Goal: Task Accomplishment & Management: Use online tool/utility

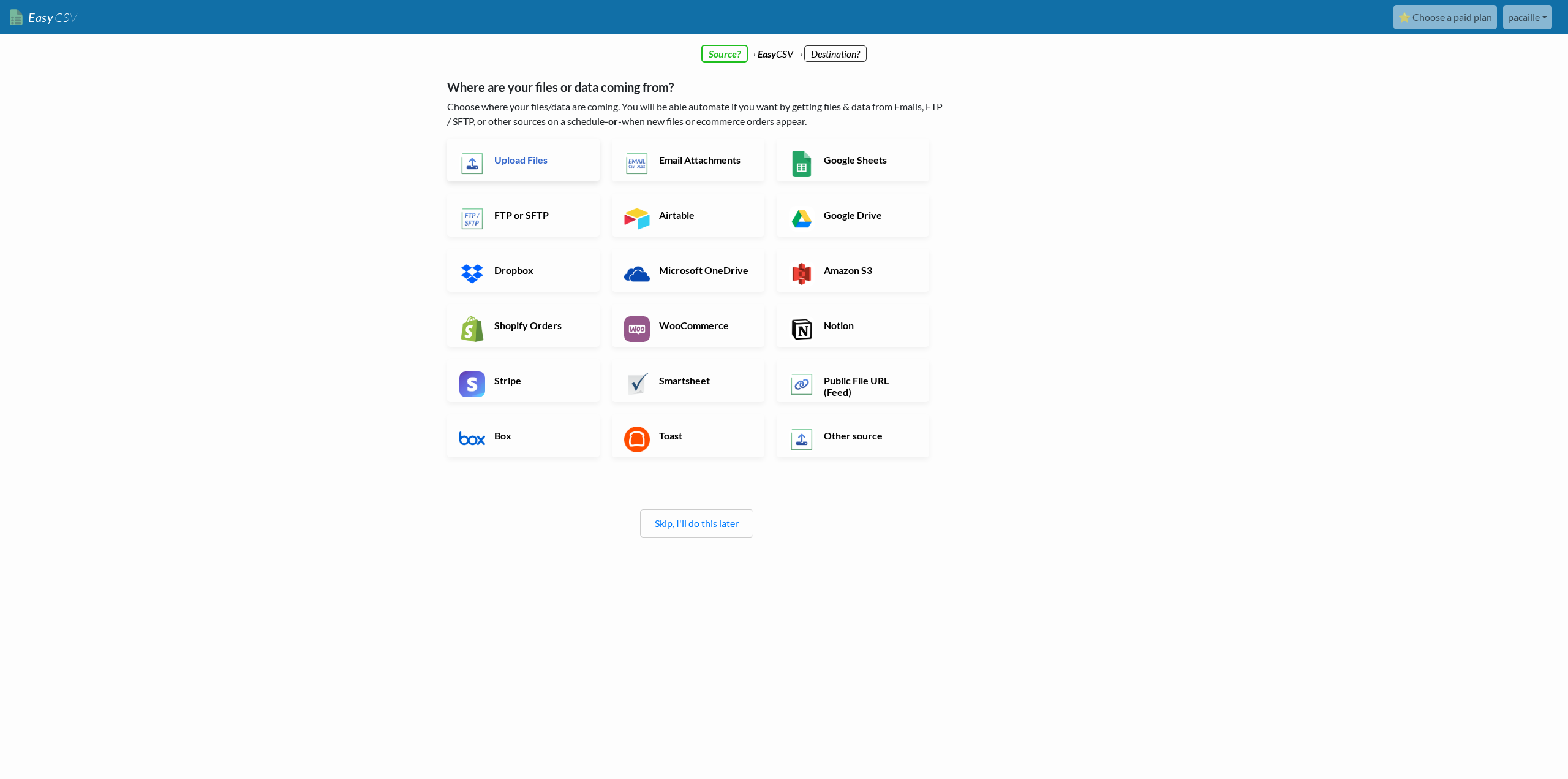
click at [513, 156] on h6 "Upload Files" at bounding box center [539, 159] width 96 height 11
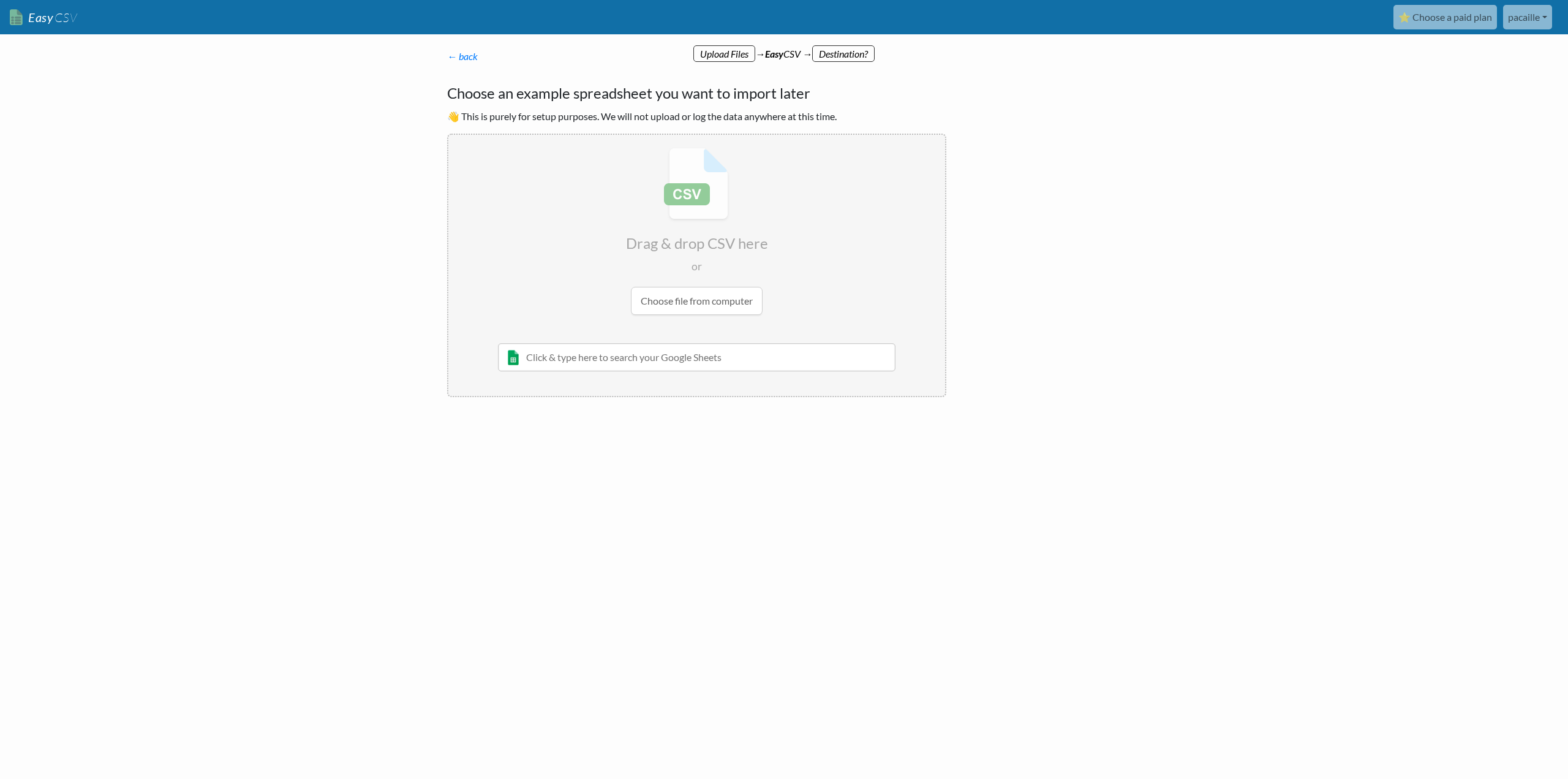
click at [711, 194] on input "file" at bounding box center [697, 231] width 497 height 193
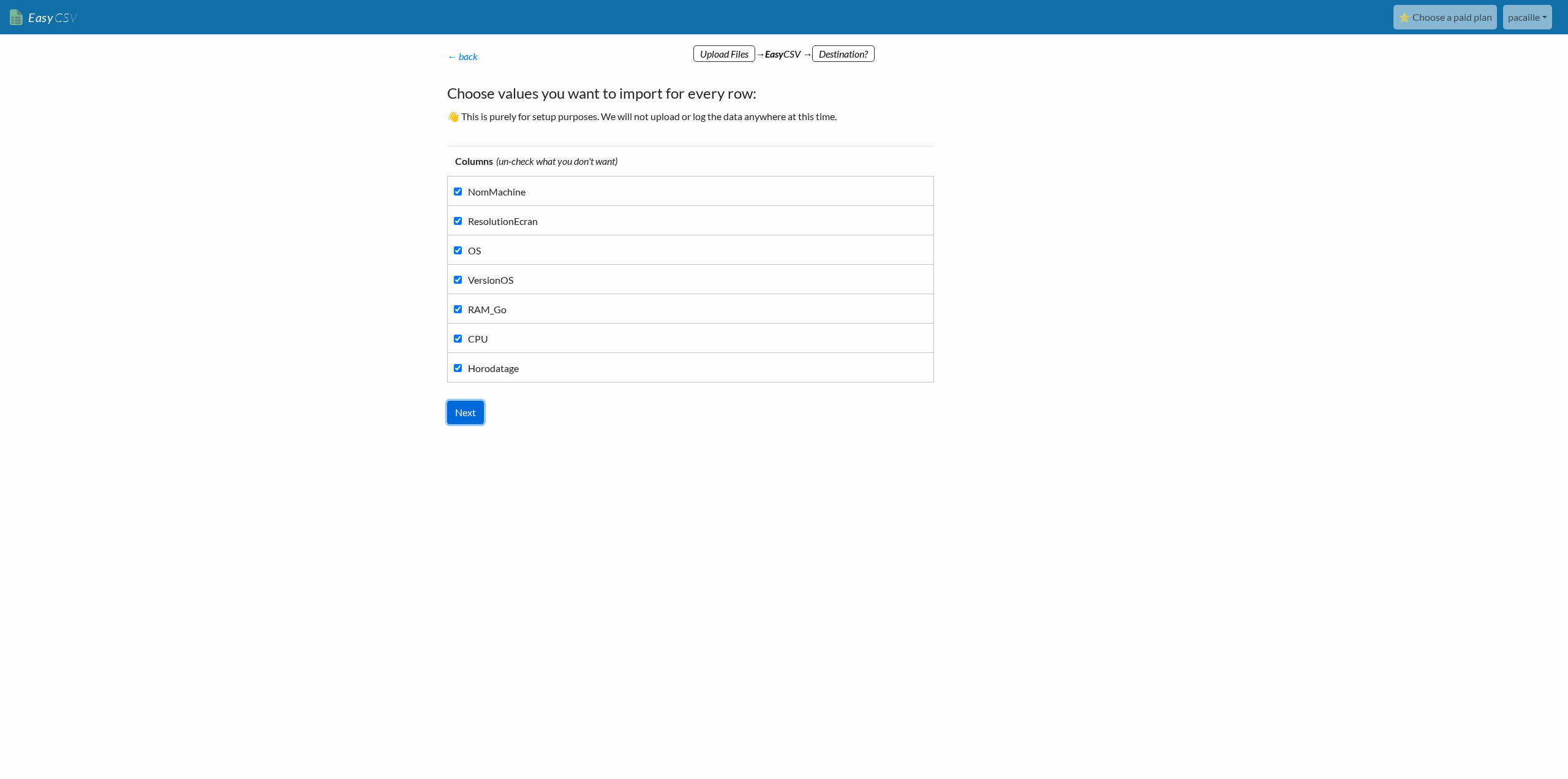
click at [475, 413] on input "Next" at bounding box center [465, 412] width 37 height 24
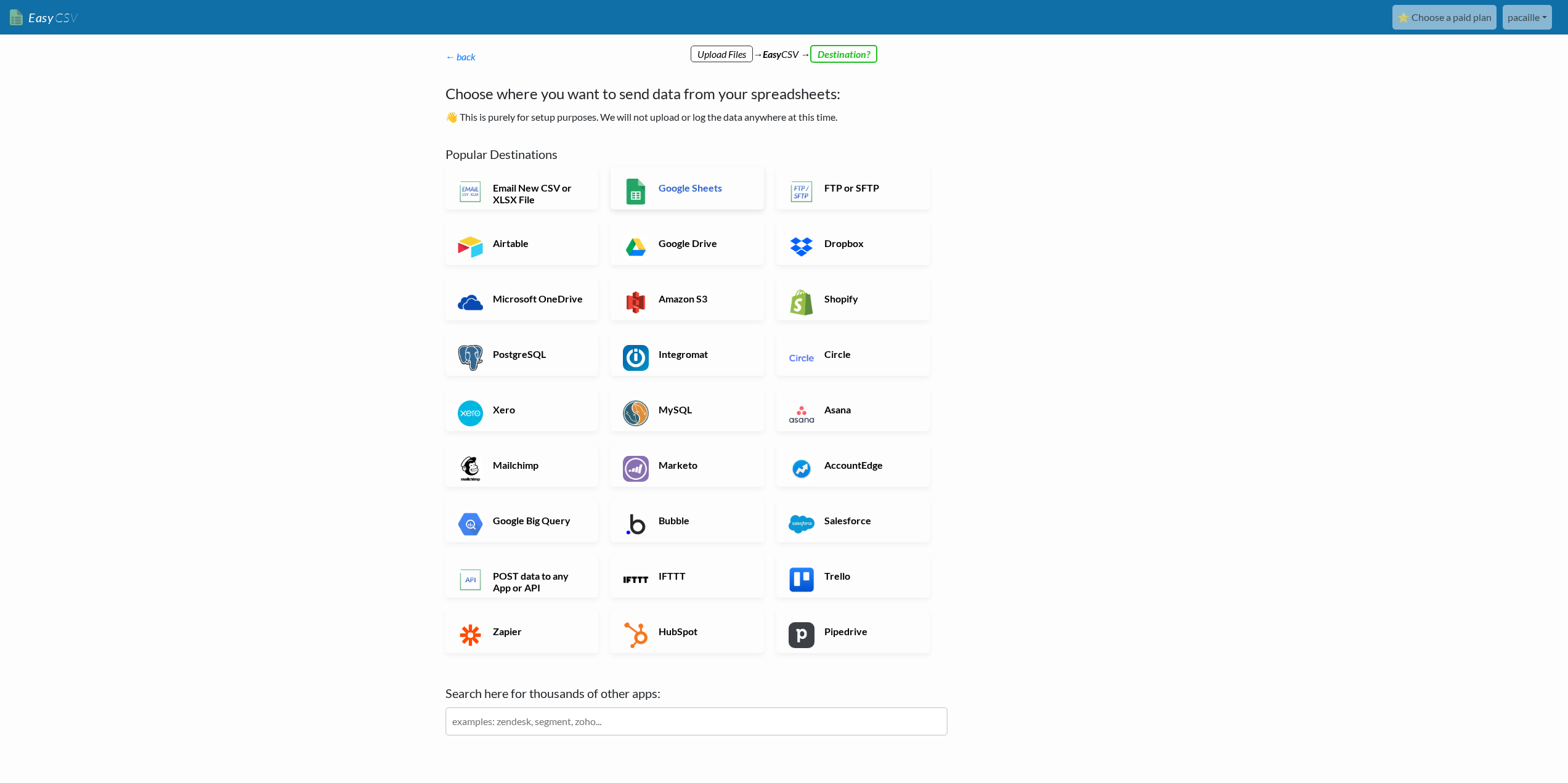
click at [687, 190] on h6 "Google Sheets" at bounding box center [704, 187] width 96 height 11
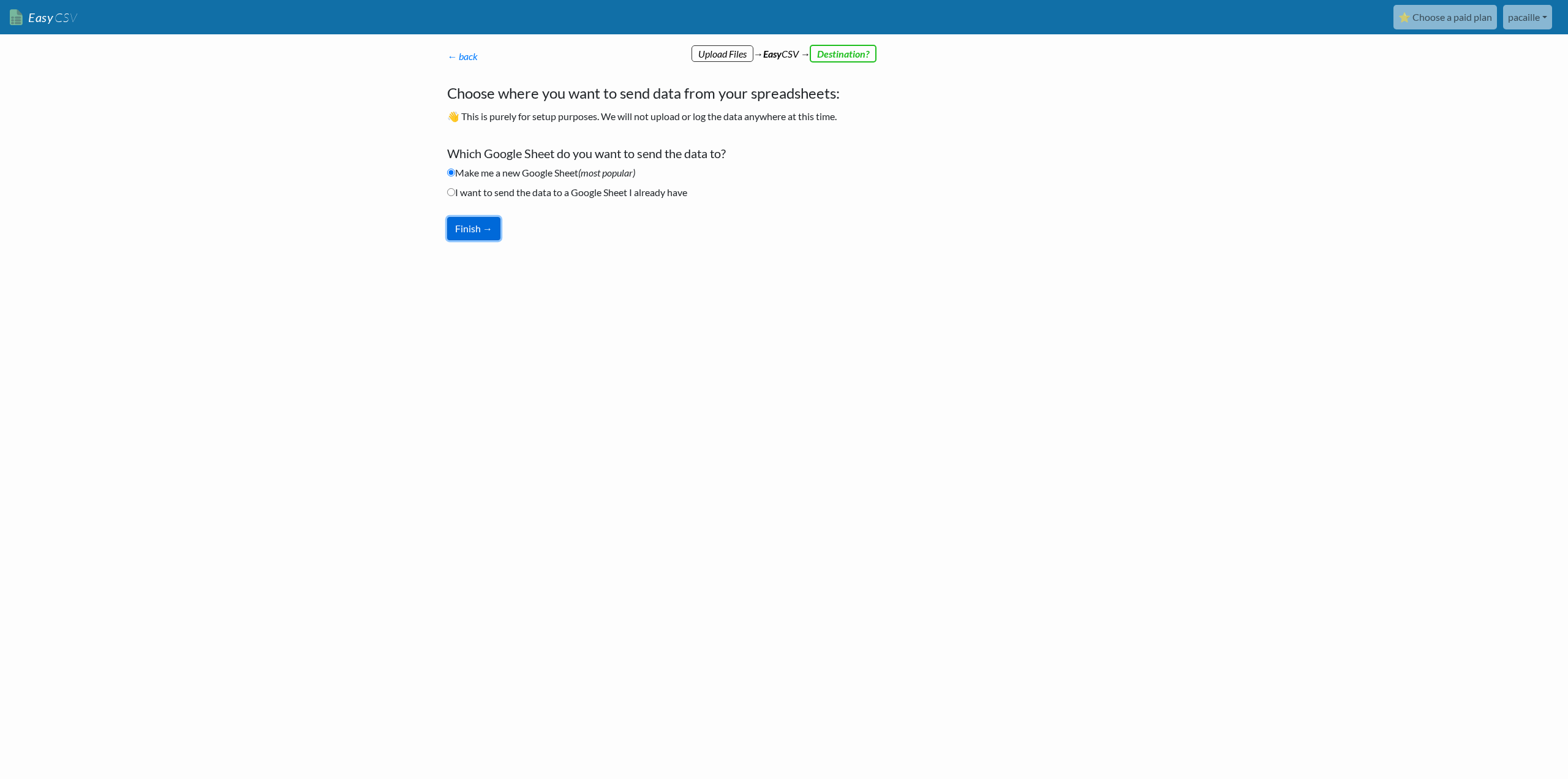
click at [487, 229] on button "Finish →" at bounding box center [474, 228] width 53 height 24
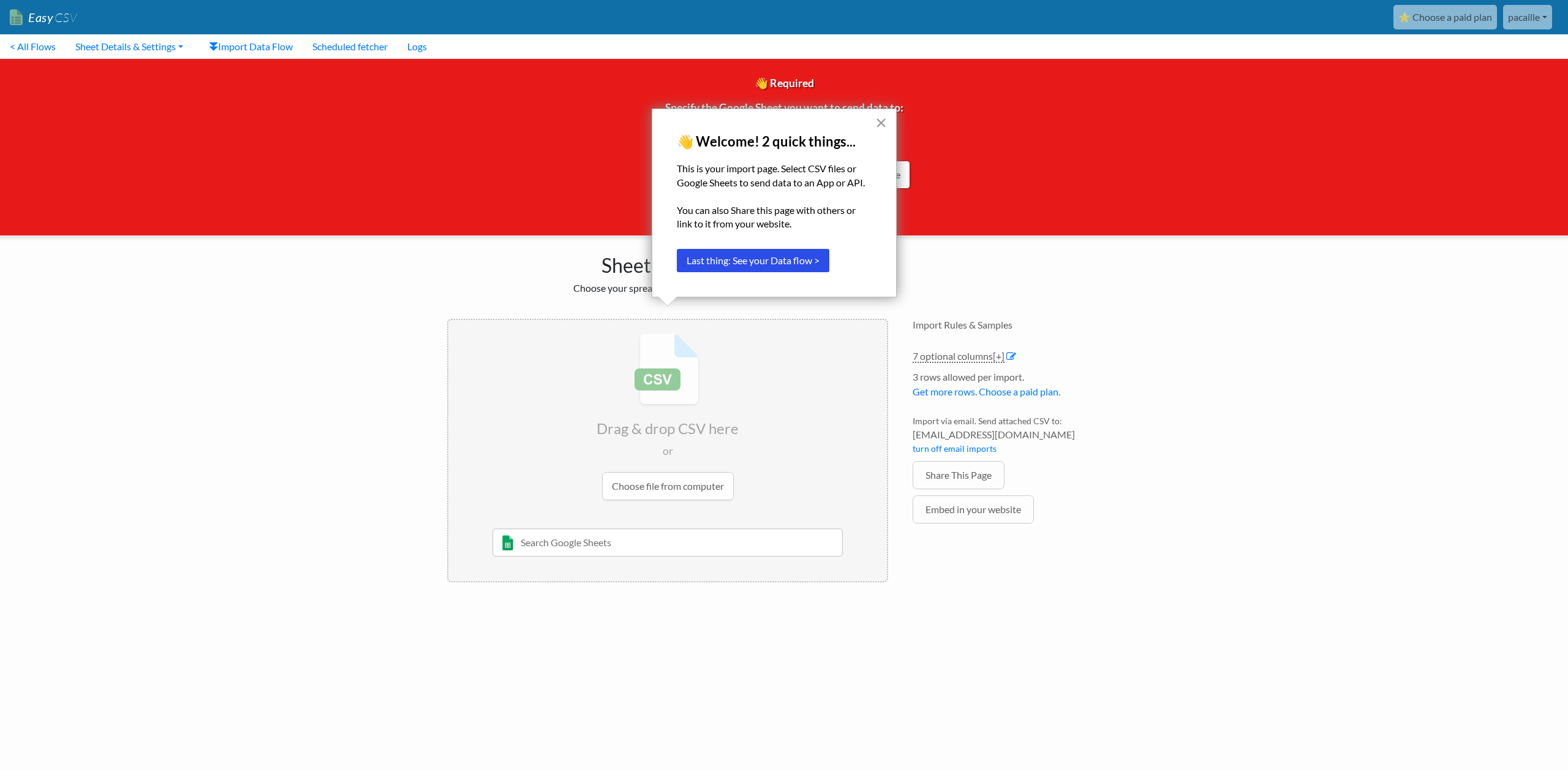
click at [882, 125] on button "×" at bounding box center [881, 123] width 11 height 20
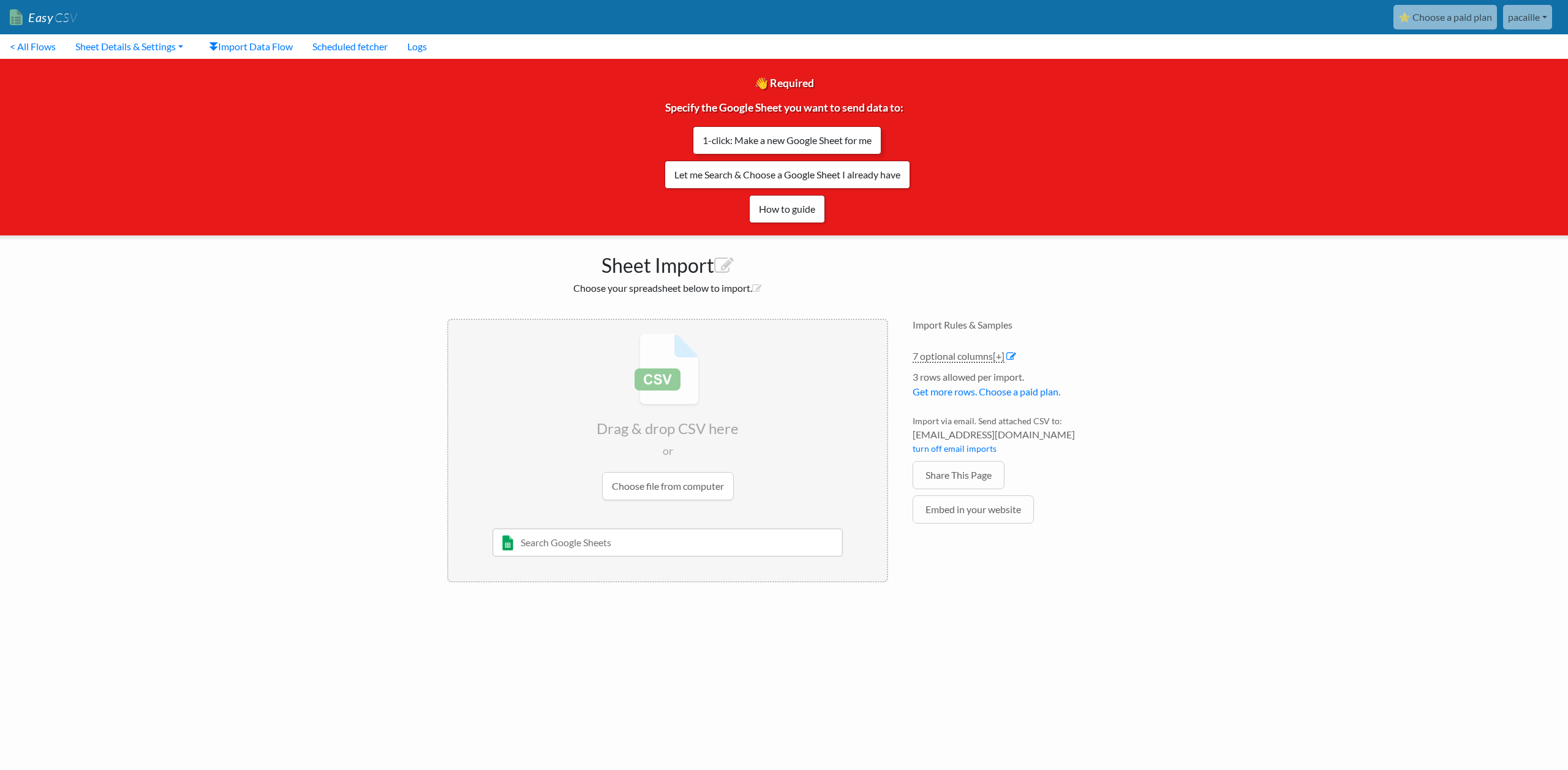
click at [837, 139] on link "1-click: Make a new Google Sheet for me" at bounding box center [787, 140] width 189 height 28
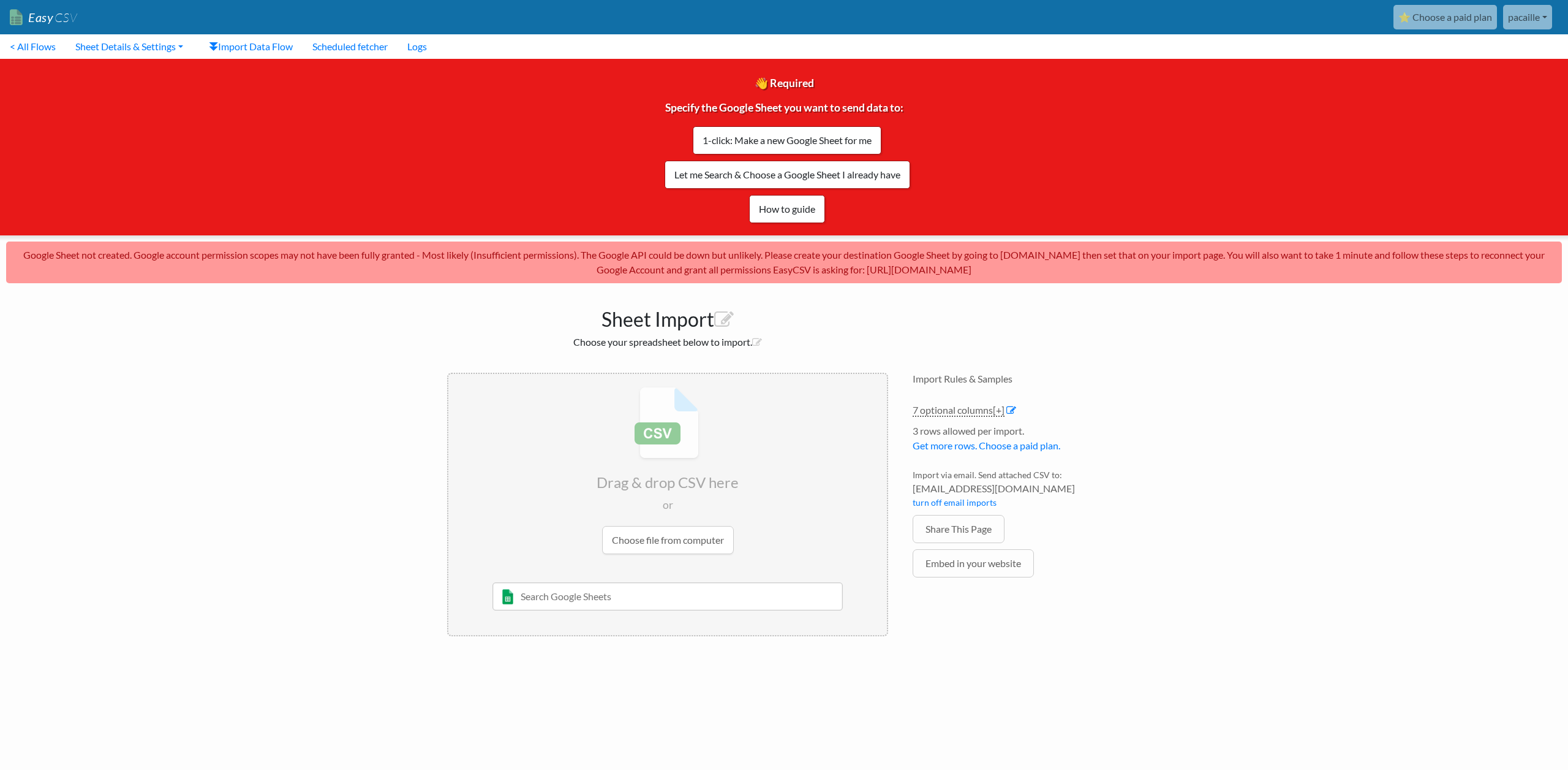
drag, startPoint x: 1023, startPoint y: 268, endPoint x: 815, endPoint y: 271, distance: 208.0
click at [815, 271] on p "Google Sheet not created. Google account permission scopes may not have been fu…" at bounding box center [784, 262] width 1556 height 42
copy p "https://www.easycsv.io/google-sheets#reconnec"
click at [668, 430] on input "file" at bounding box center [668, 470] width 439 height 193
click at [649, 600] on input "text" at bounding box center [668, 596] width 351 height 28
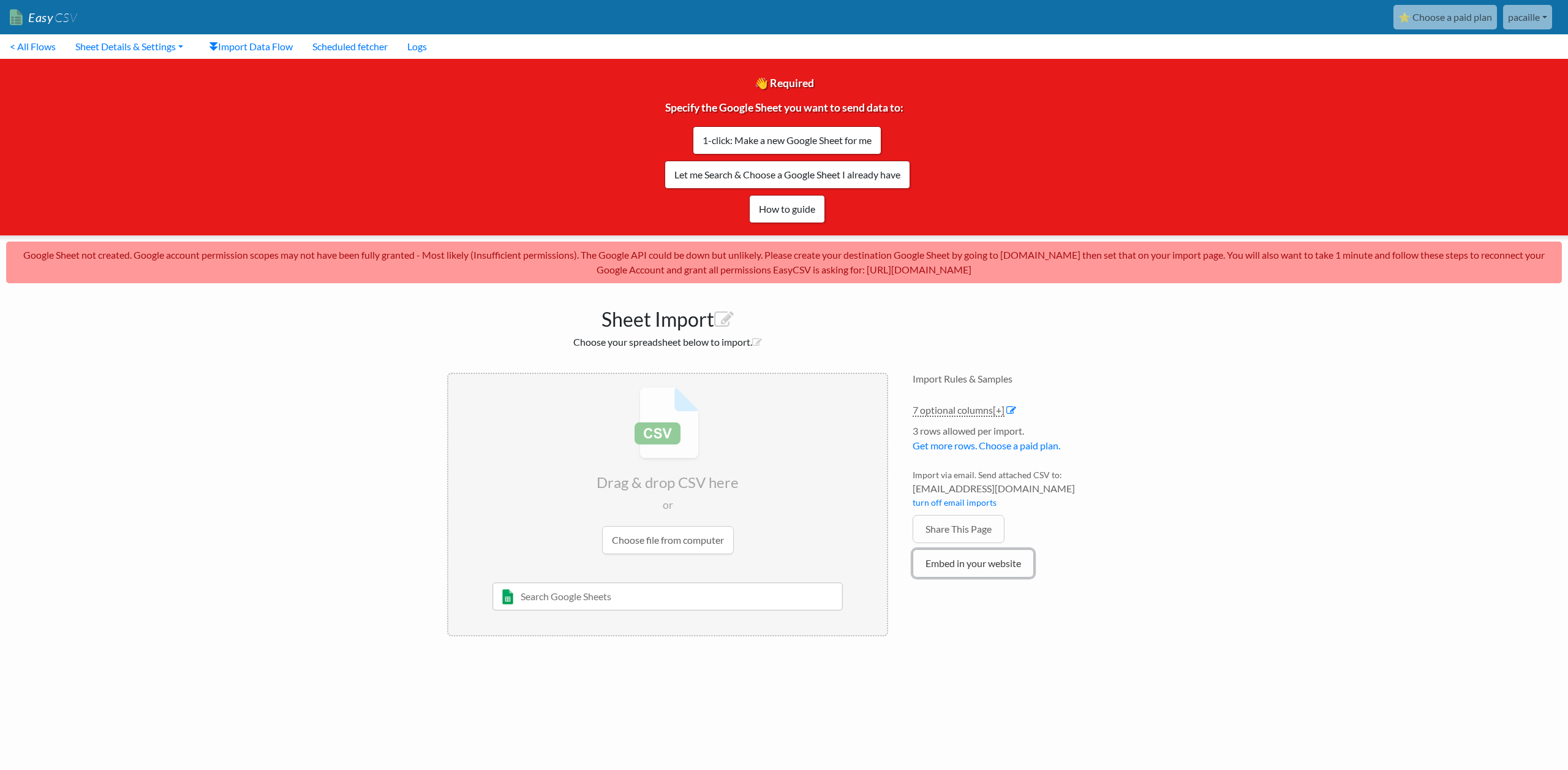
click at [979, 563] on link "Embed in your website" at bounding box center [973, 563] width 122 height 28
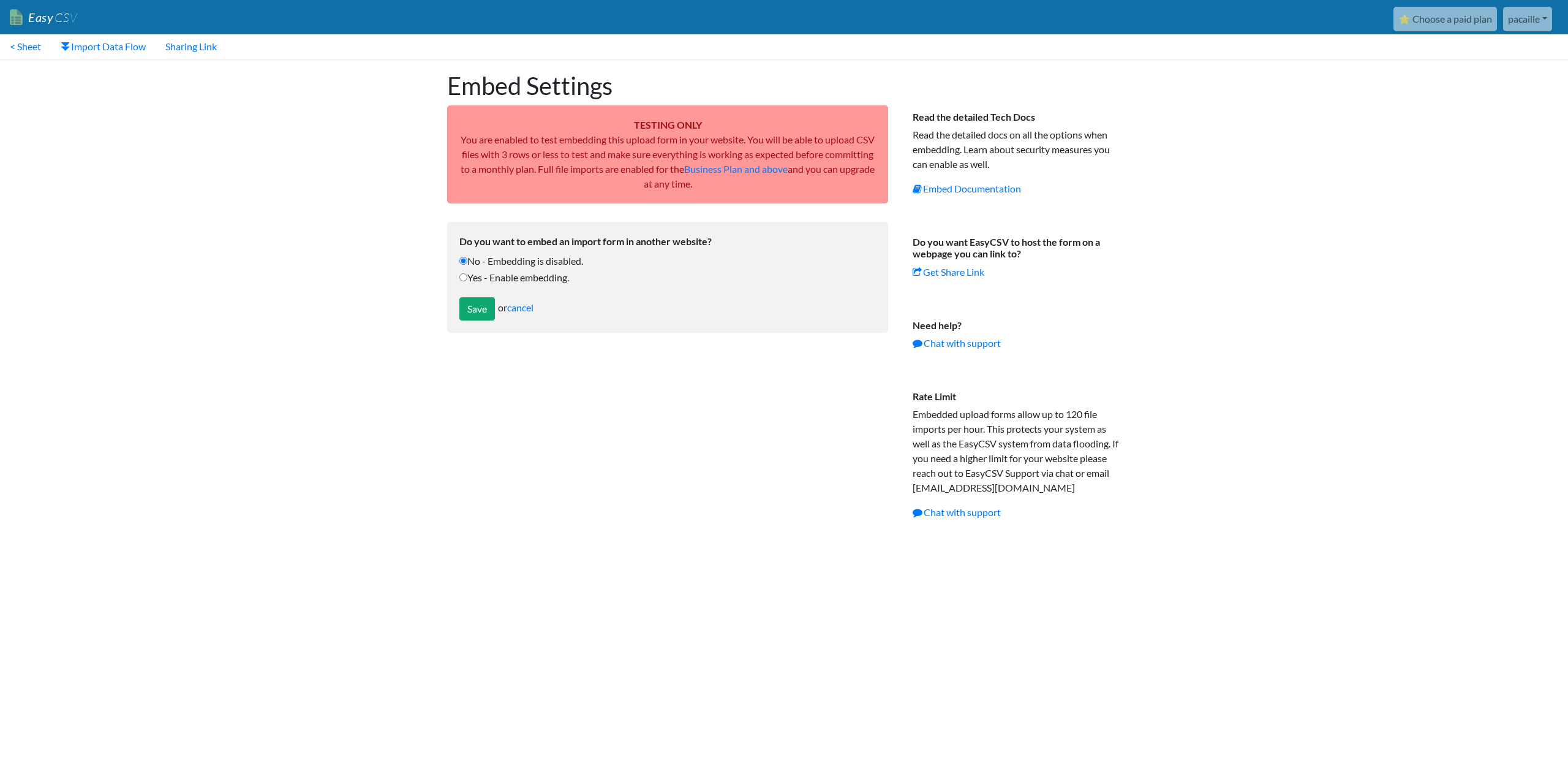
click at [531, 277] on label "Yes - Enable embedding." at bounding box center [668, 277] width 417 height 14
click at [468, 277] on input "Yes - Enable embedding." at bounding box center [463, 277] width 8 height 8
radio input "true"
click at [488, 302] on input "Save" at bounding box center [477, 309] width 36 height 24
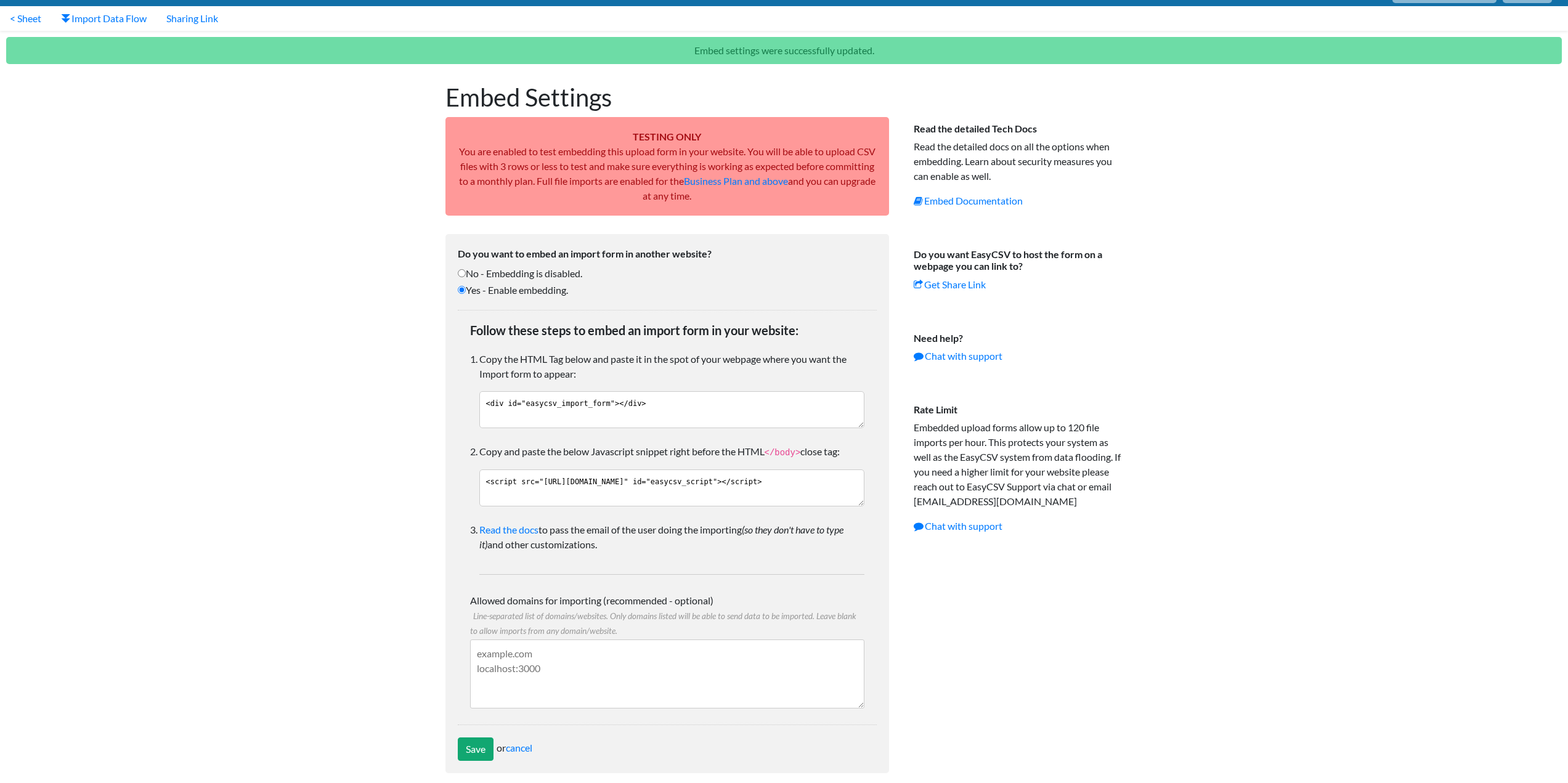
scroll to position [40, 0]
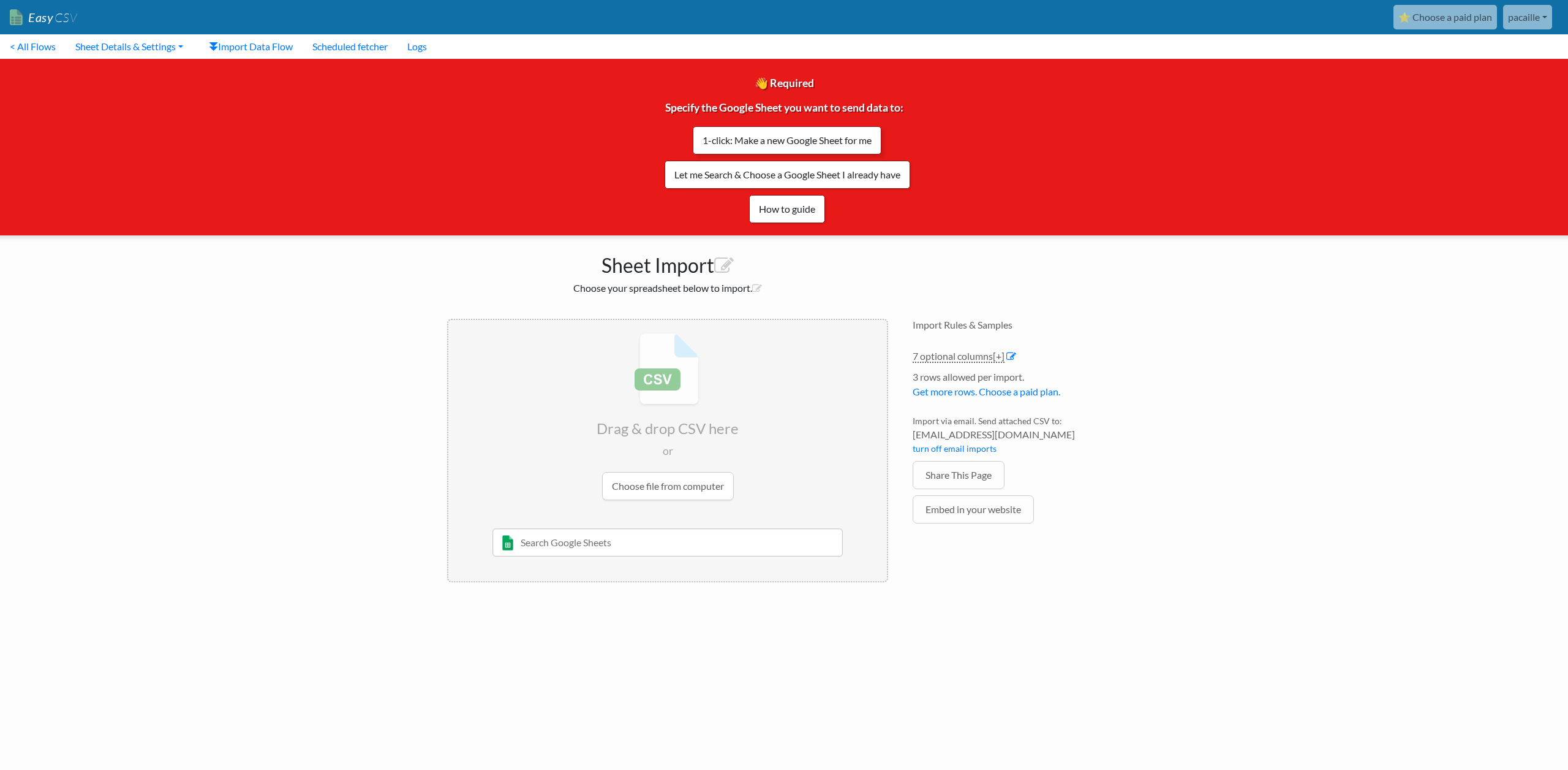
click at [780, 141] on link "1-click: Make a new Google Sheet for me" at bounding box center [787, 140] width 189 height 28
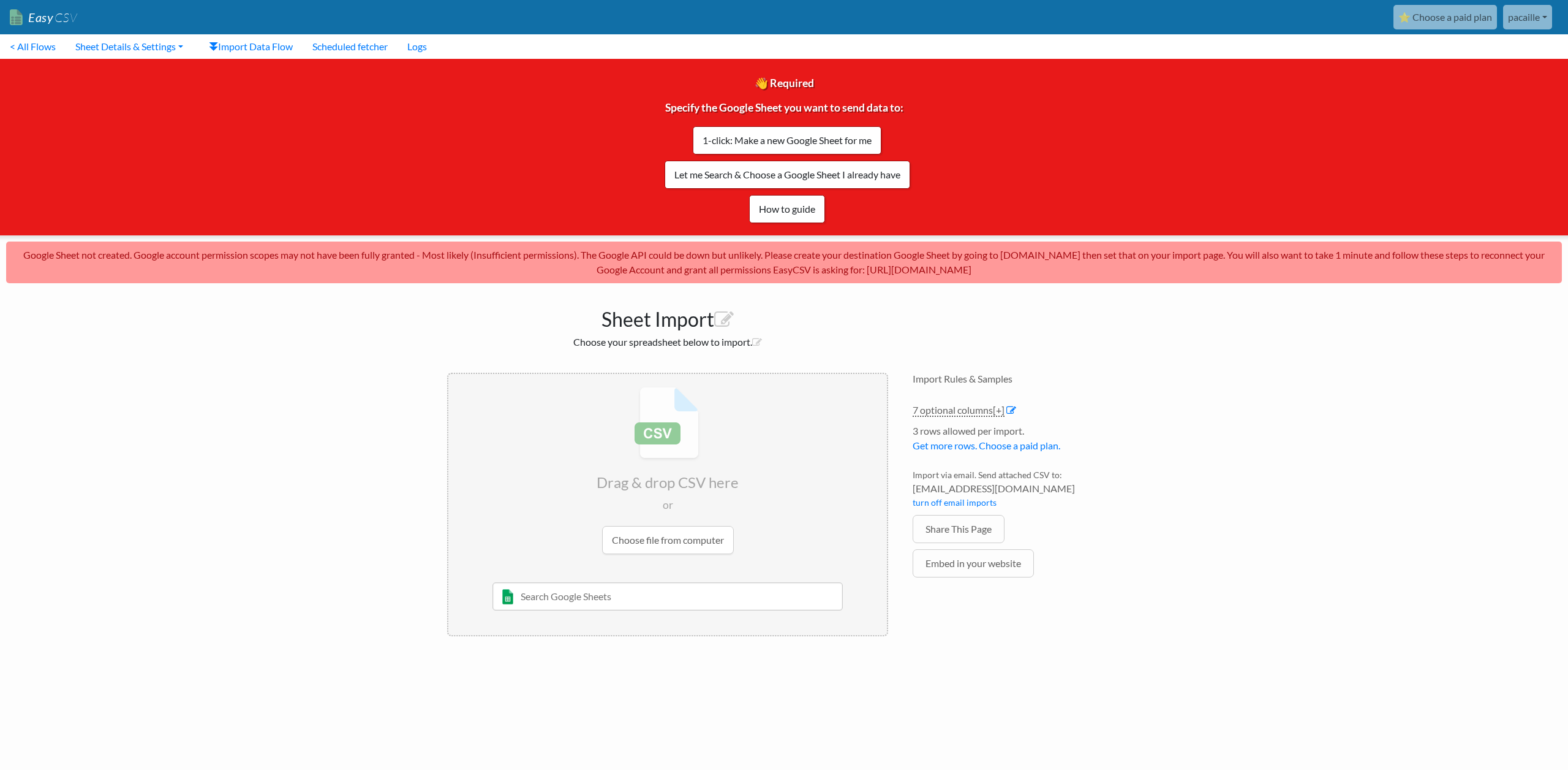
click at [998, 271] on p "Google Sheet not created. Google account permission scopes may not have been fu…" at bounding box center [784, 262] width 1556 height 42
drag, startPoint x: 1046, startPoint y: 272, endPoint x: 818, endPoint y: 268, distance: 228.0
click at [818, 268] on p "Google Sheet not created. Google account permission scopes may not have been fu…" at bounding box center [784, 262] width 1556 height 42
copy p "https://www.easycsv.io/google-sheets#reconnect"
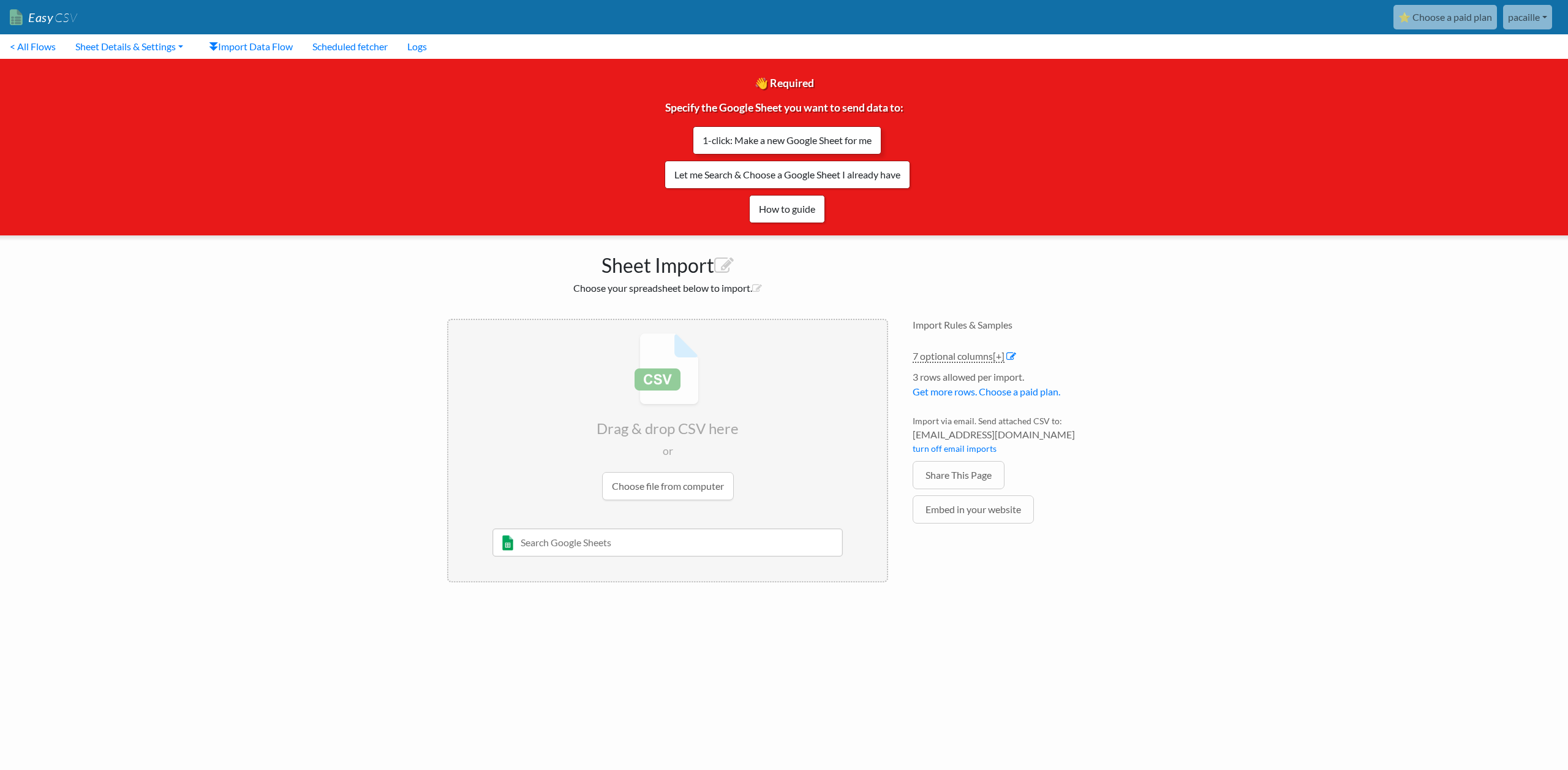
click at [840, 139] on link "1-click: Make a new Google Sheet for me" at bounding box center [787, 140] width 189 height 28
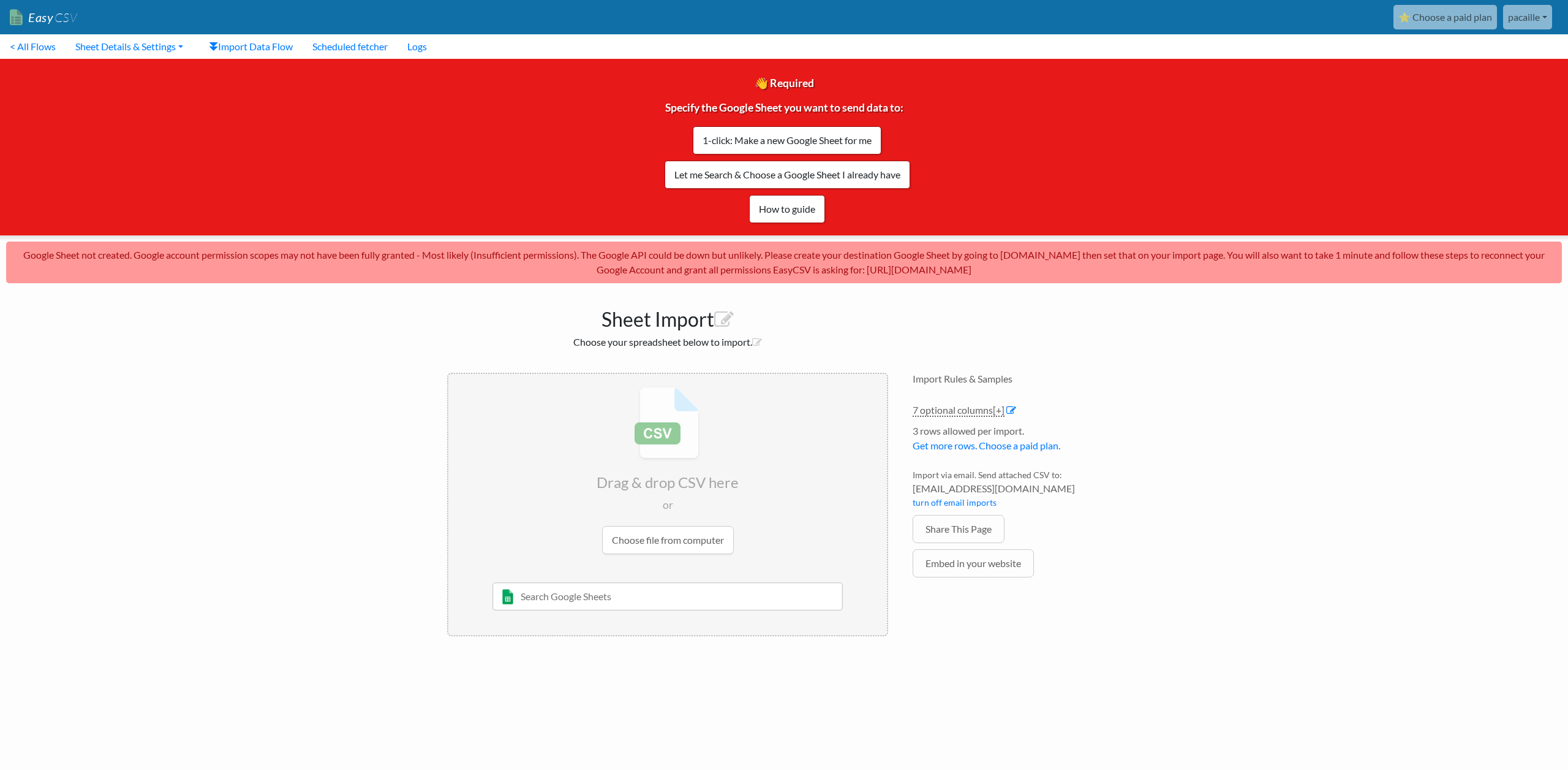
click at [1532, 22] on link "pacaille" at bounding box center [1528, 17] width 49 height 24
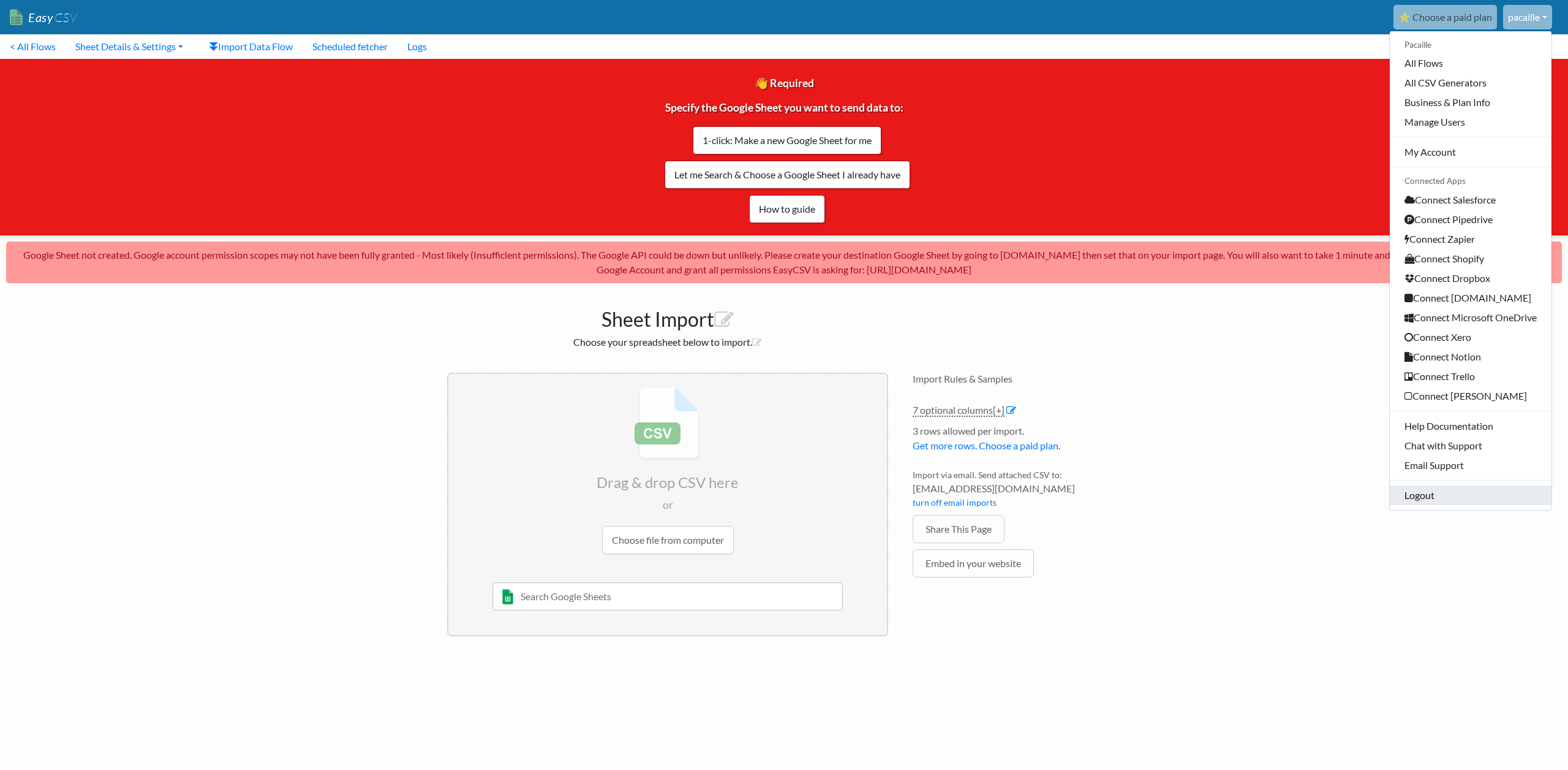
click at [1455, 500] on link "Logout" at bounding box center [1471, 495] width 162 height 20
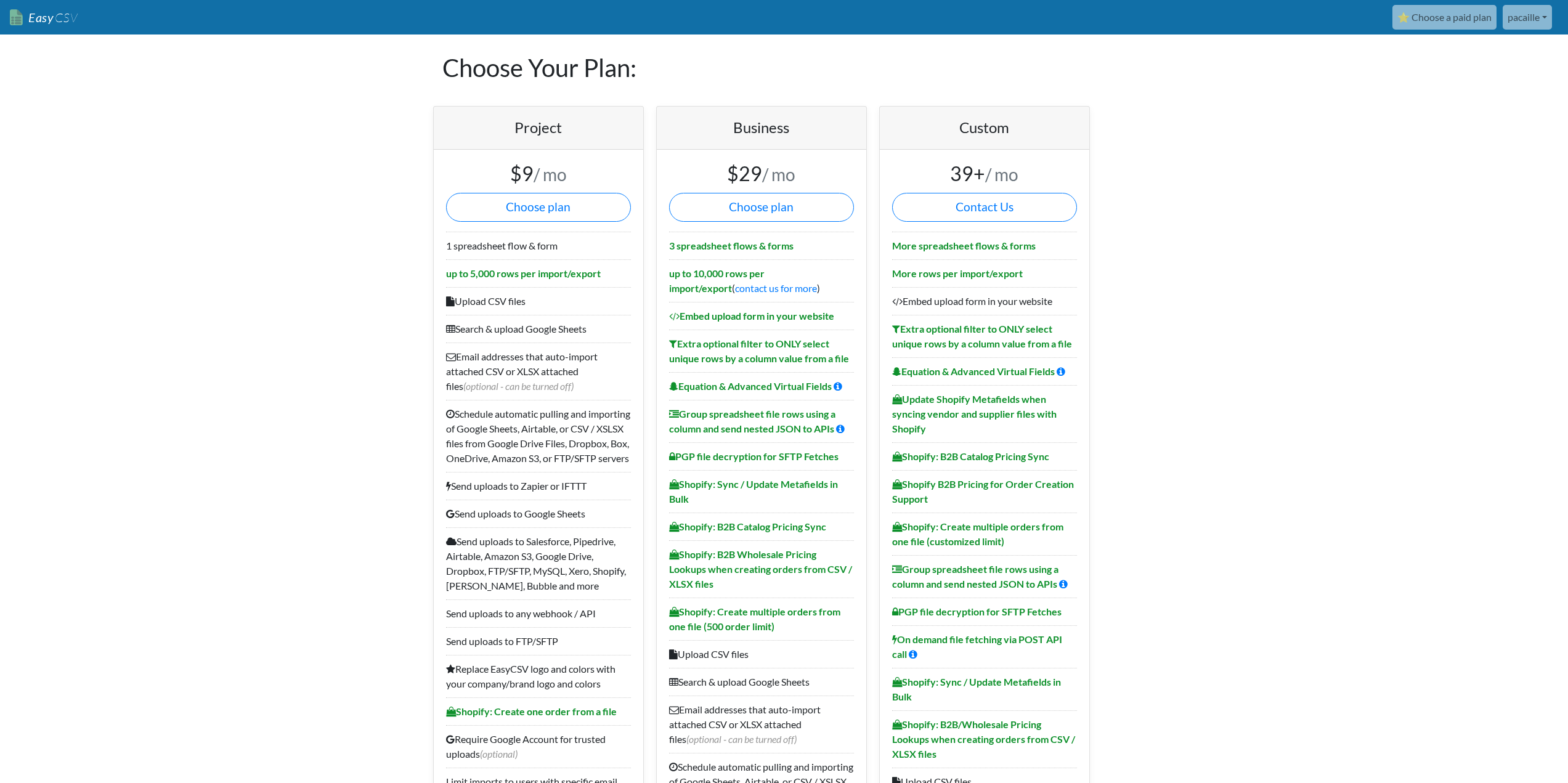
click at [34, 19] on link "Easy CSV" at bounding box center [44, 17] width 68 height 25
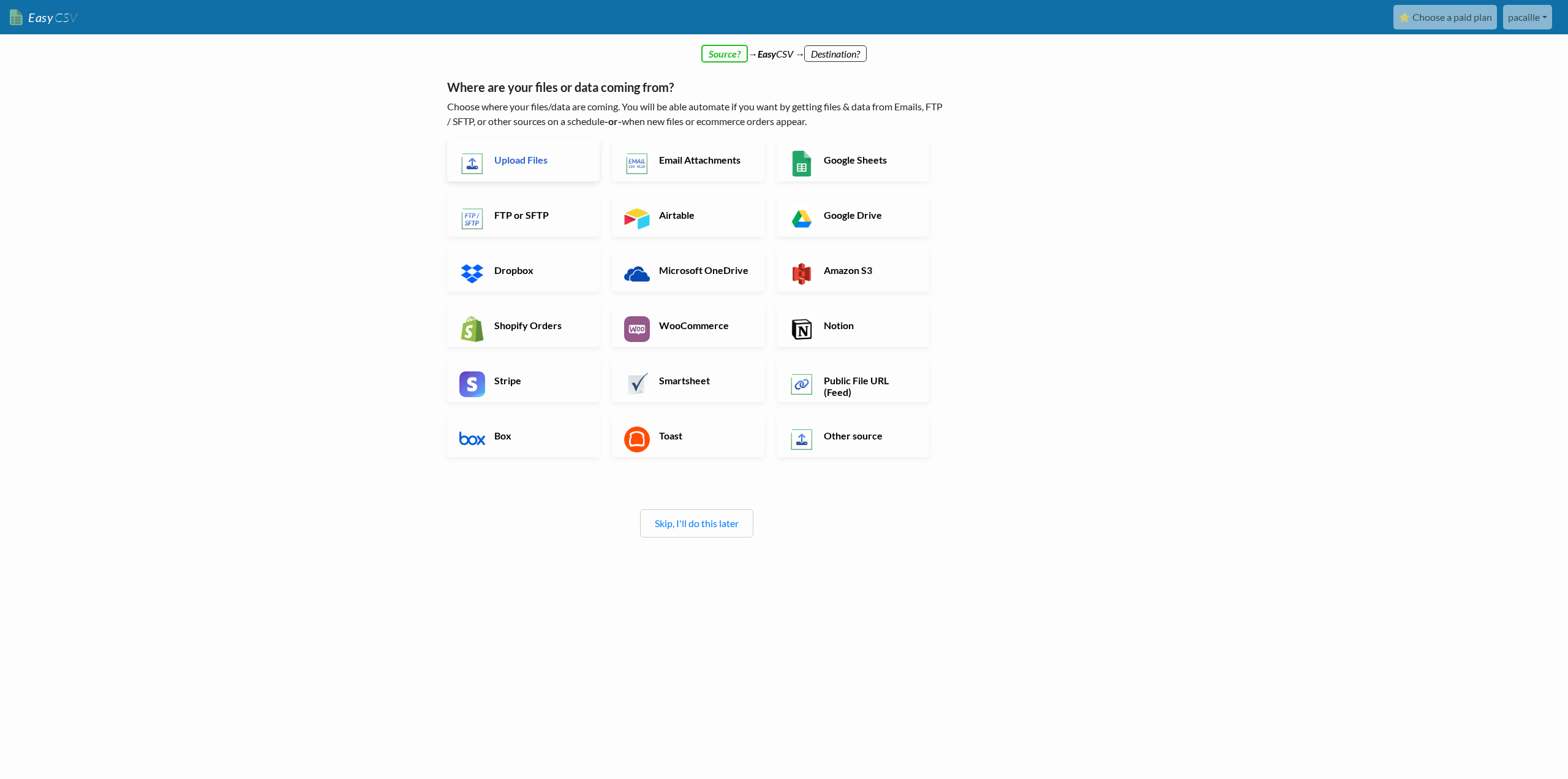
click at [539, 164] on h6 "Upload Files" at bounding box center [539, 159] width 96 height 11
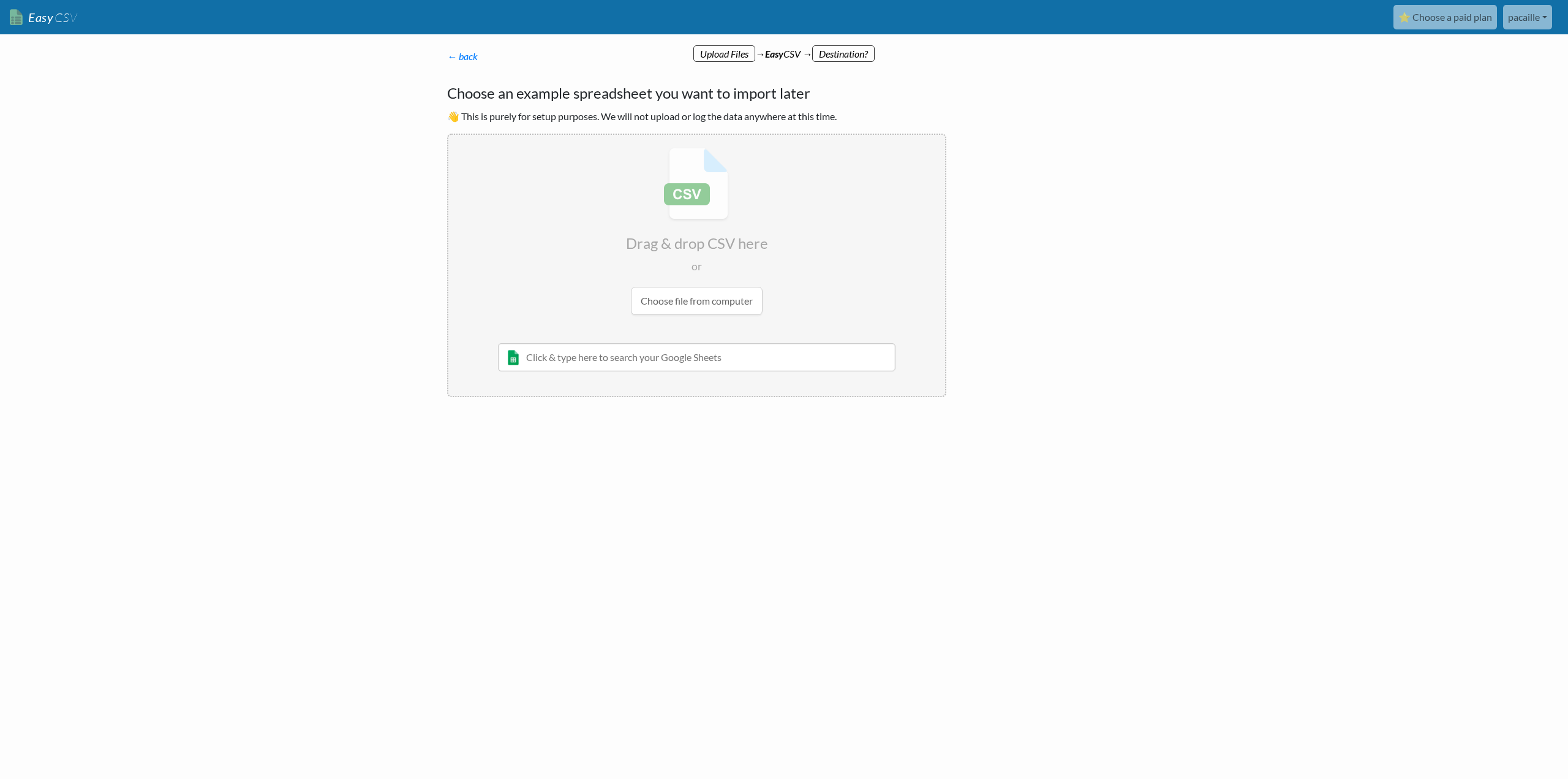
click at [678, 300] on input "file" at bounding box center [697, 231] width 497 height 193
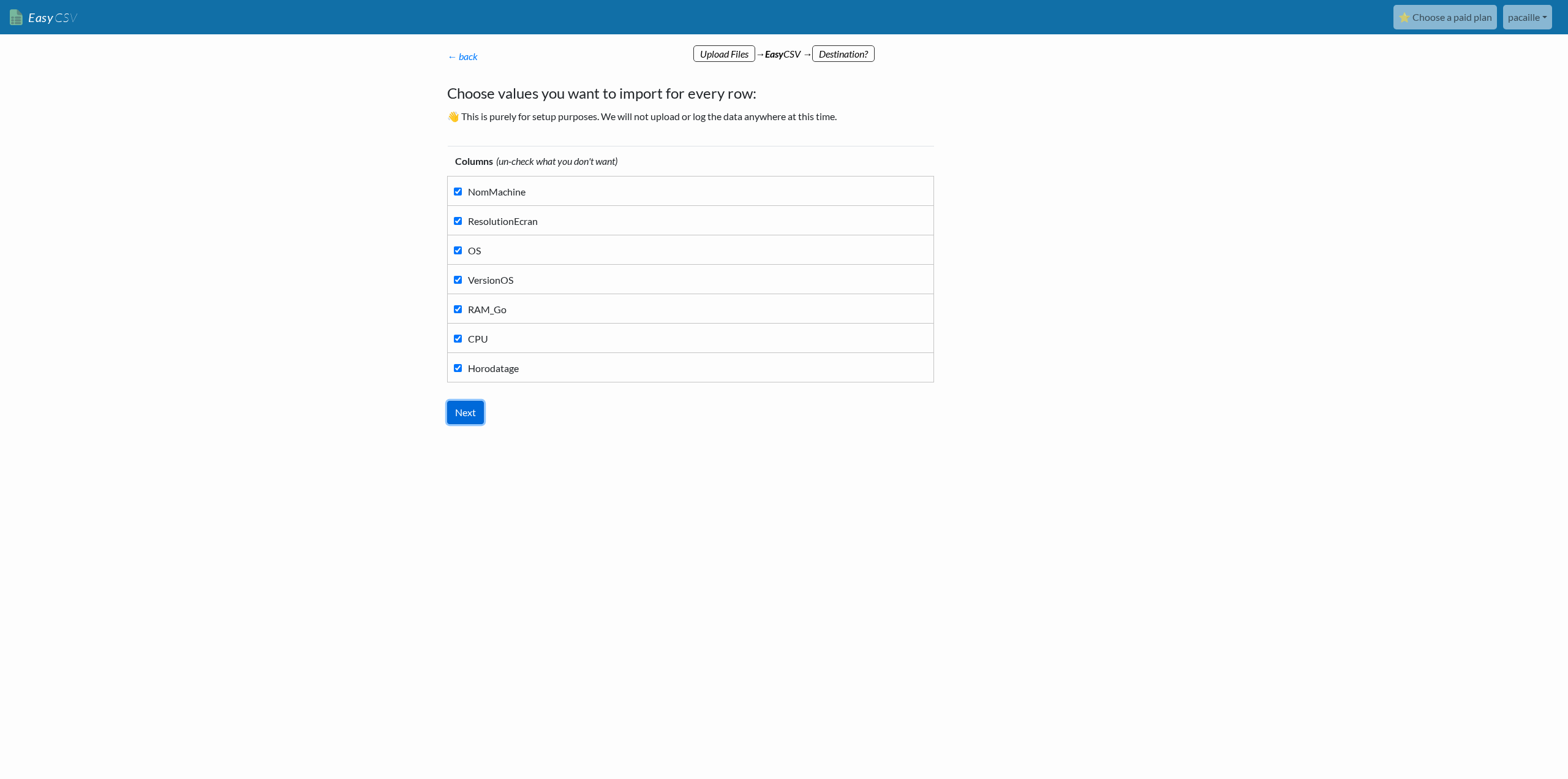
click at [465, 408] on input "Next" at bounding box center [465, 412] width 37 height 24
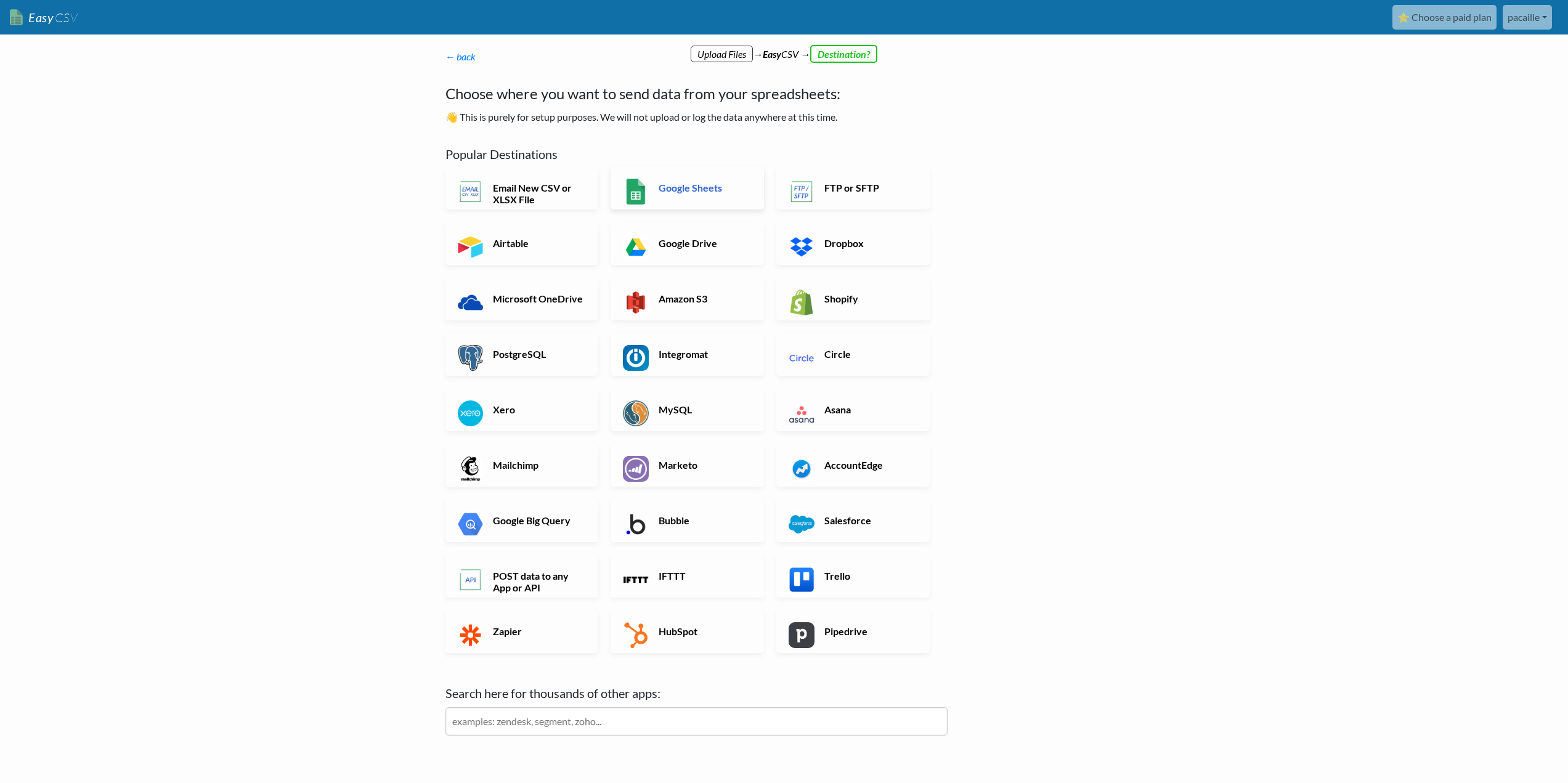
click at [690, 194] on link "Google Sheets" at bounding box center [687, 188] width 154 height 43
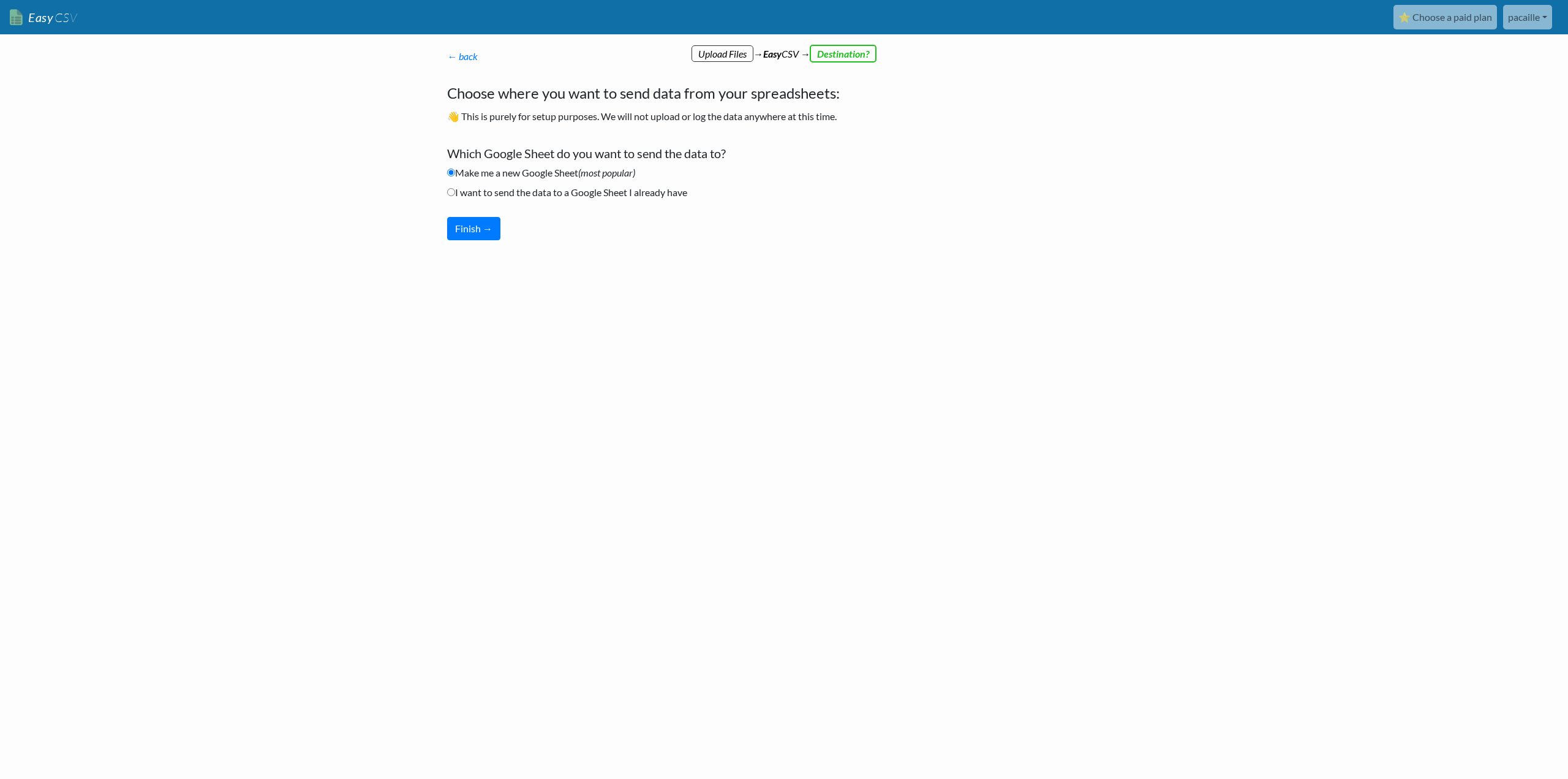
click at [668, 193] on label "I want to send the data to a Google Sheet I already have" at bounding box center [567, 192] width 240 height 14
click at [455, 193] on input "I want to send the data to a Google Sheet I already have" at bounding box center [451, 192] width 8 height 8
radio input "true"
click at [463, 235] on button "Finish →" at bounding box center [474, 228] width 53 height 24
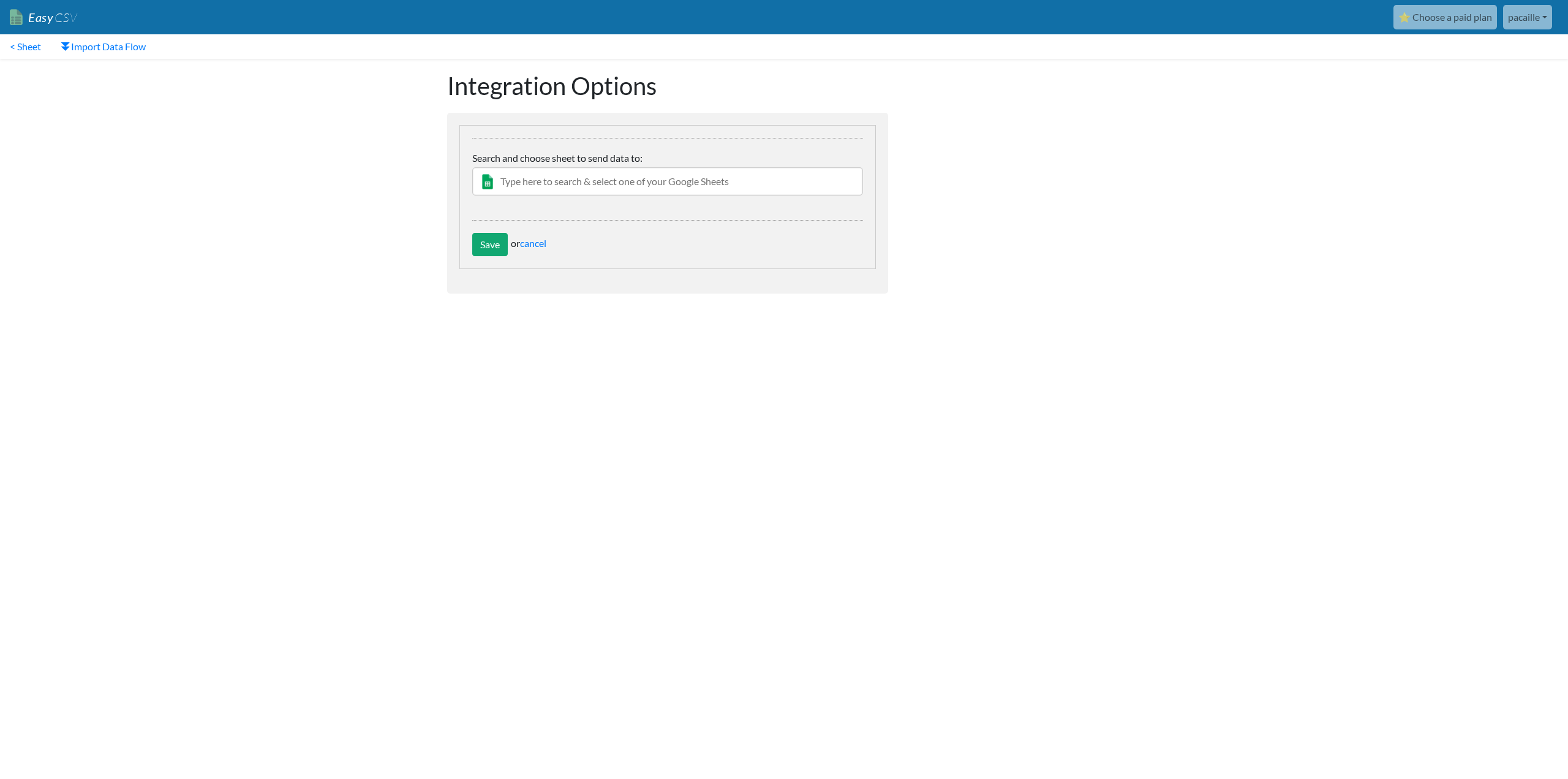
click at [608, 176] on input "text" at bounding box center [668, 181] width 391 height 28
type input "inventaire"
click at [472, 233] on input "Save" at bounding box center [490, 244] width 36 height 24
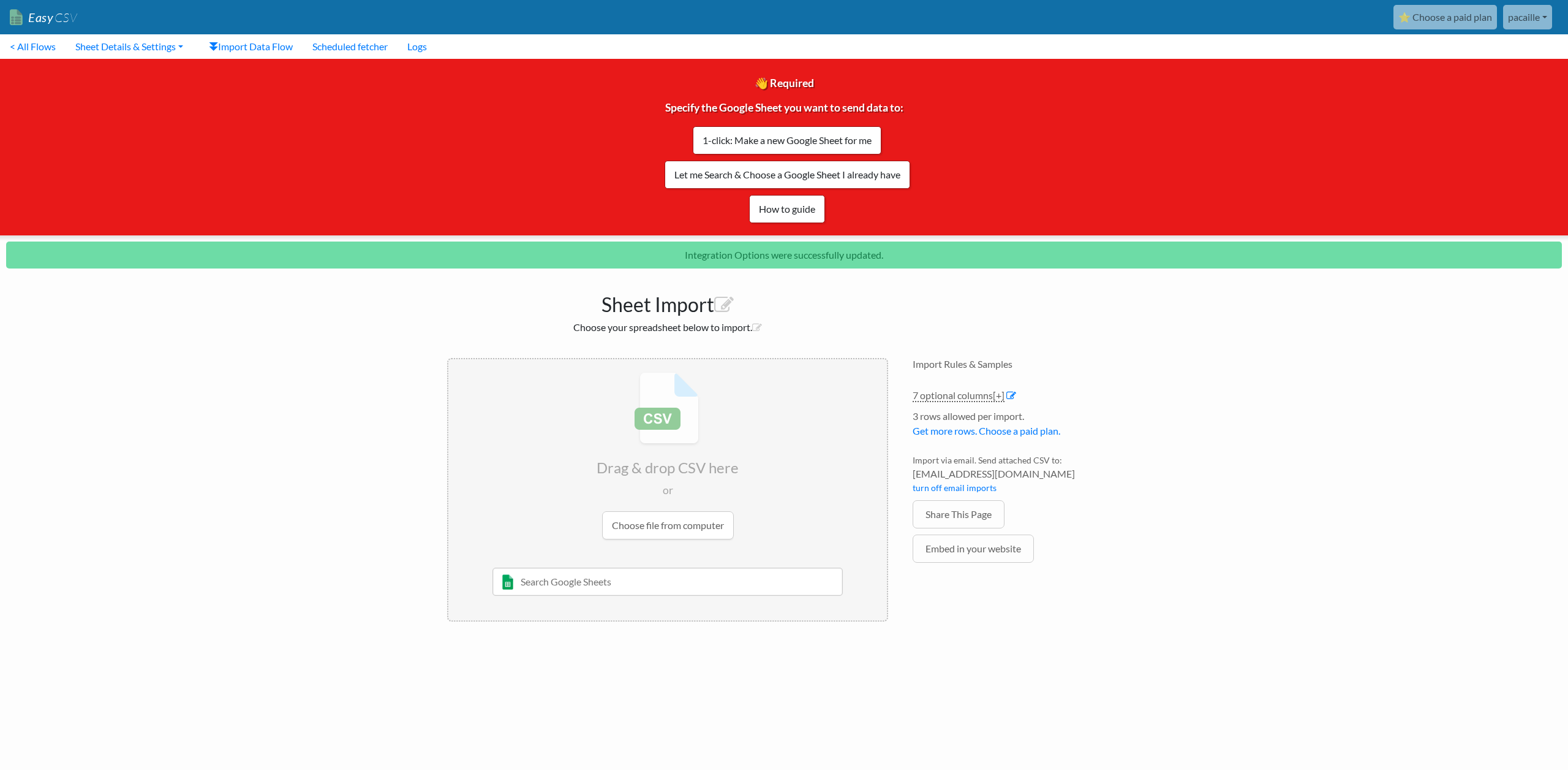
click at [535, 212] on div "👋 Required Specify the Google Sheet you want to send data to: 1-click: Make a n…" at bounding box center [784, 147] width 1587 height 177
click at [59, 49] on link "< All Flows" at bounding box center [33, 46] width 65 height 24
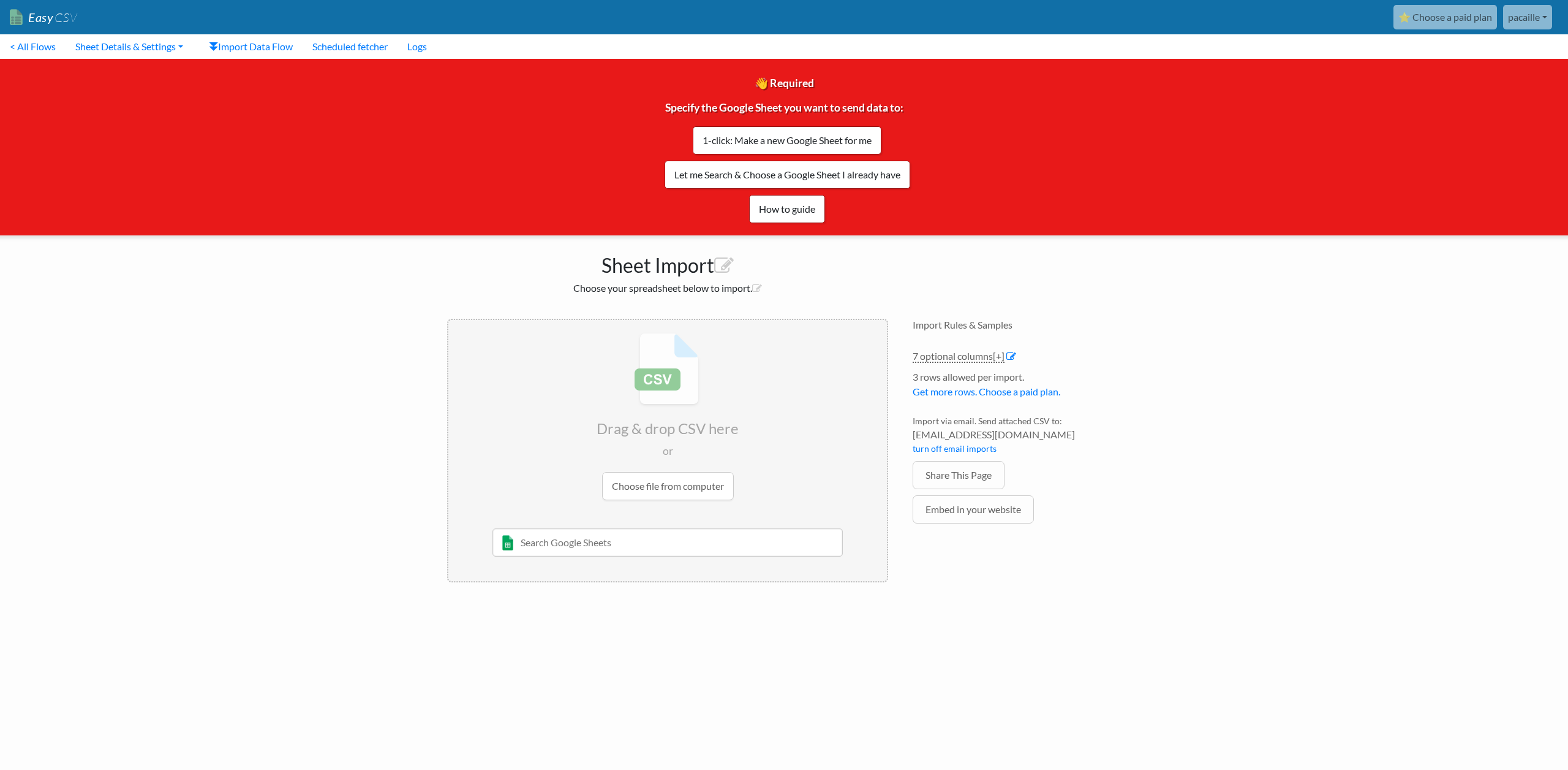
click at [639, 409] on input "file" at bounding box center [668, 417] width 439 height 193
click at [843, 418] on button "Test/Validate" at bounding box center [838, 416] width 75 height 28
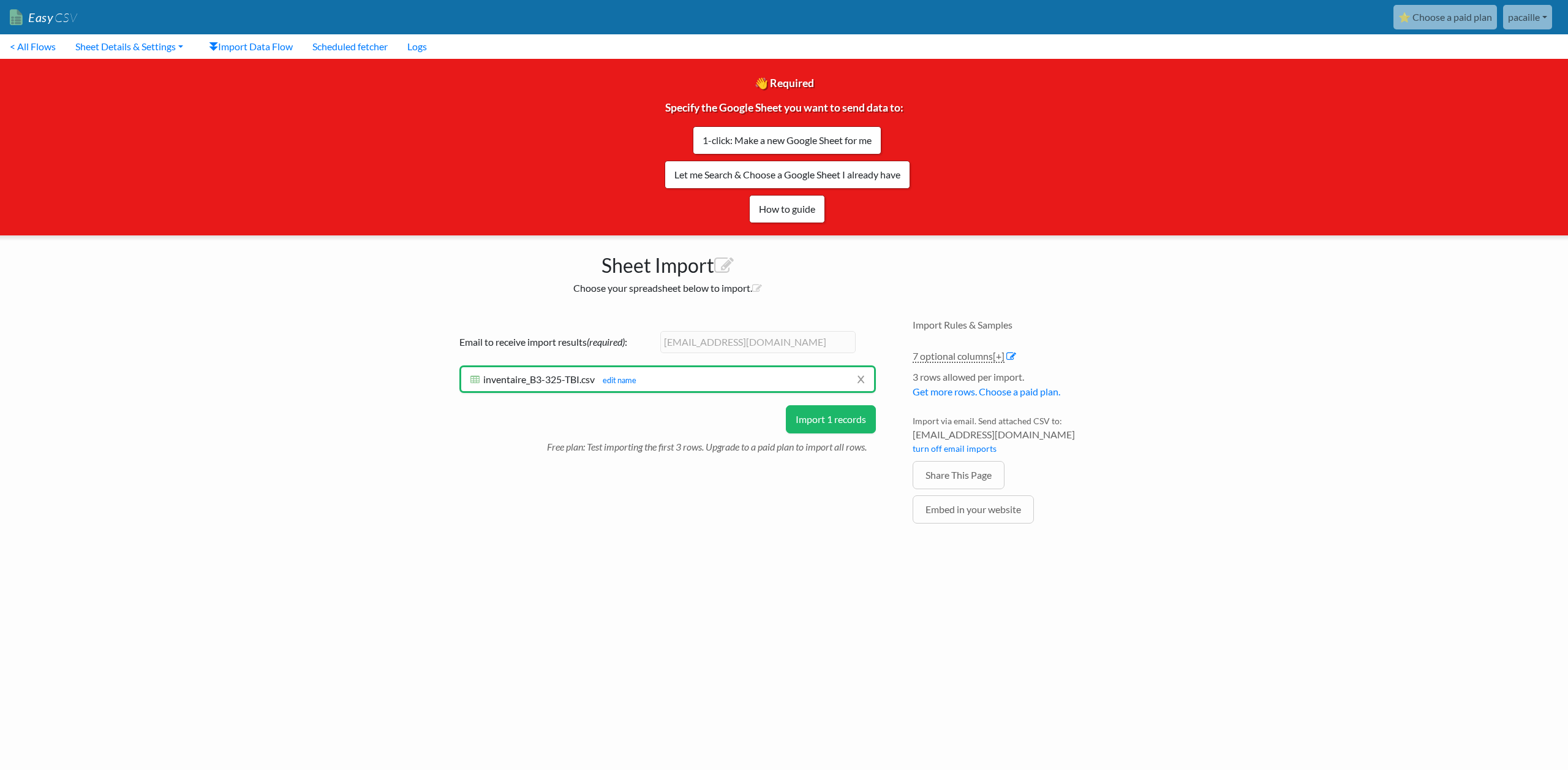
click at [843, 418] on button "Import 1 records" at bounding box center [831, 419] width 90 height 28
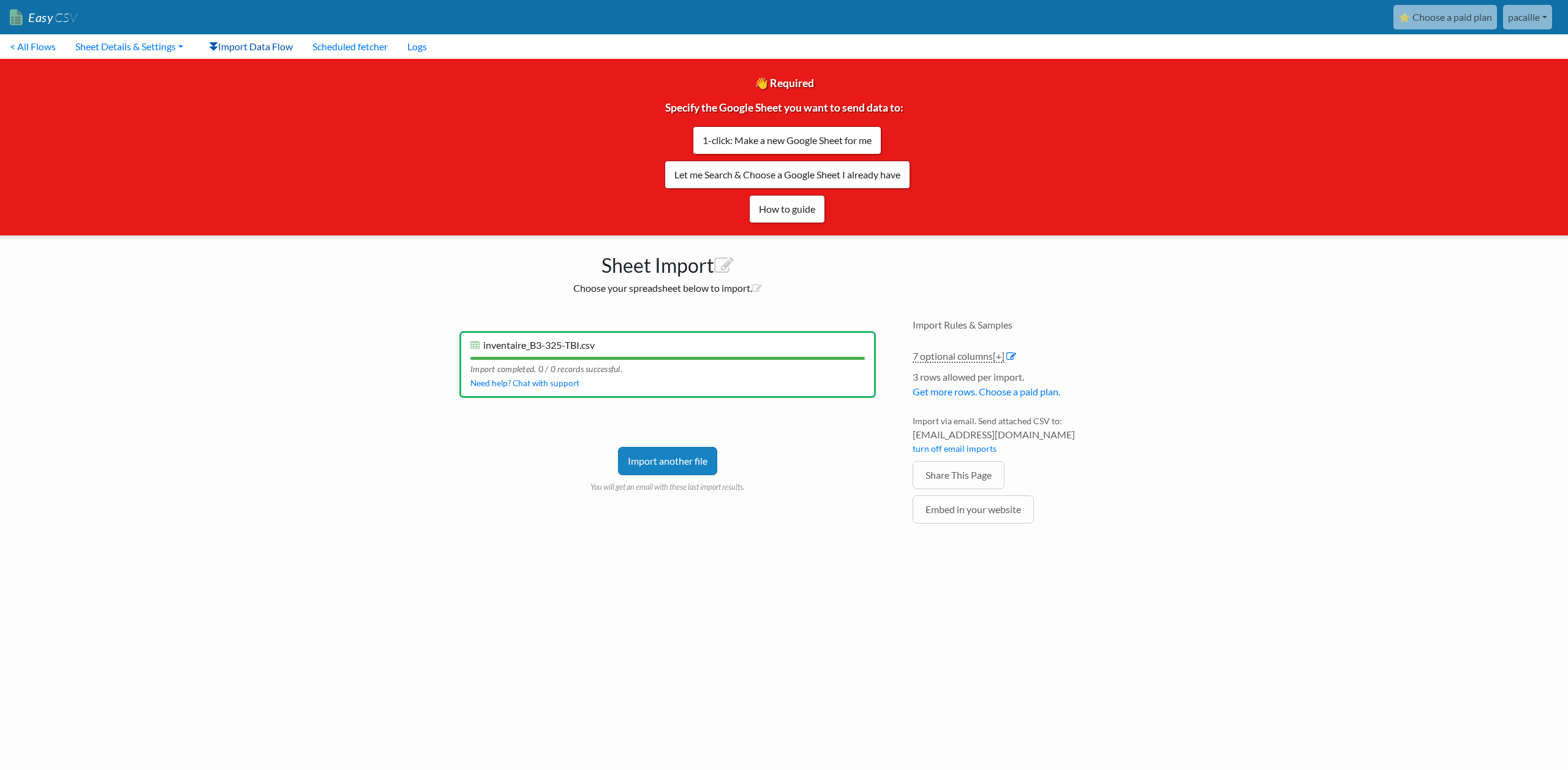
click at [265, 44] on link "Import Data Flow" at bounding box center [251, 46] width 103 height 24
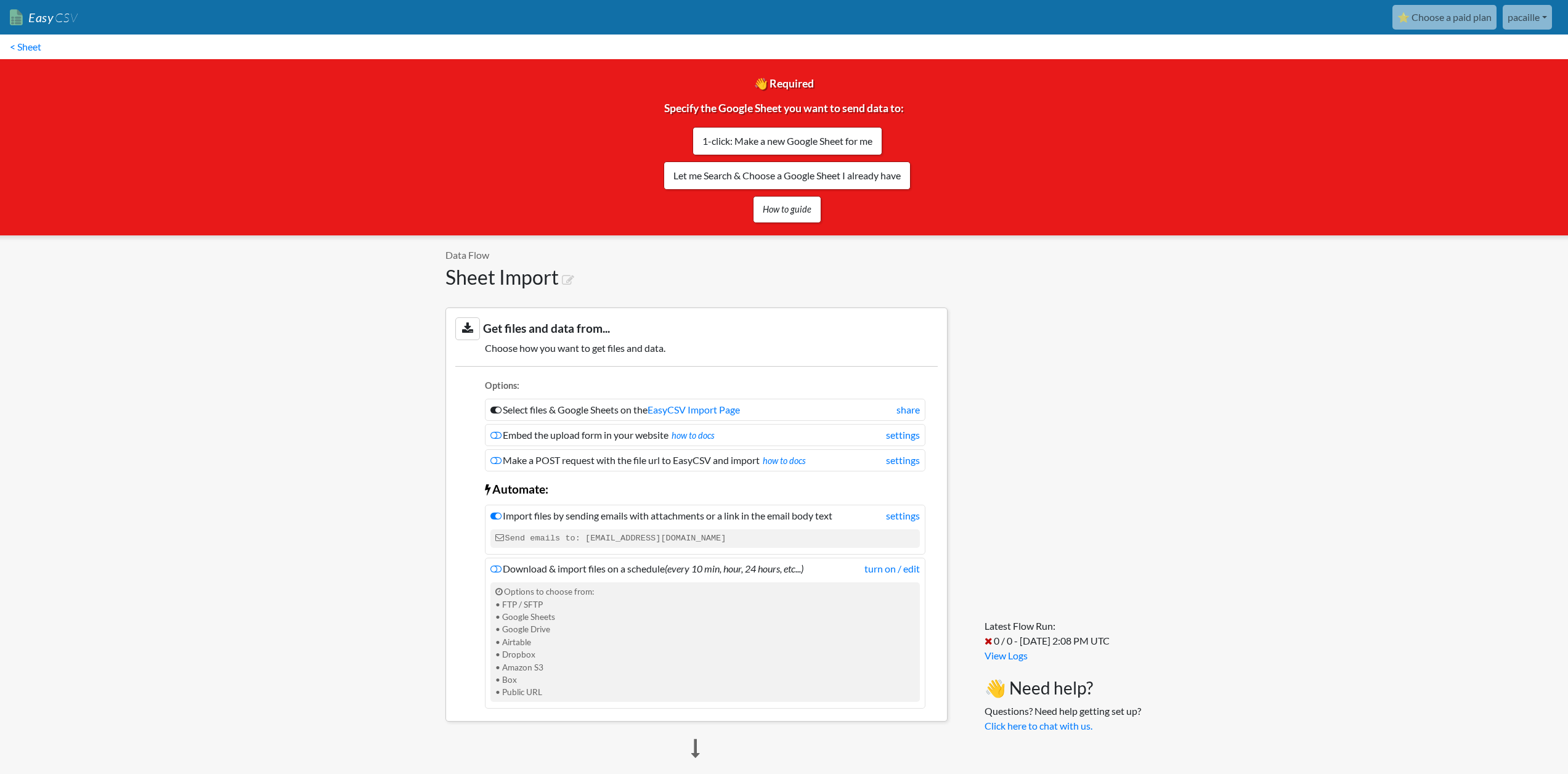
drag, startPoint x: 717, startPoint y: 537, endPoint x: 582, endPoint y: 541, distance: 135.1
click at [582, 541] on code "Send emails to: ebf99504126b@parse.easycsv.io" at bounding box center [705, 538] width 430 height 18
click at [909, 519] on link "settings" at bounding box center [903, 515] width 34 height 15
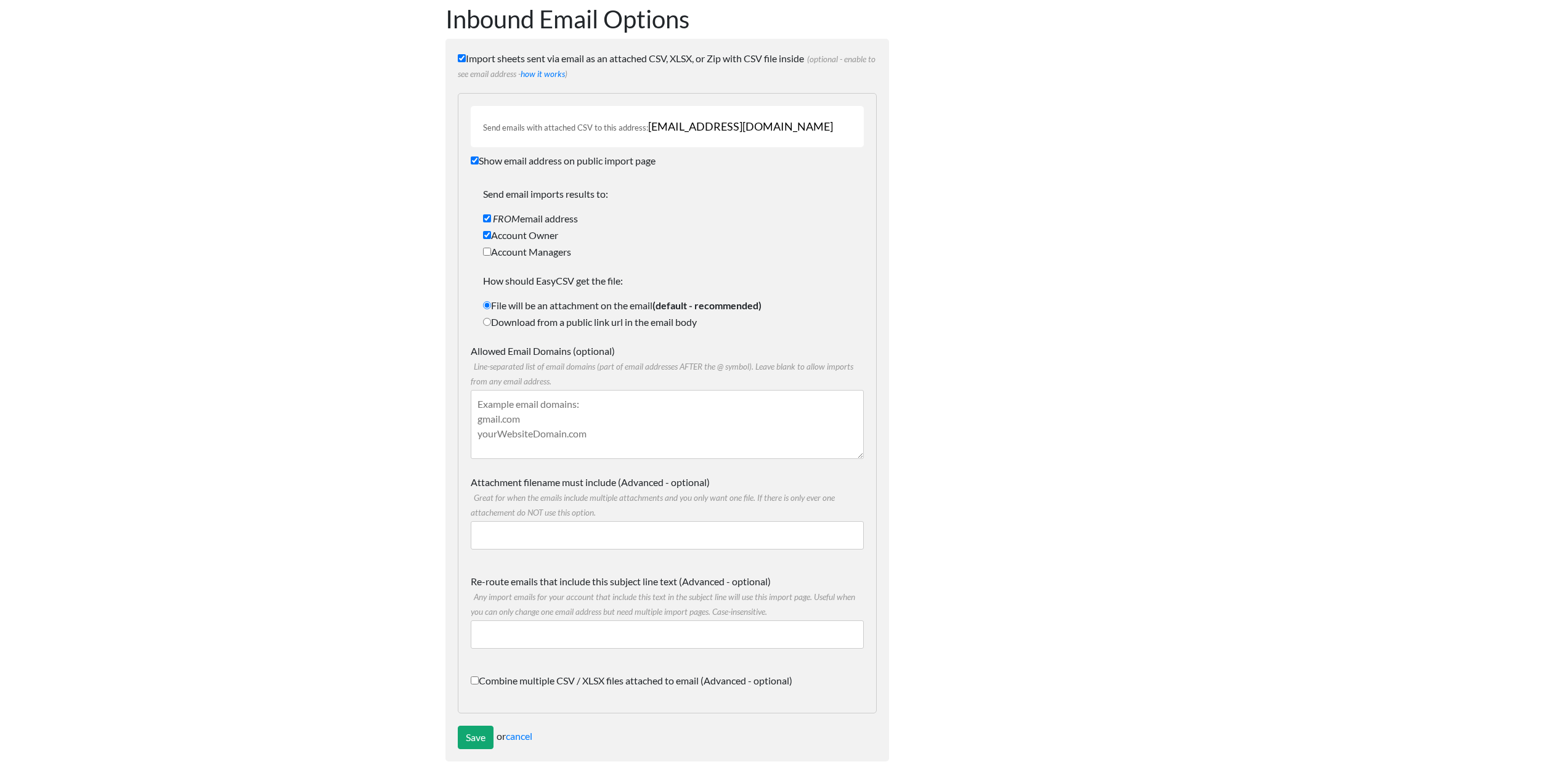
scroll to position [68, 0]
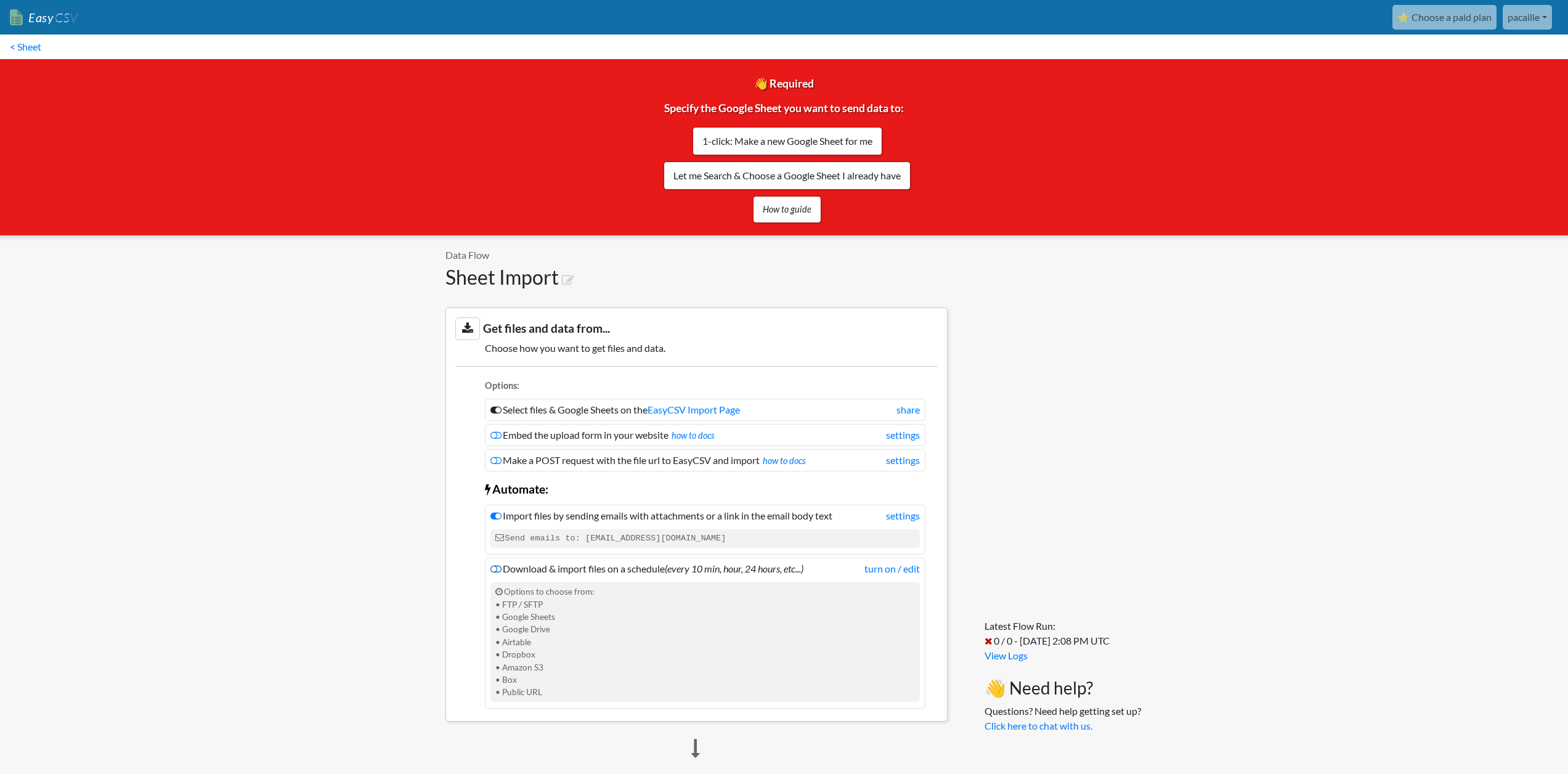
click at [500, 569] on icon at bounding box center [496, 568] width 11 height 10
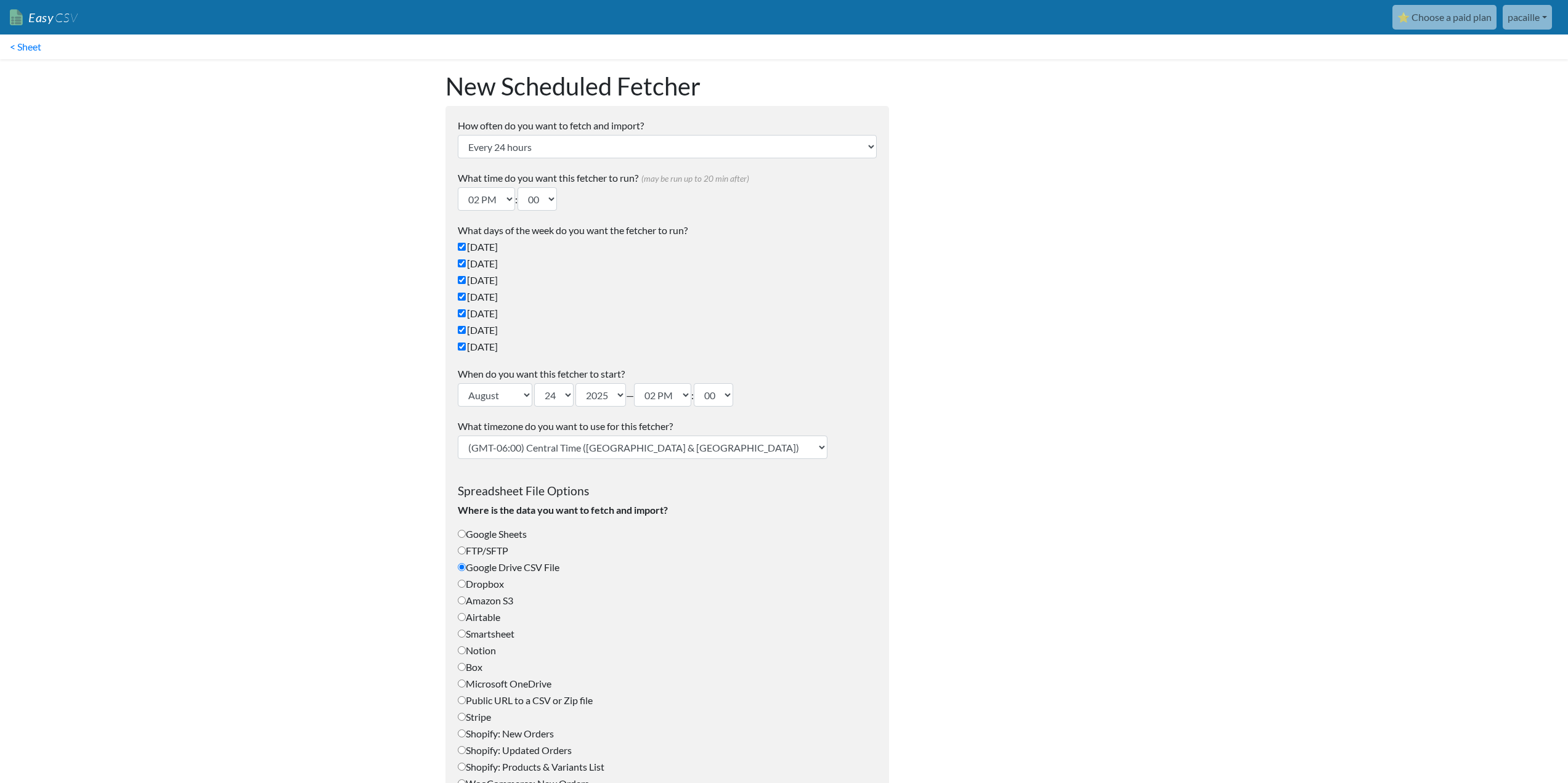
click at [523, 534] on label "Google Sheets" at bounding box center [668, 534] width 419 height 15
click at [466, 534] on input "Google Sheets" at bounding box center [462, 534] width 8 height 8
radio input "true"
click at [630, 145] on select "Every 24 hours Every 4 hours Every hour Every 10-20 minutes Every 1 week Every …" at bounding box center [668, 146] width 419 height 24
select select "1_hour"
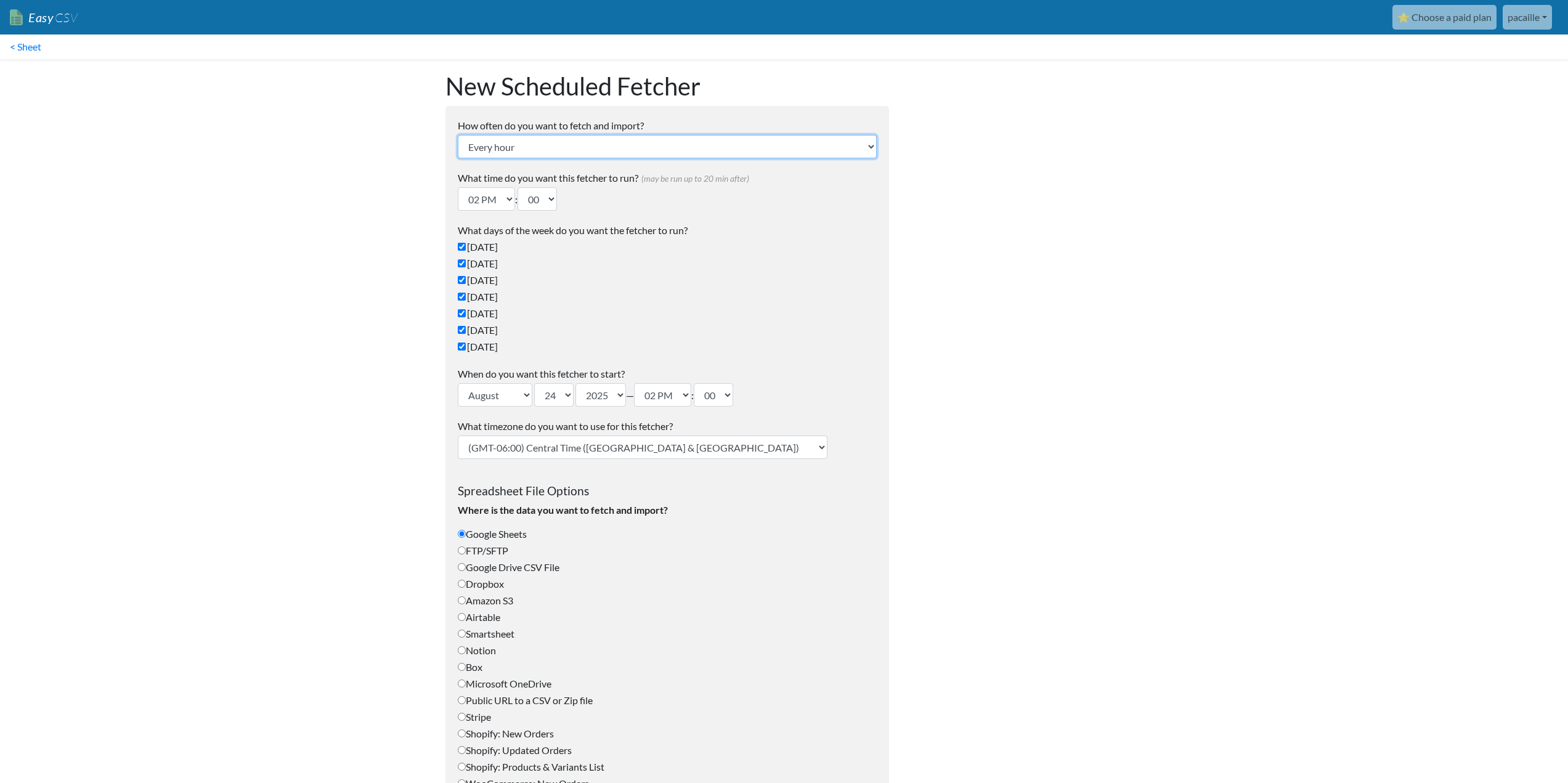
click at [458, 135] on select "Every 24 hours Every 4 hours Every hour Every 10-20 minutes Every 1 week Every …" at bounding box center [668, 146] width 419 height 24
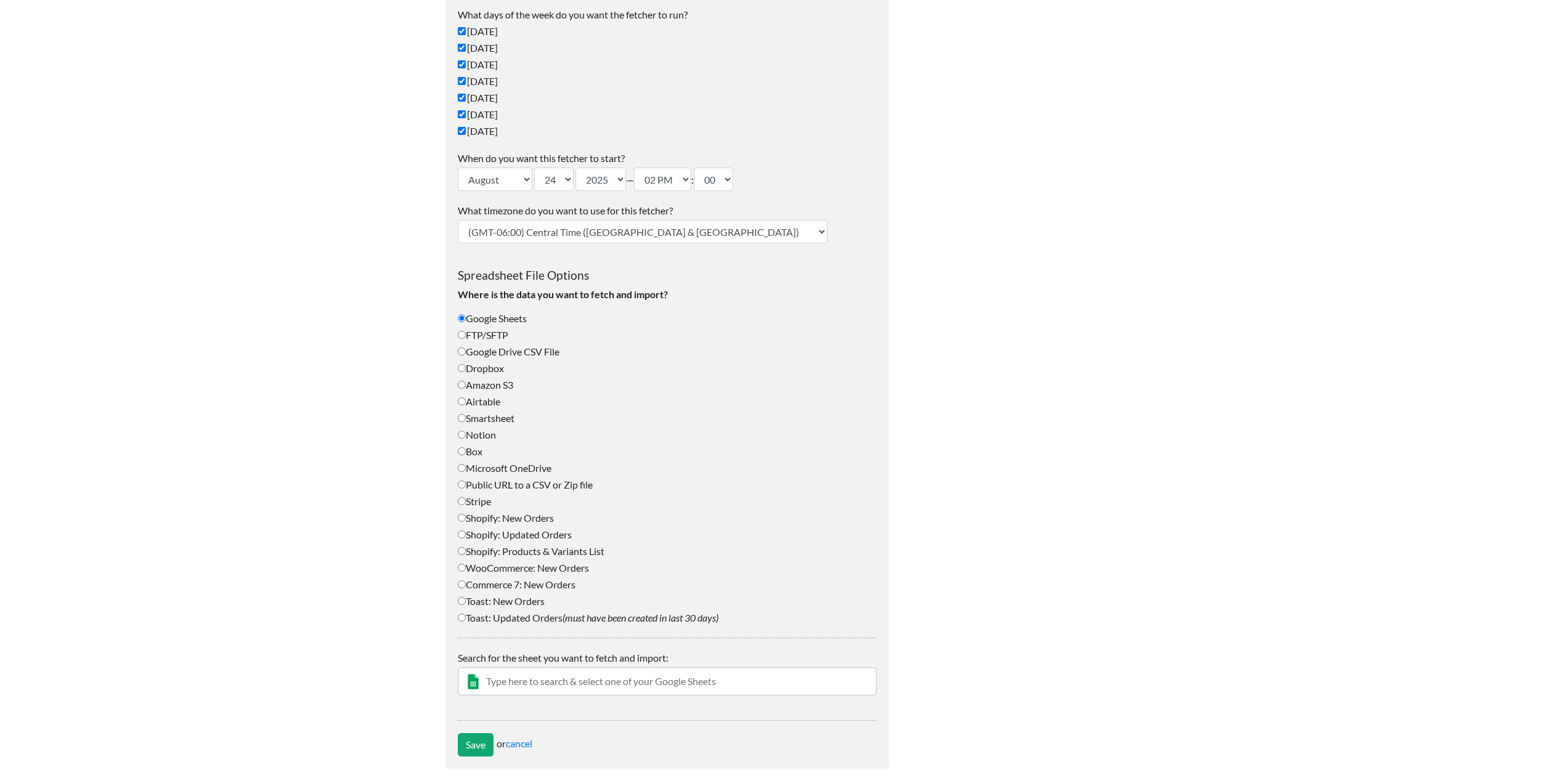
scroll to position [171, 0]
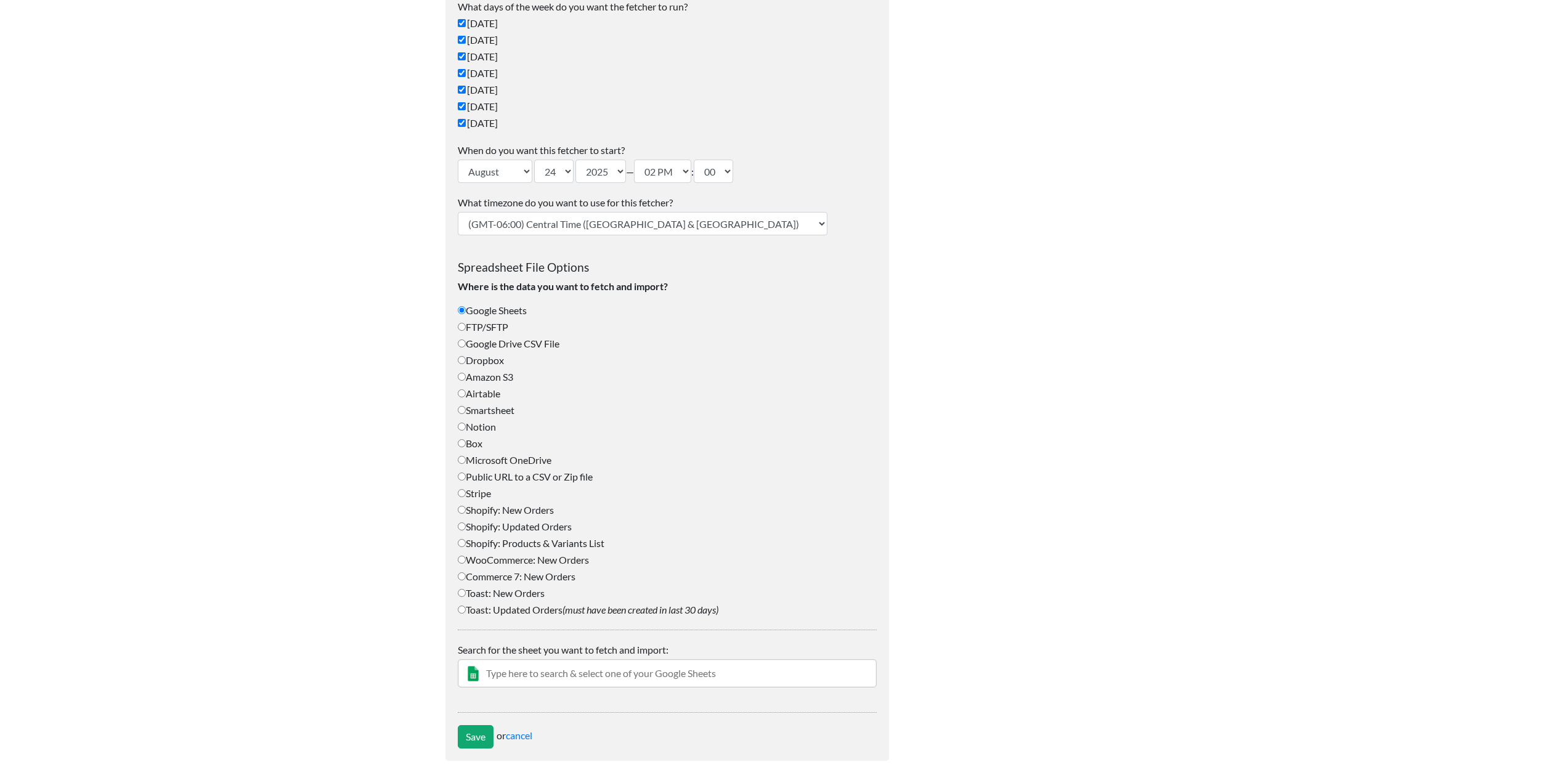
click at [634, 229] on select "(GMT-12:00) International Date Line West (GMT-11:00) American Samoa (GMT-11:00)…" at bounding box center [642, 223] width 369 height 24
click at [458, 212] on select "(GMT-12:00) International Date Line West (GMT-11:00) American Samoa (GMT-11:00)…" at bounding box center [642, 223] width 369 height 24
click at [623, 224] on select "(GMT-12:00) International Date Line West (GMT-11:00) American Samoa (GMT-11:00)…" at bounding box center [642, 223] width 369 height 24
select select "Brussels"
click at [458, 212] on select "(GMT-12:00) International Date Line West (GMT-11:00) American Samoa (GMT-11:00)…" at bounding box center [642, 223] width 369 height 24
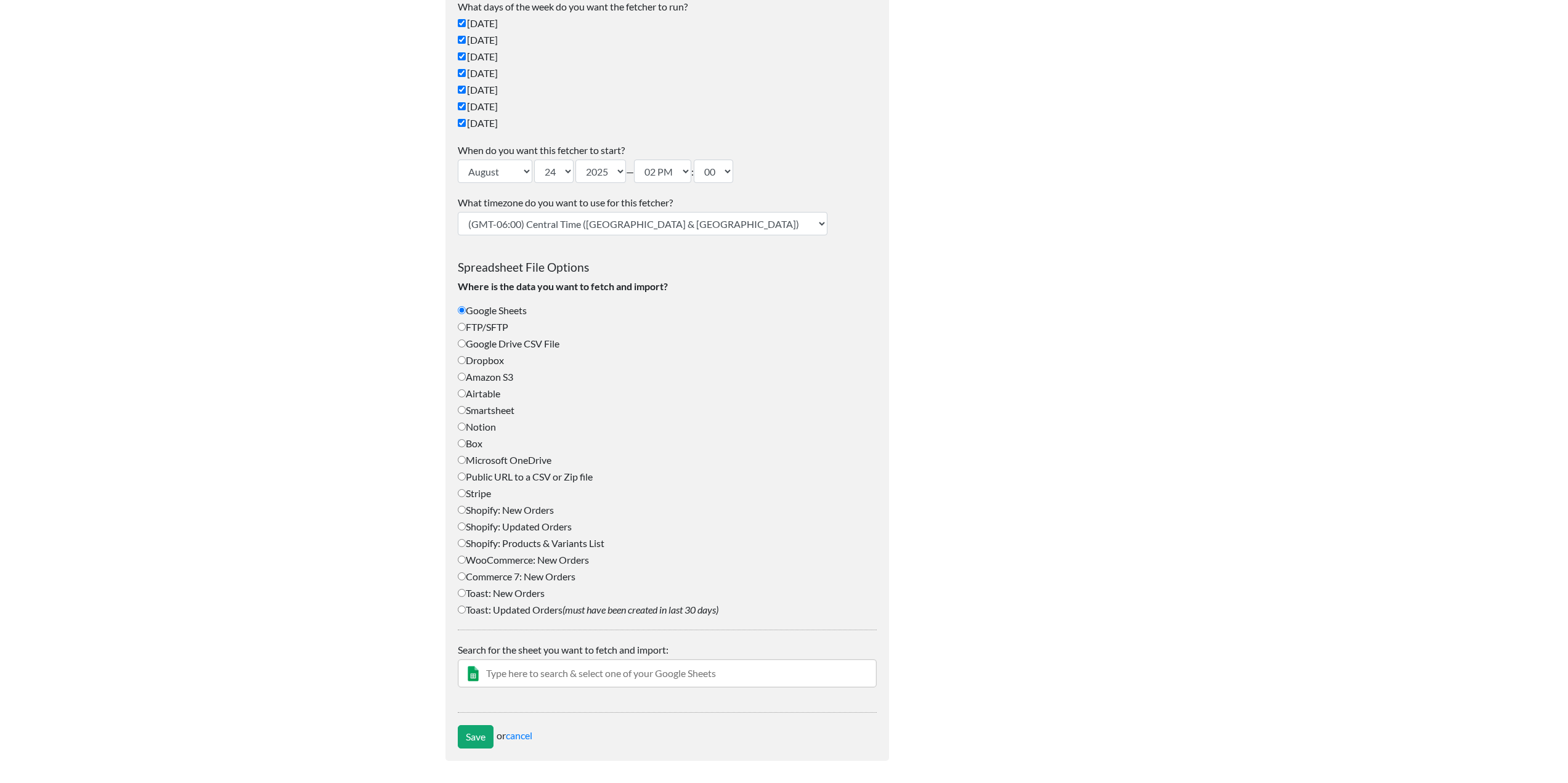
click at [694, 671] on input "text" at bounding box center [668, 673] width 419 height 28
type input "inven"
click at [620, 697] on div "InventairePC" at bounding box center [677, 697] width 384 height 15
click at [620, 697] on input "text" at bounding box center [668, 697] width 419 height 28
click at [654, 651] on p "InventairePC change Google Sheet" at bounding box center [668, 649] width 419 height 15
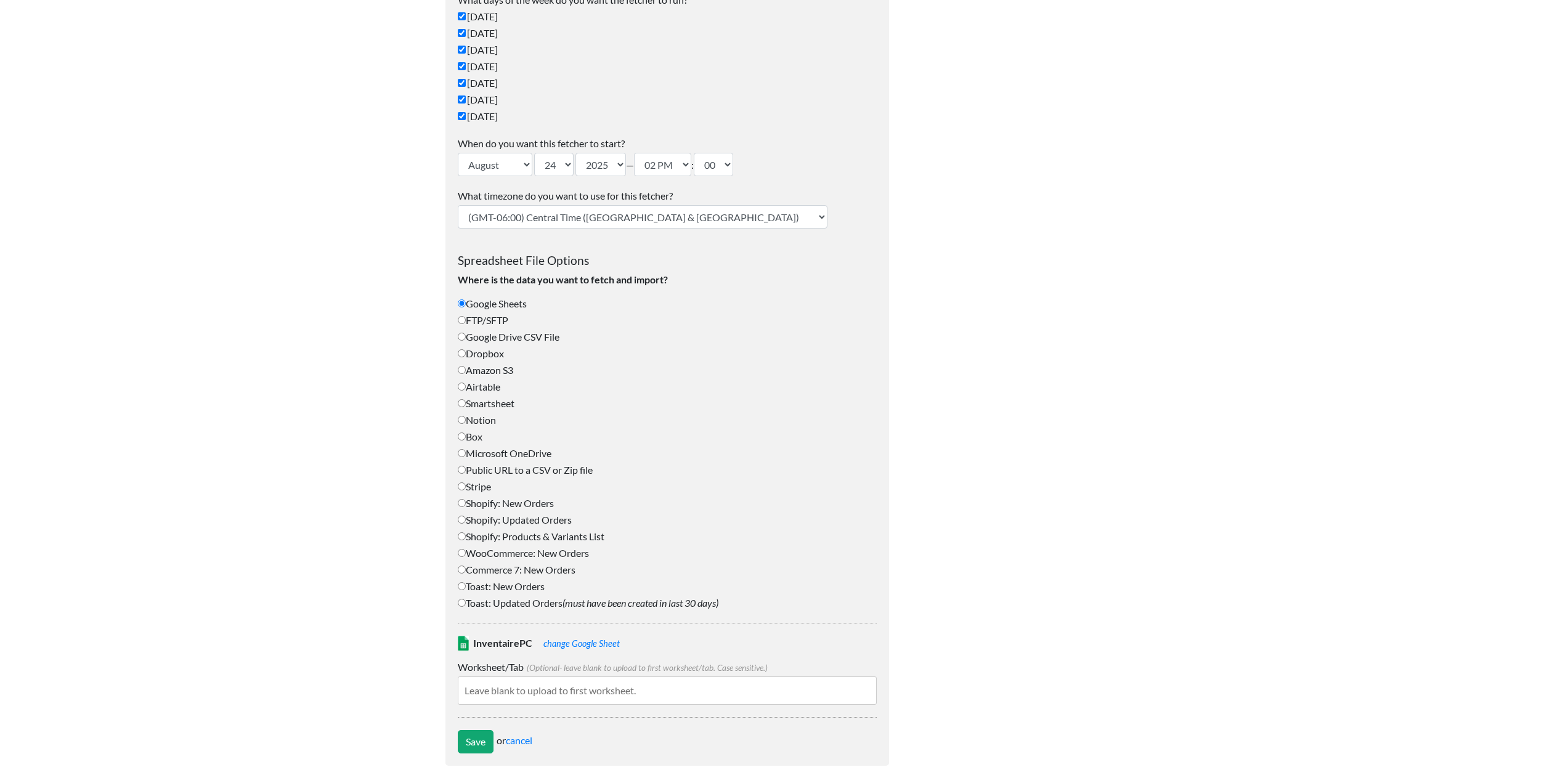
scroll to position [183, 0]
click at [485, 736] on input "Save" at bounding box center [476, 736] width 36 height 24
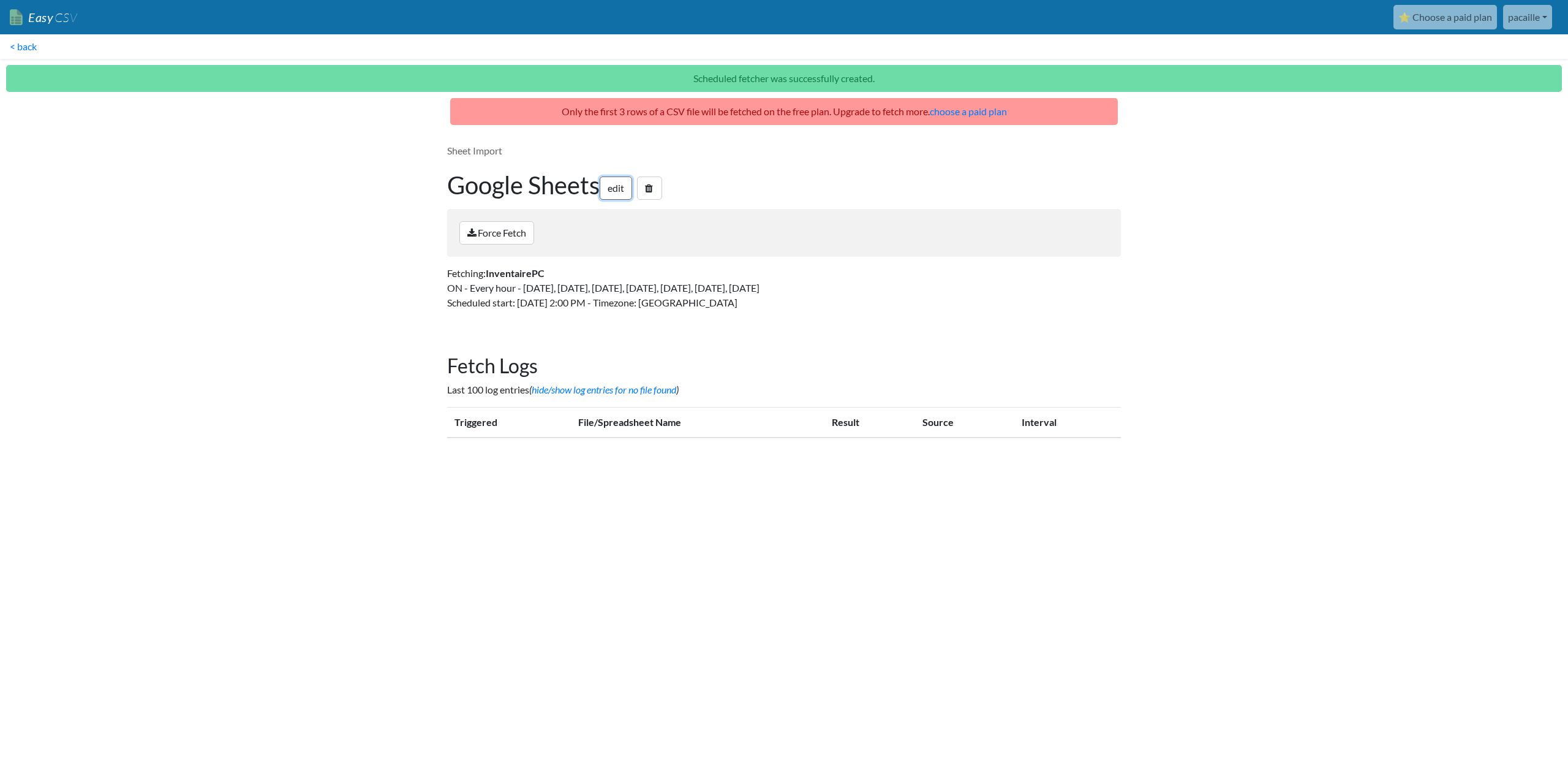
click at [619, 191] on link "edit" at bounding box center [616, 188] width 33 height 24
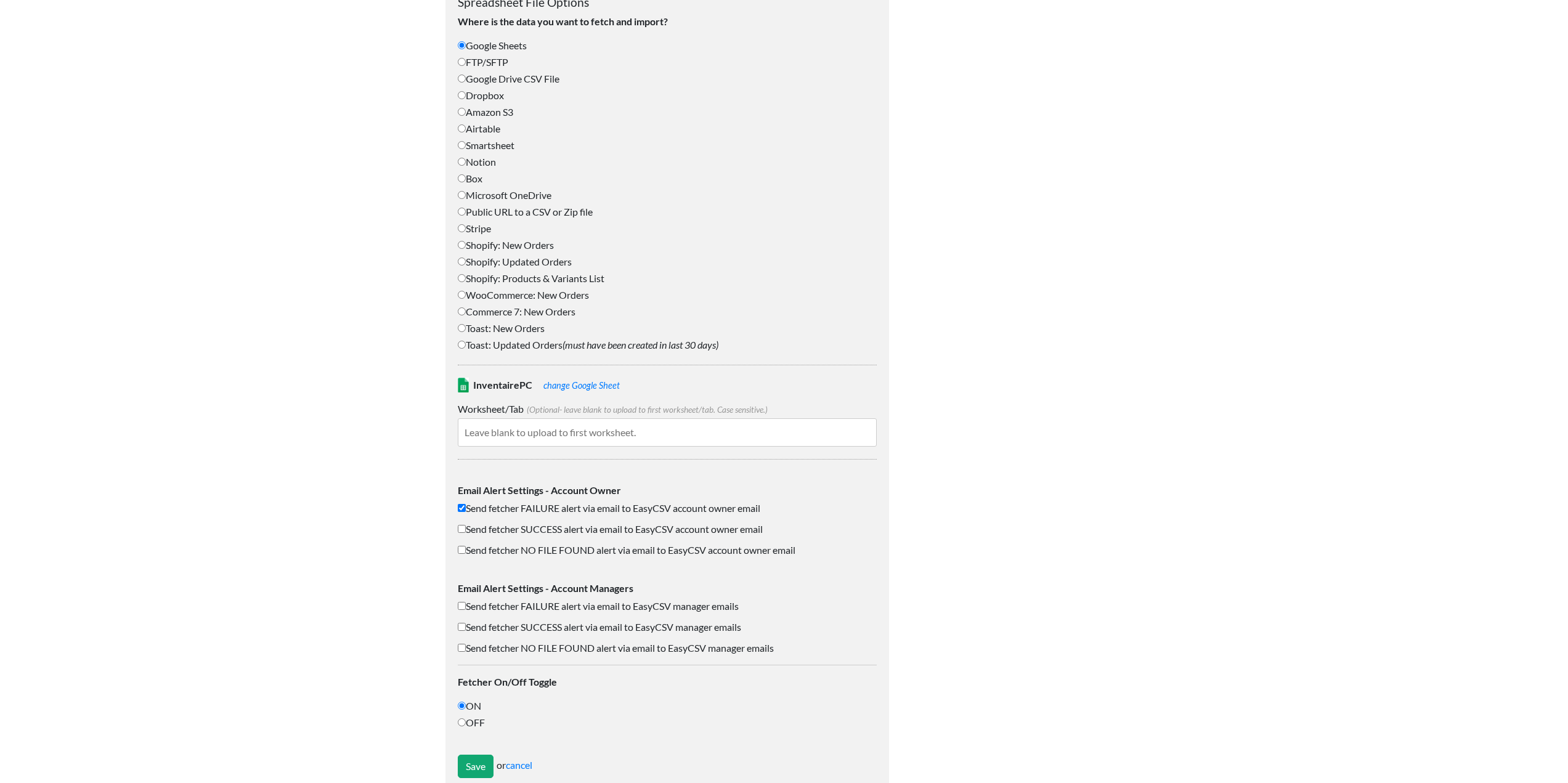
scroll to position [493, 0]
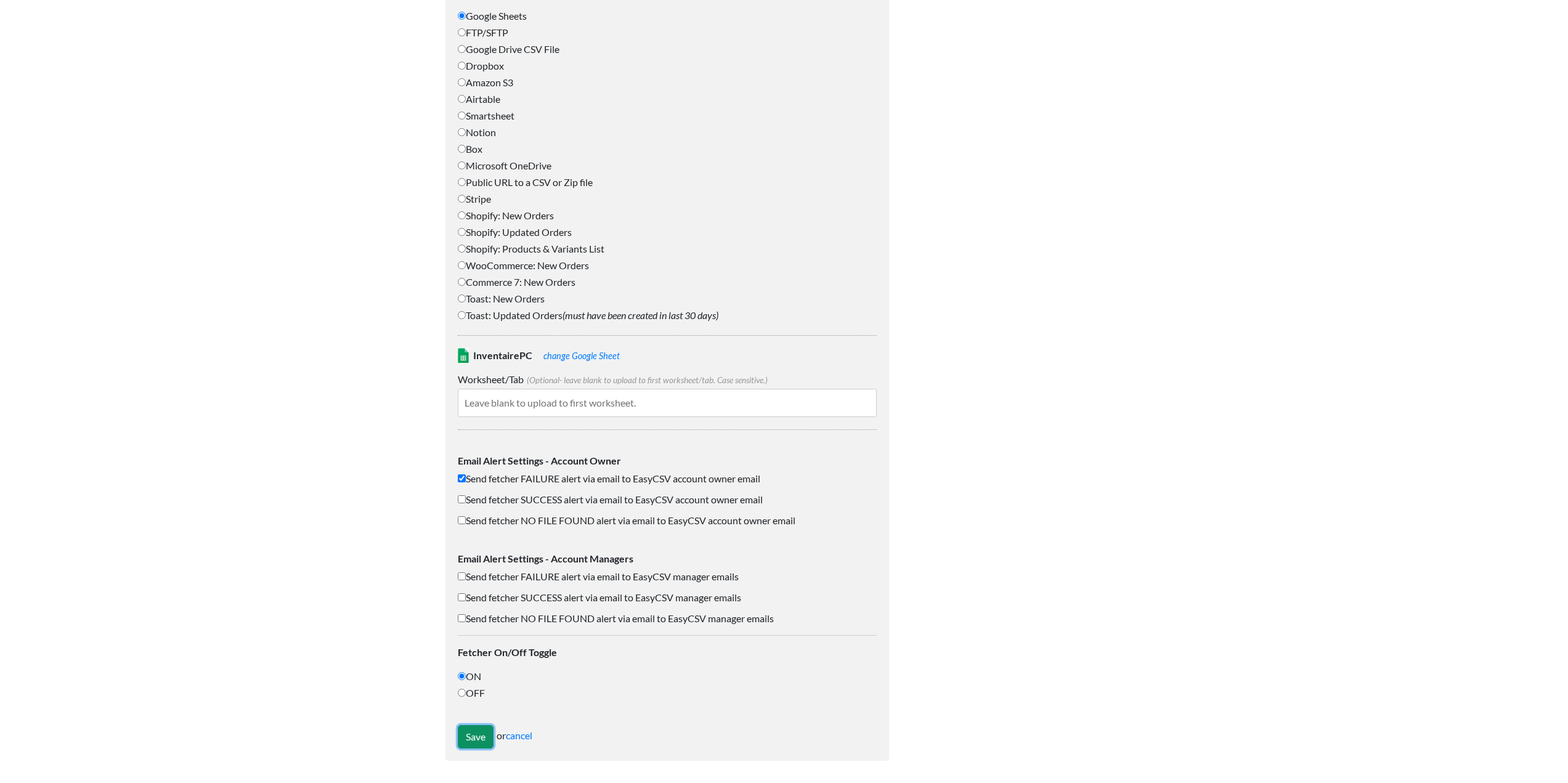
click at [477, 741] on input "Save" at bounding box center [476, 736] width 36 height 24
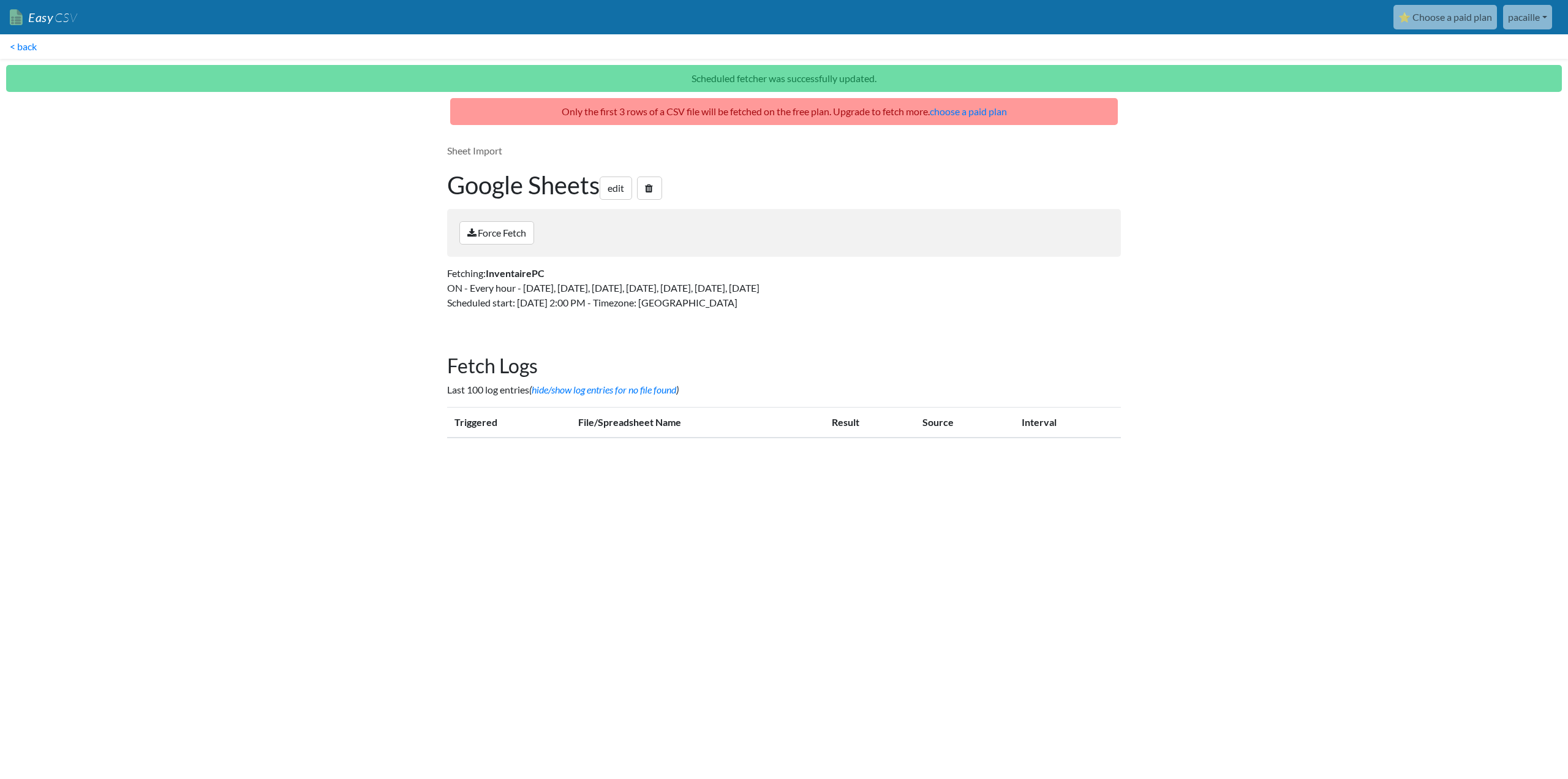
click at [466, 150] on p "Sheet Import" at bounding box center [784, 151] width 674 height 14
click at [1528, 21] on link "pacaille" at bounding box center [1528, 17] width 49 height 24
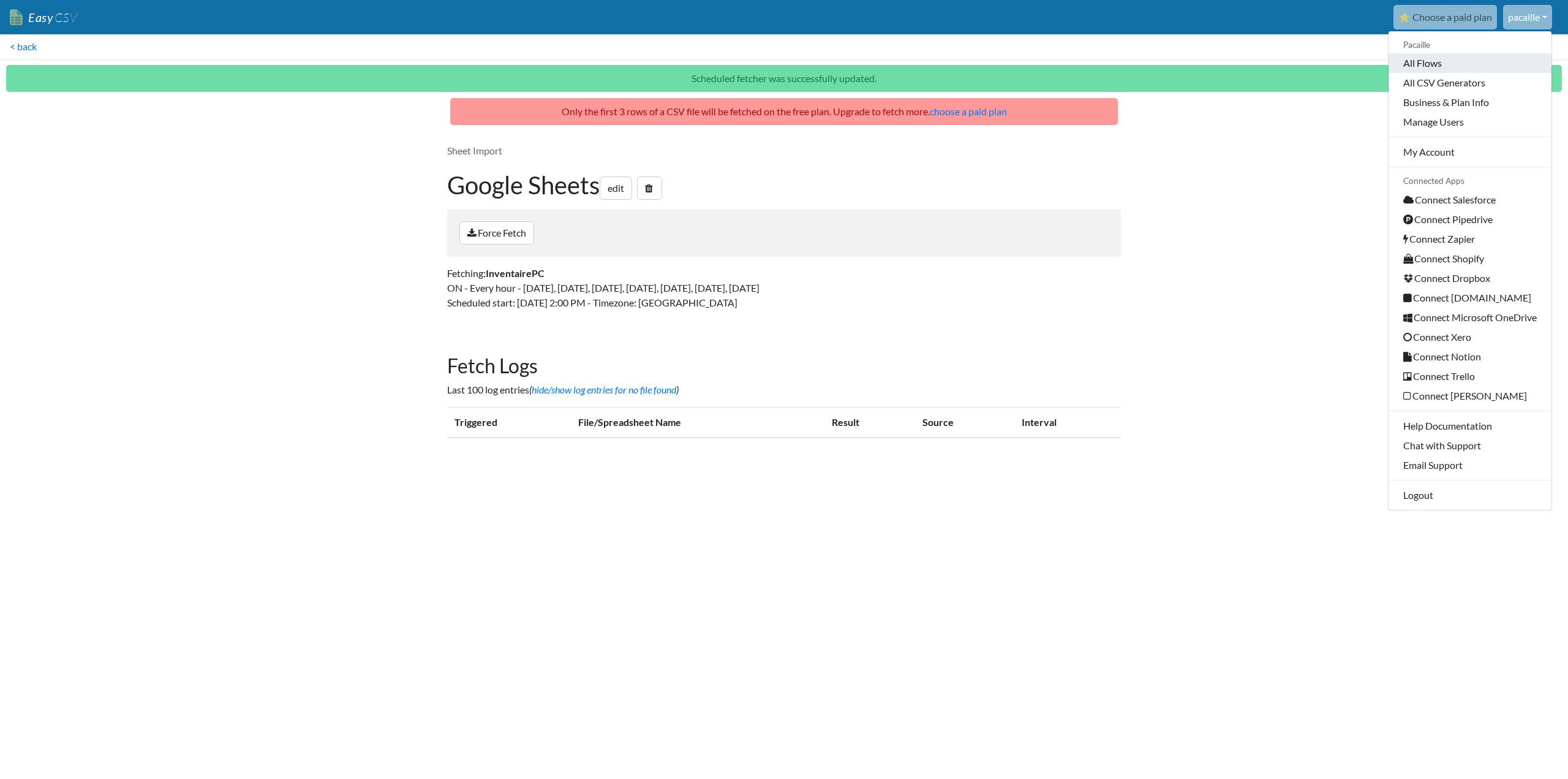
click at [1436, 64] on link "All Flows" at bounding box center [1470, 63] width 163 height 20
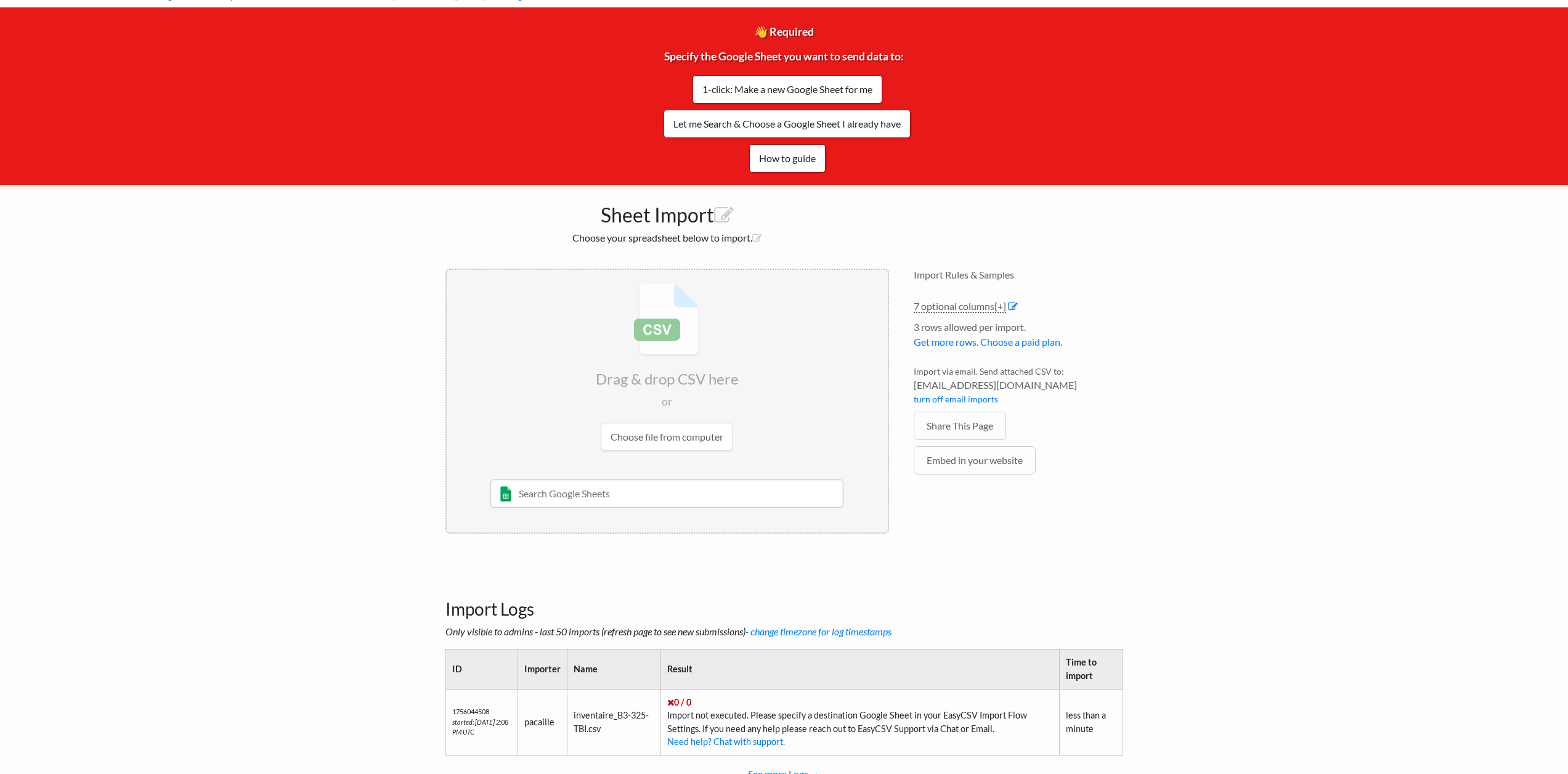
scroll to position [102, 0]
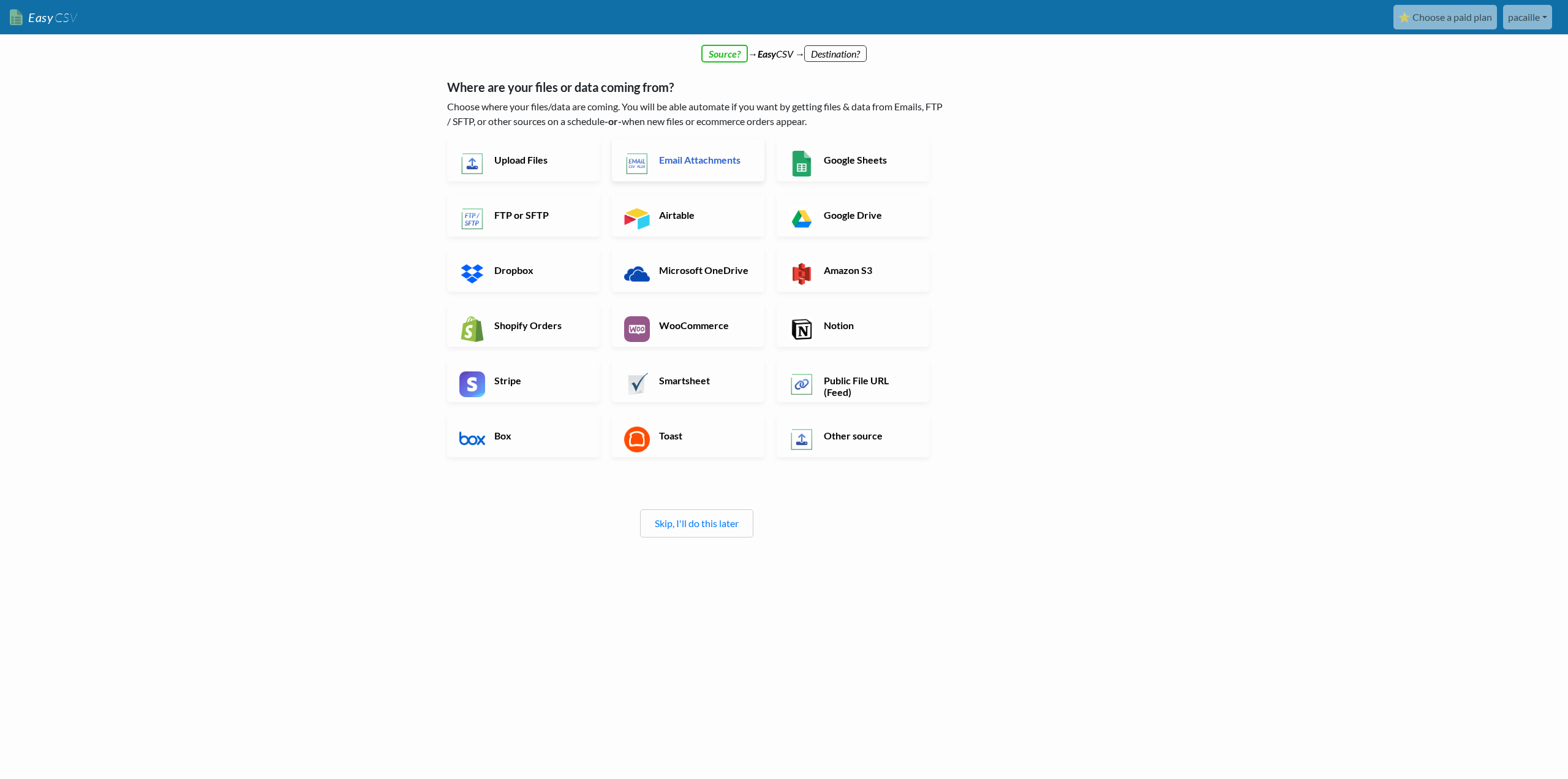
click at [690, 151] on link "Email Attachments" at bounding box center [688, 160] width 153 height 43
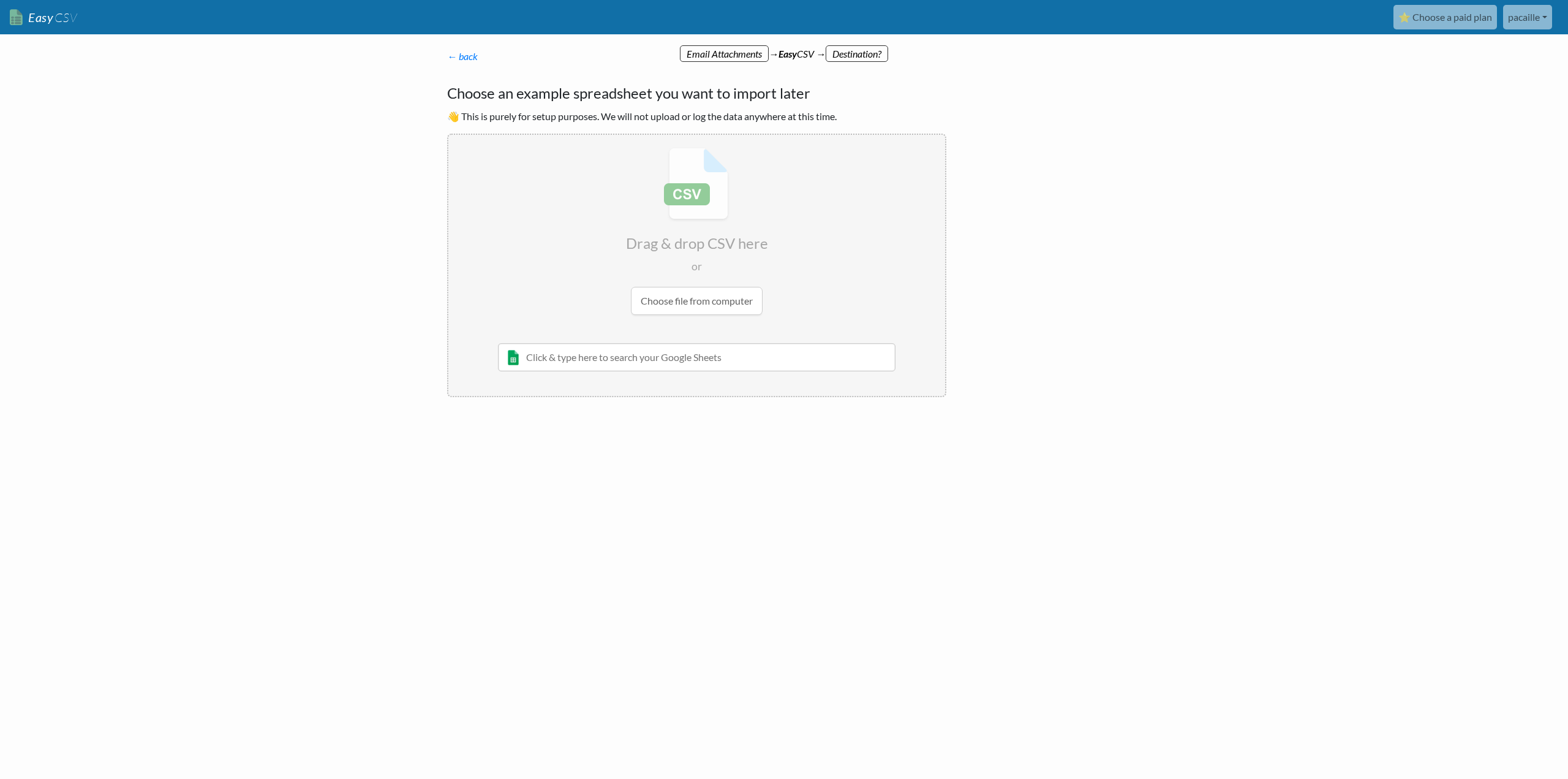
click at [701, 303] on input "file" at bounding box center [697, 231] width 497 height 193
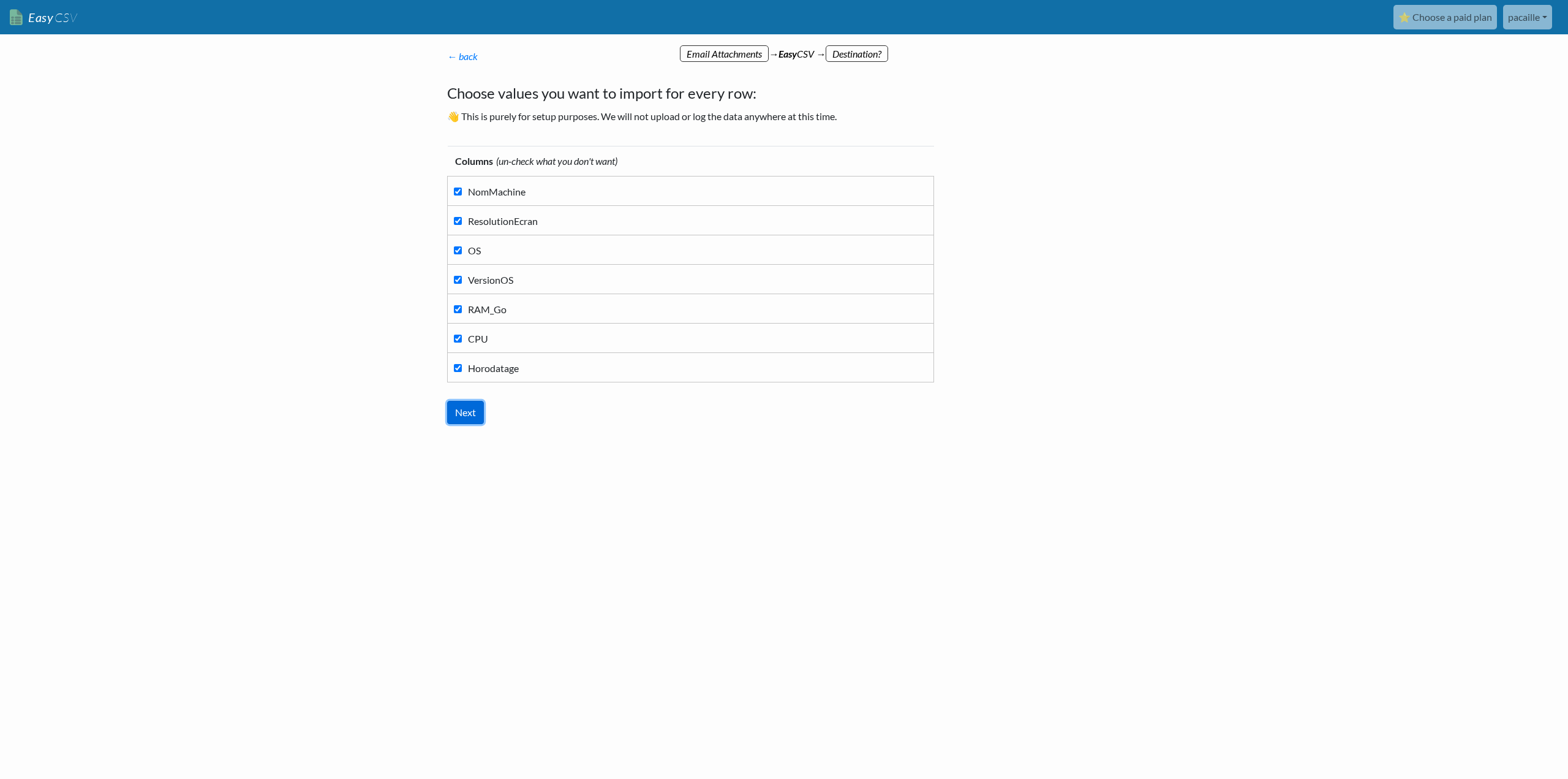
click at [459, 411] on input "Next" at bounding box center [465, 412] width 37 height 24
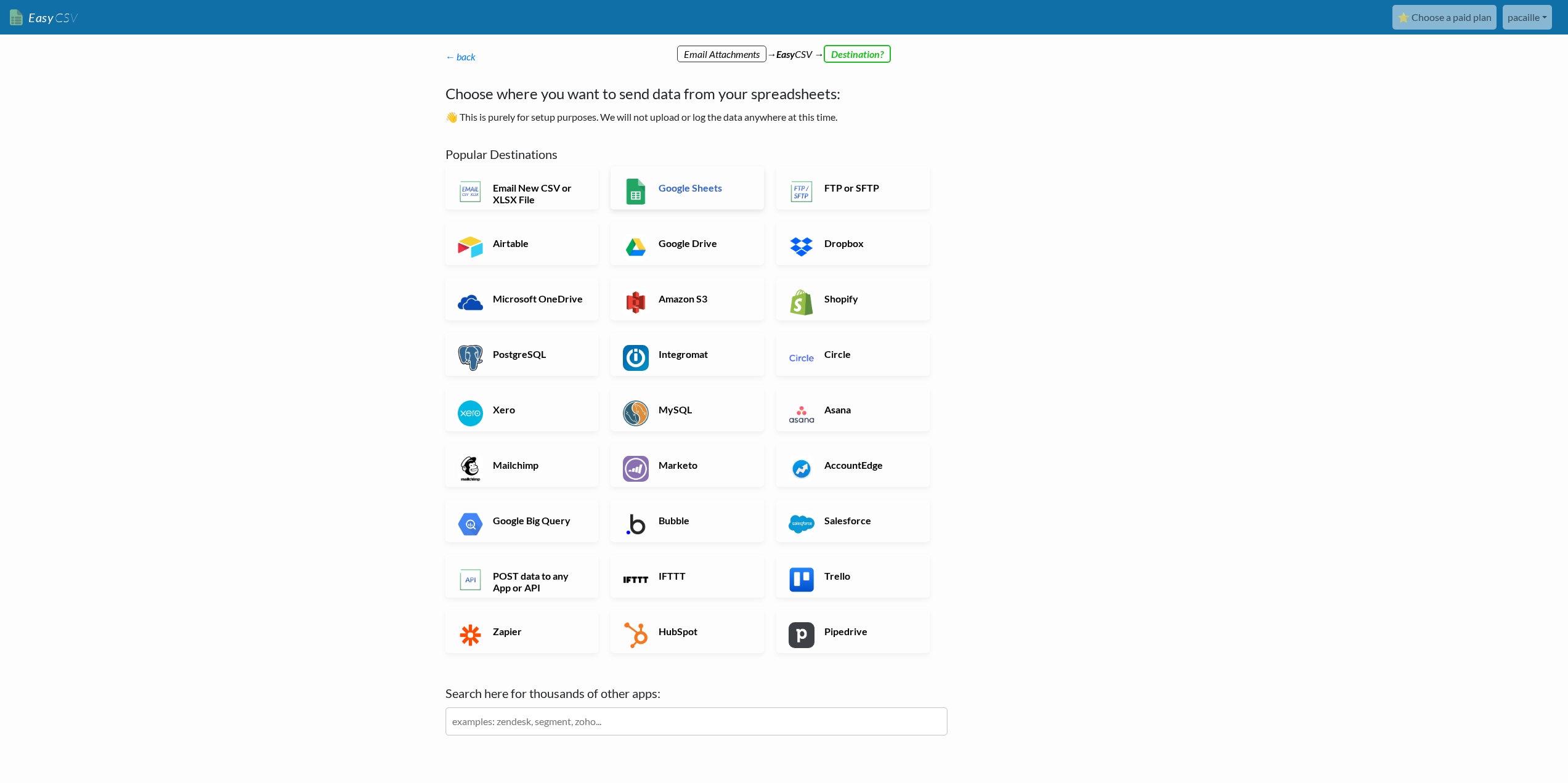
click at [693, 193] on h6 "Google Sheets" at bounding box center [704, 187] width 96 height 11
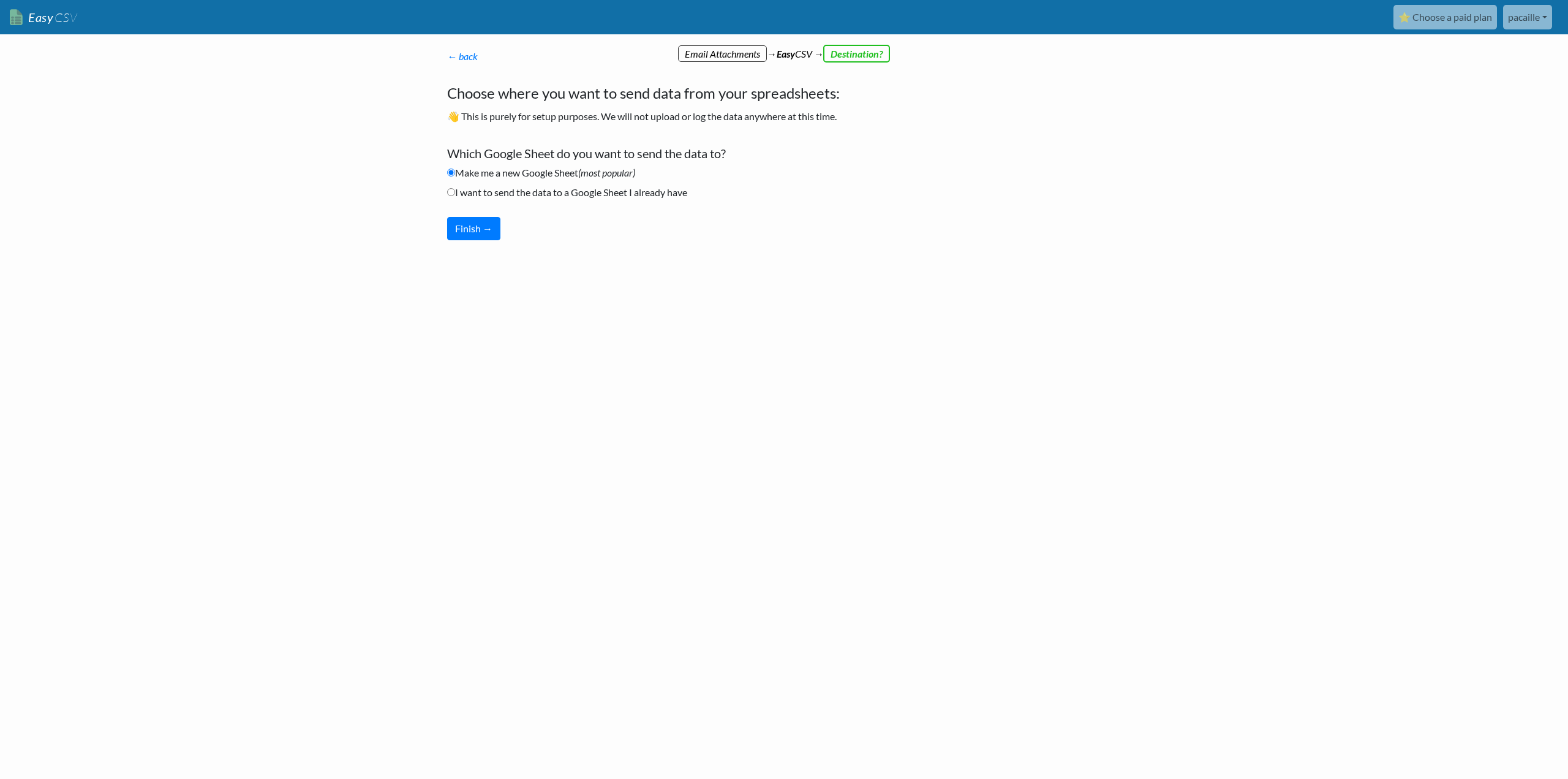
click at [610, 196] on label "I want to send the data to a Google Sheet I already have" at bounding box center [567, 192] width 240 height 14
click at [455, 196] on input "I want to send the data to a Google Sheet I already have" at bounding box center [451, 192] width 8 height 8
radio input "true"
click at [468, 227] on button "Finish →" at bounding box center [474, 228] width 53 height 24
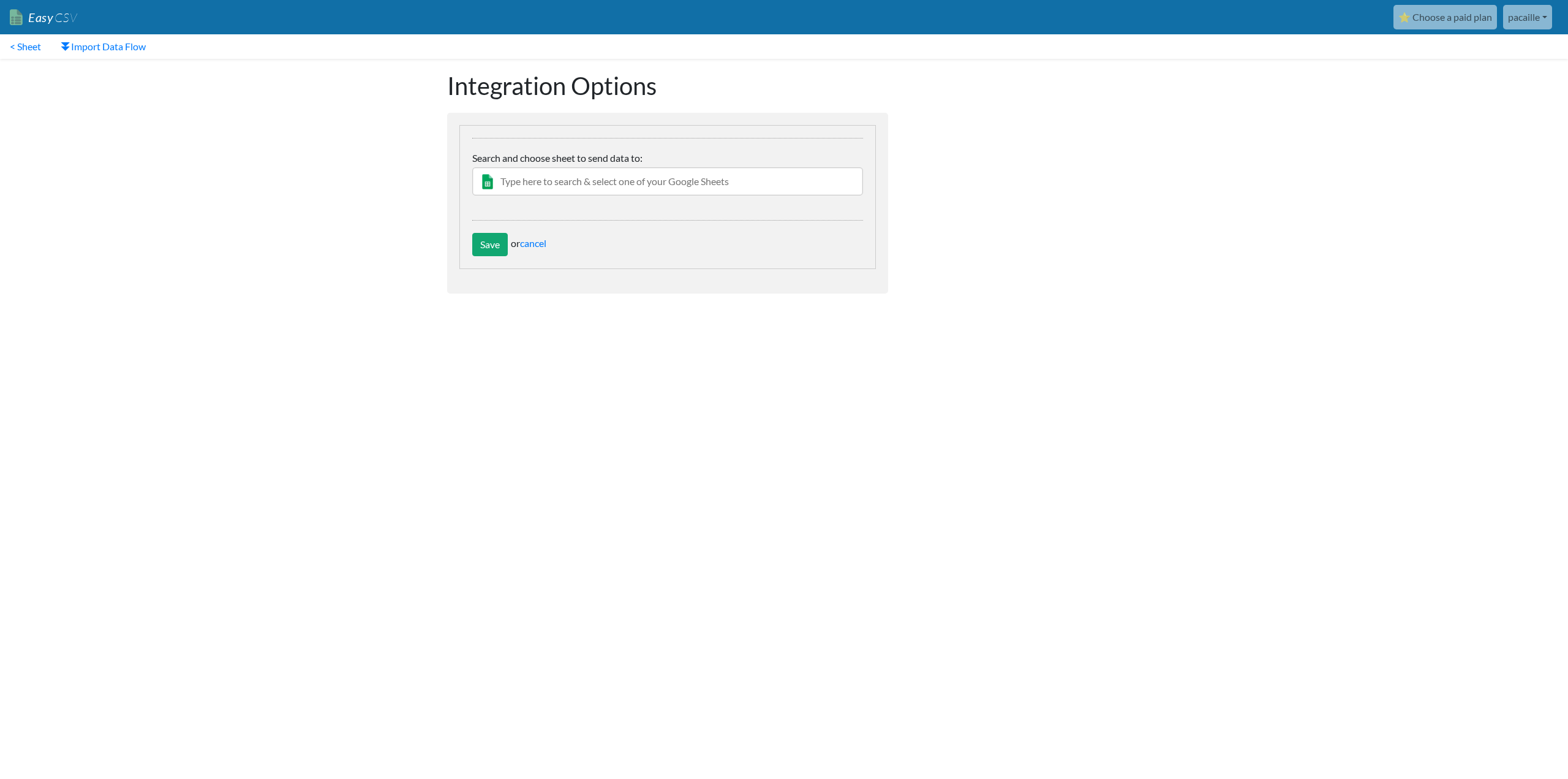
click at [573, 180] on input "text" at bounding box center [668, 181] width 391 height 28
type input "inventai"
click at [566, 213] on div "P-A CAILLE" at bounding box center [678, 219] width 356 height 13
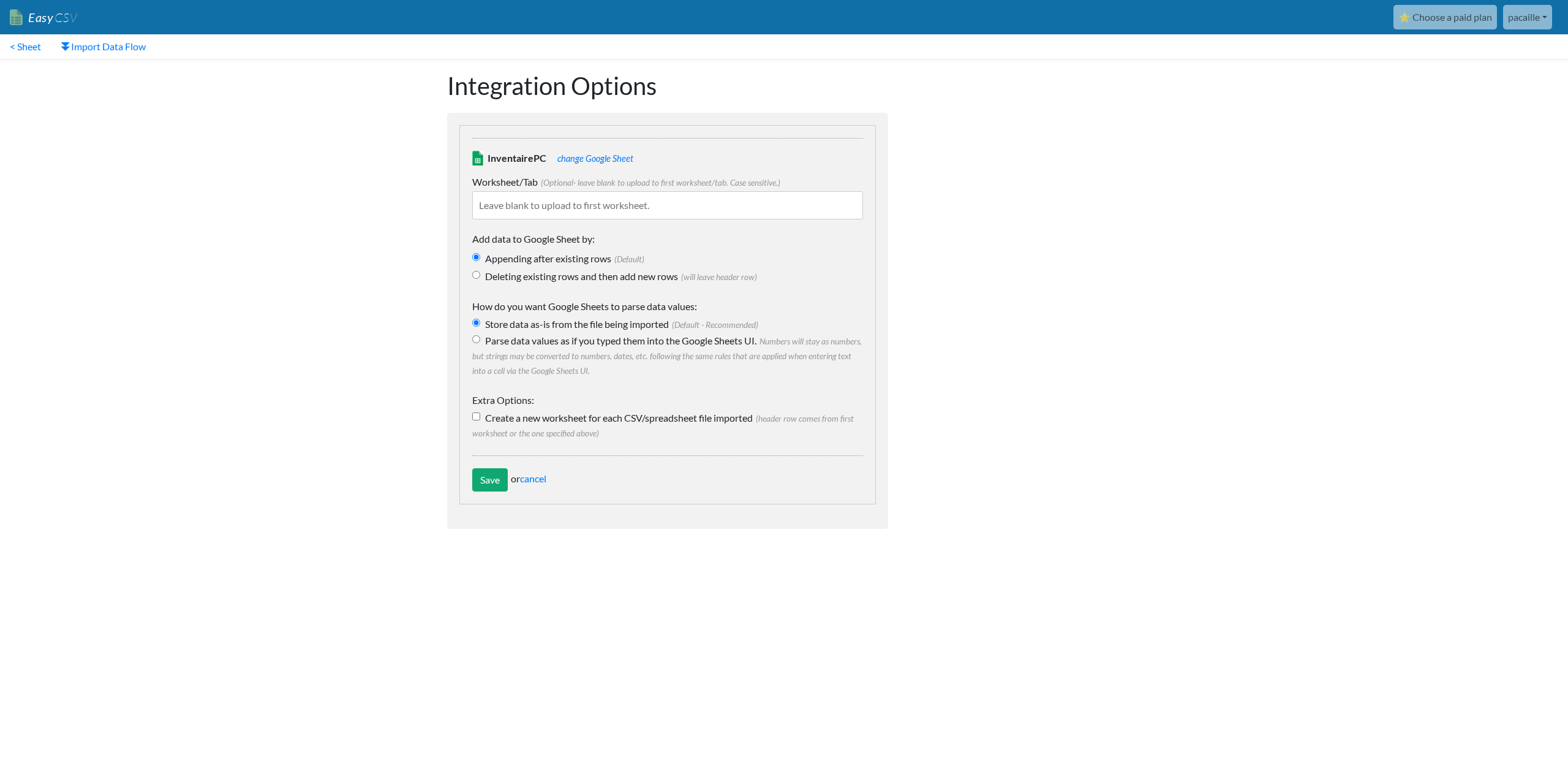
click at [566, 212] on input "text" at bounding box center [668, 205] width 391 height 28
click at [415, 246] on body "Easy CSV ⭐ Choose a paid plan pacaille Pacaille All Flows All CSV Generators Bu…" at bounding box center [784, 283] width 1568 height 566
click at [668, 209] on input "text" at bounding box center [668, 205] width 391 height 28
type input "Import"
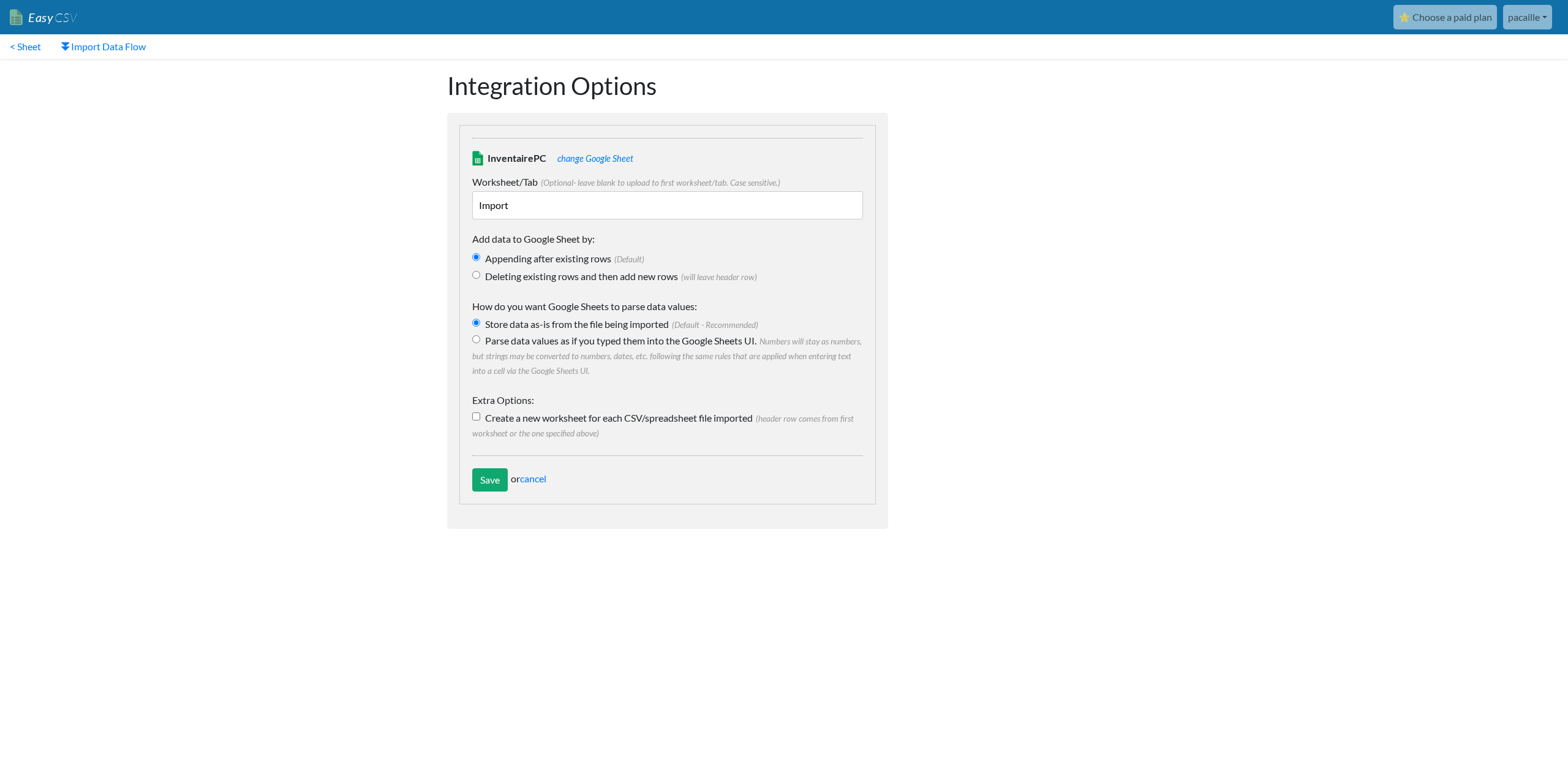
click at [824, 273] on label "Deleting existing rows and then add new rows (will leave header row)" at bounding box center [668, 276] width 391 height 14
click at [481, 273] on input "Deleting existing rows and then add new rows (will leave header row)" at bounding box center [476, 275] width 8 height 8
radio input "true"
click at [487, 479] on input "Save" at bounding box center [490, 480] width 36 height 24
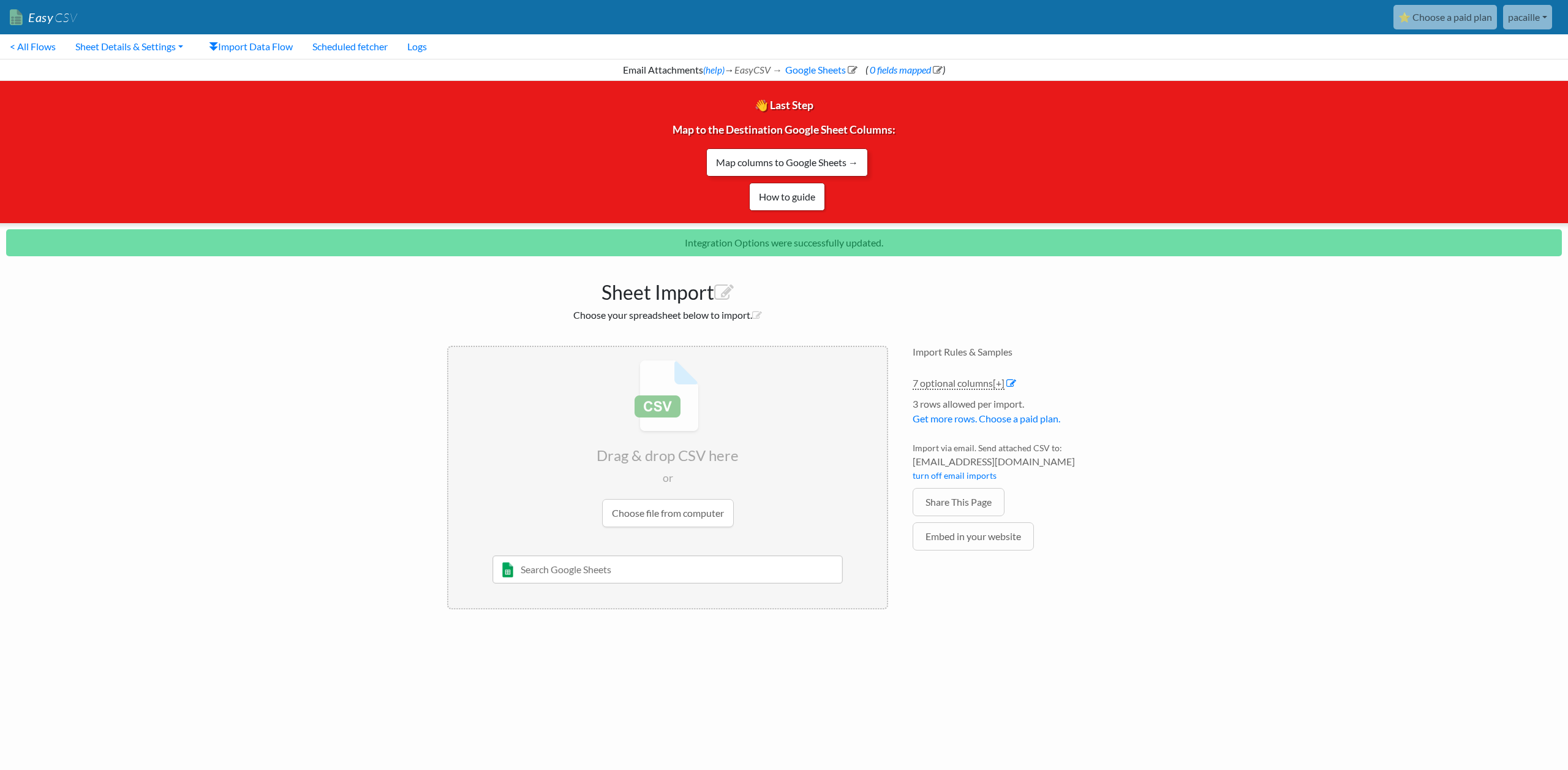
click at [774, 162] on link "Map columns to Google Sheets →" at bounding box center [787, 162] width 162 height 28
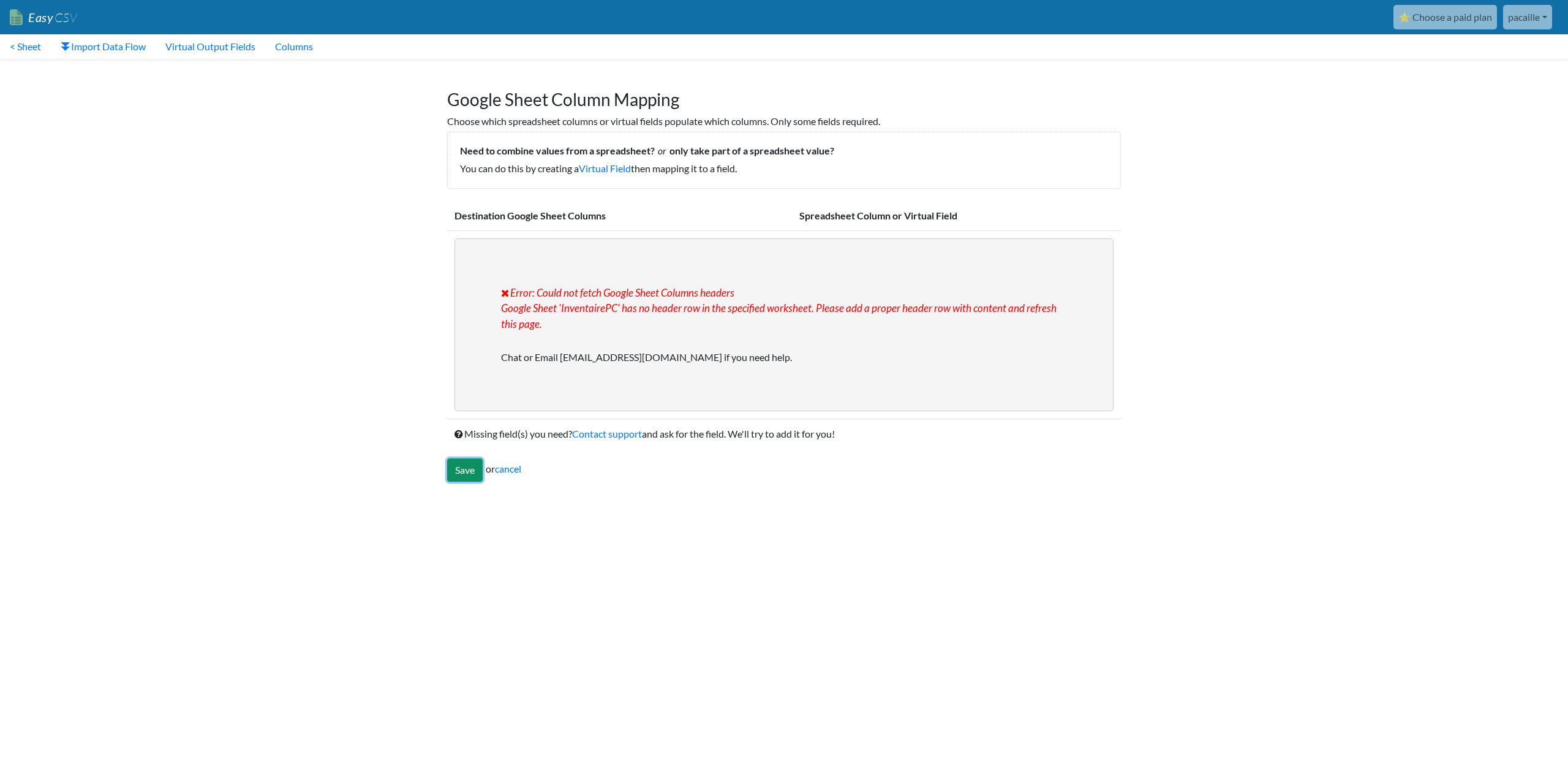
click at [476, 472] on input "Save" at bounding box center [465, 470] width 36 height 24
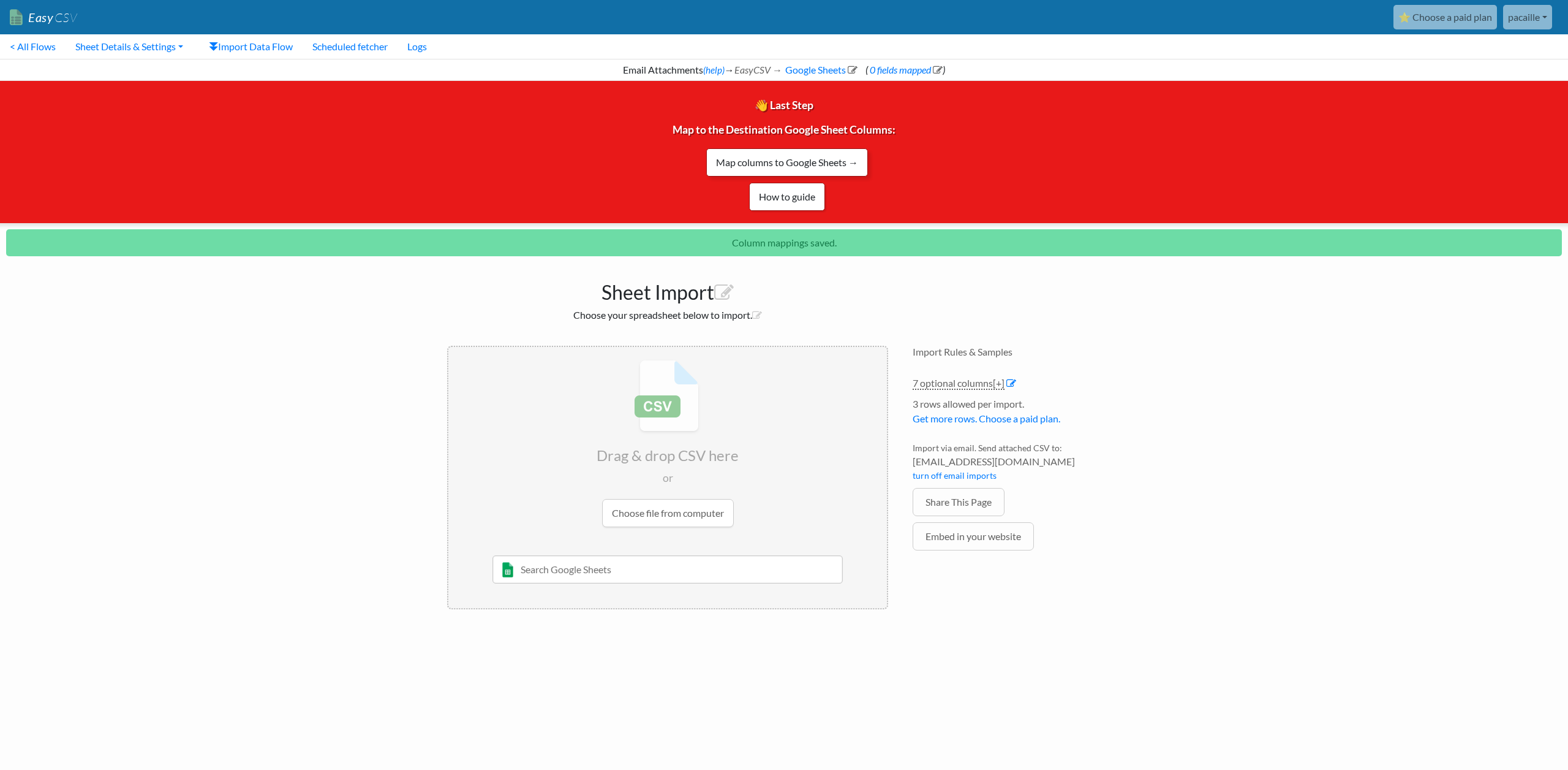
click at [790, 156] on link "Map columns to Google Sheets →" at bounding box center [787, 162] width 162 height 28
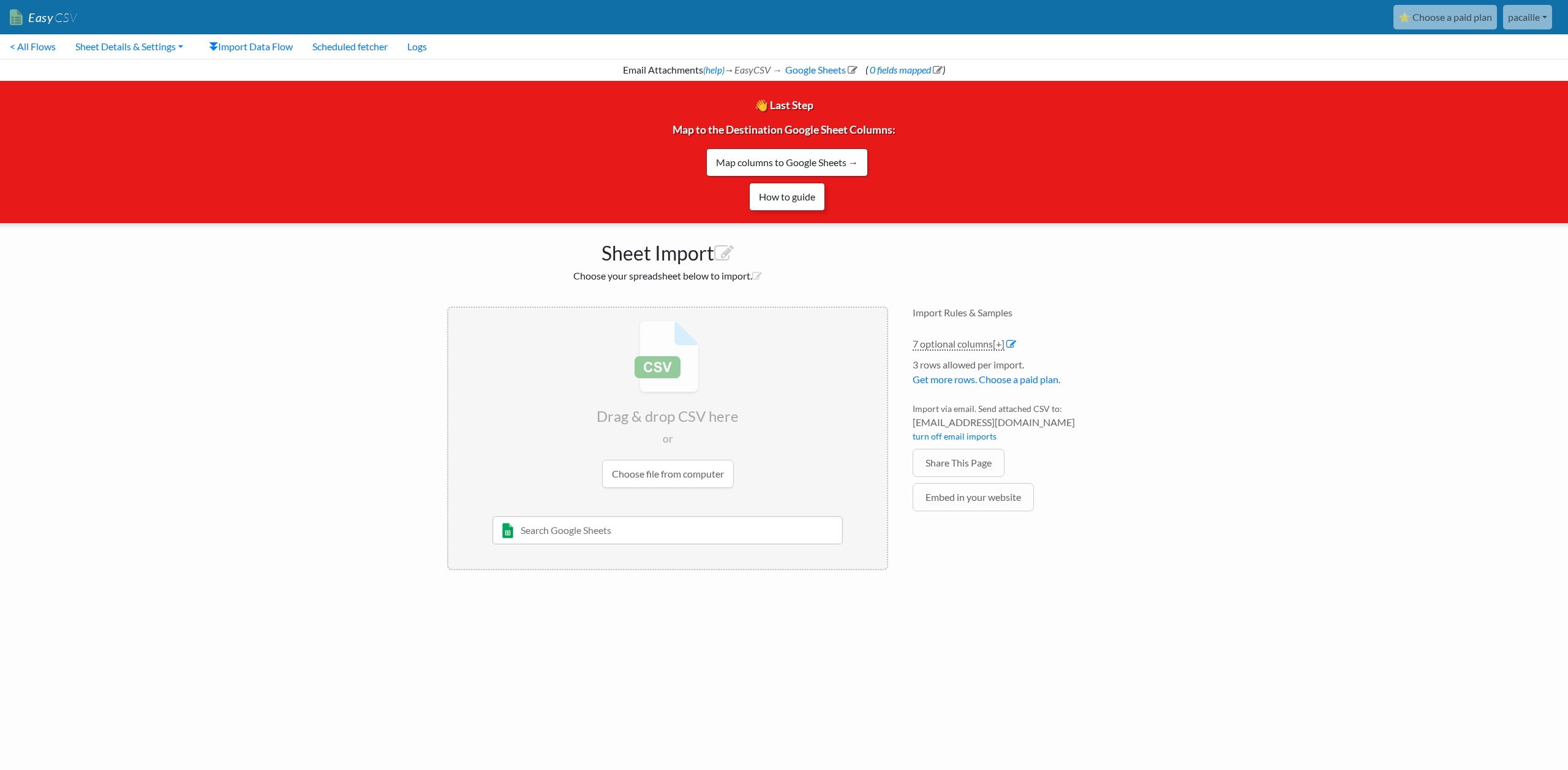
click at [782, 203] on link "How to guide" at bounding box center [787, 196] width 76 height 28
click at [714, 482] on input "file" at bounding box center [668, 404] width 439 height 193
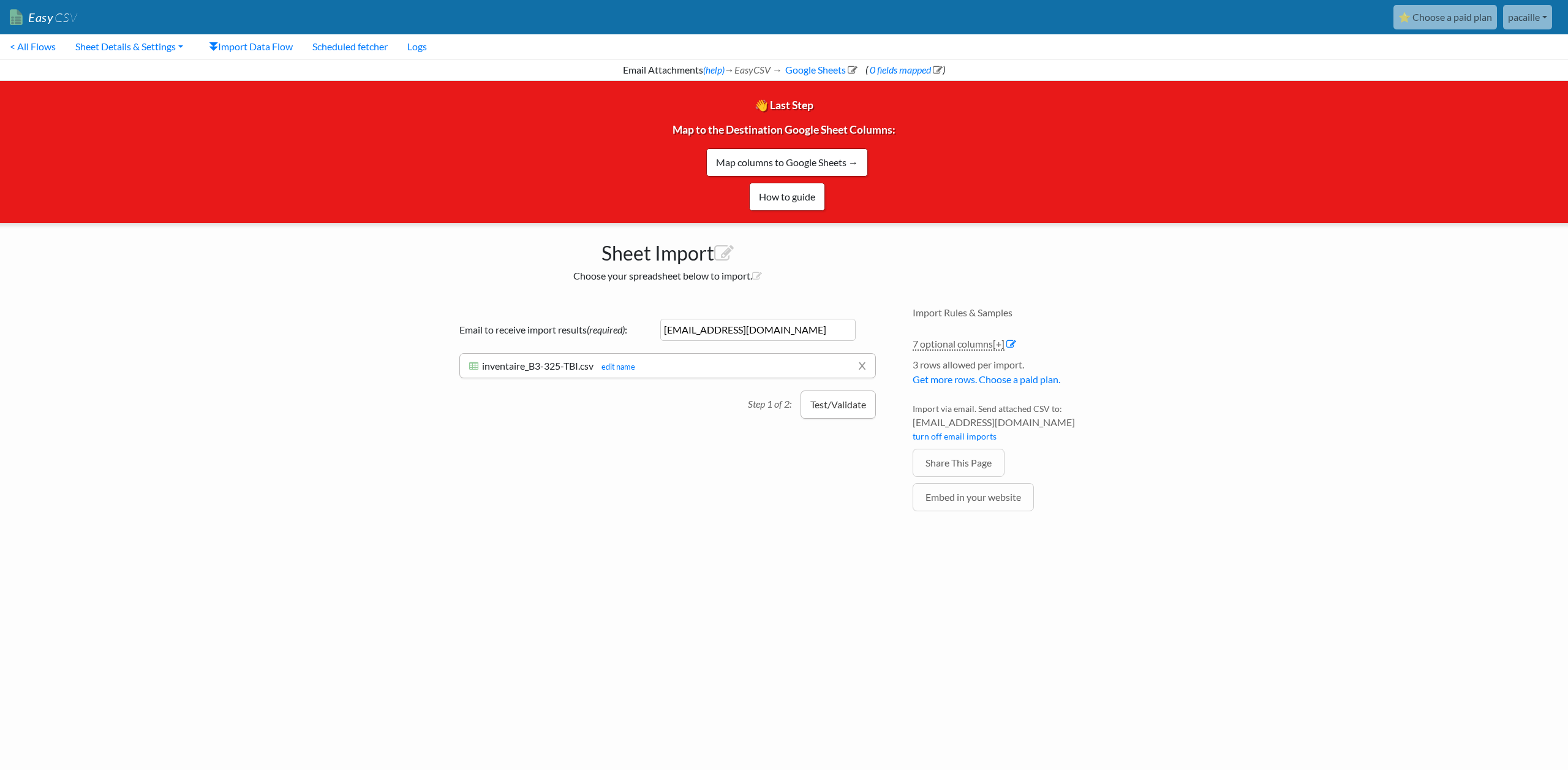
click at [835, 406] on button "Test/Validate" at bounding box center [838, 404] width 75 height 28
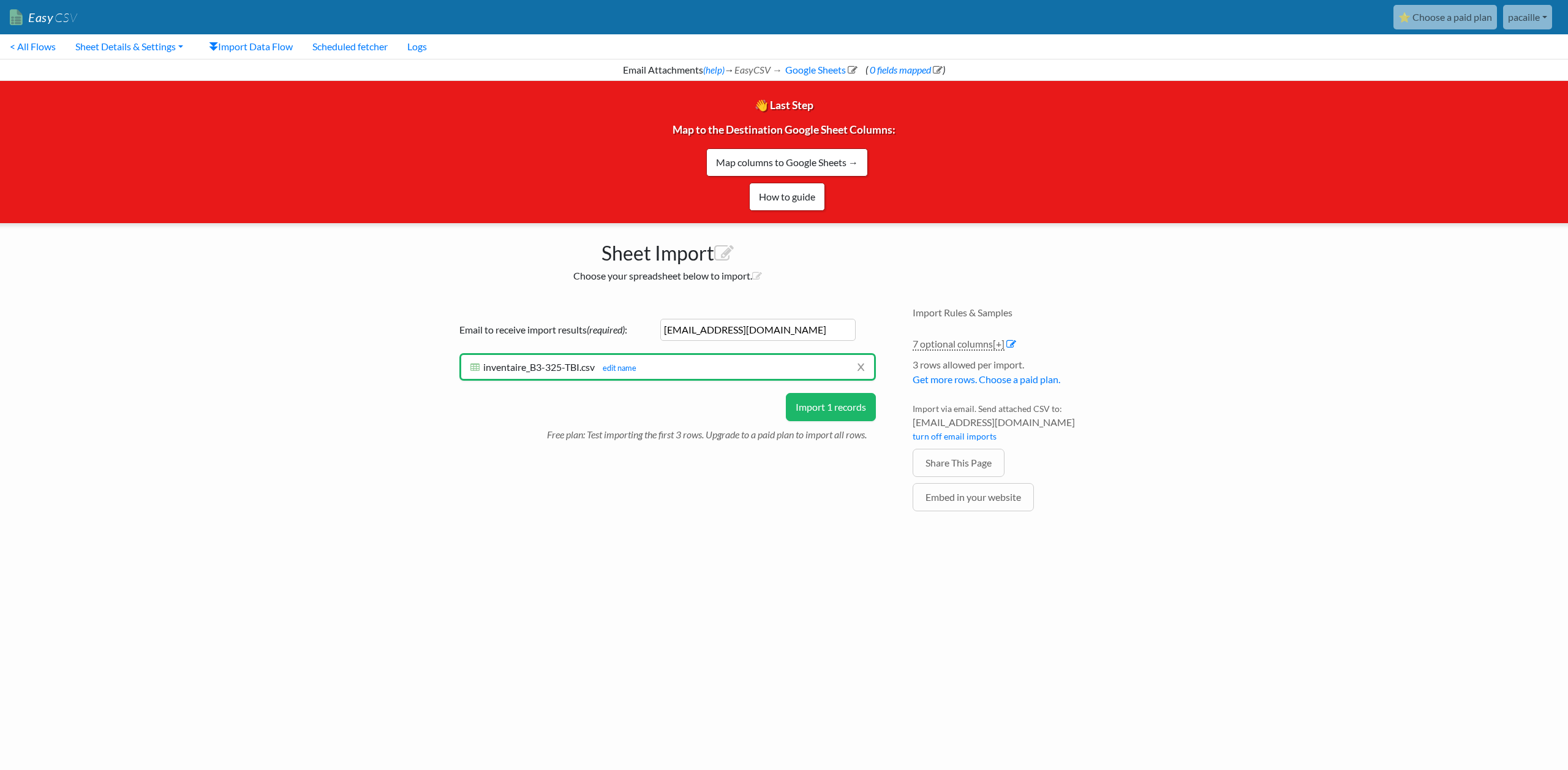
click at [819, 409] on button "Import 1 records" at bounding box center [831, 406] width 90 height 28
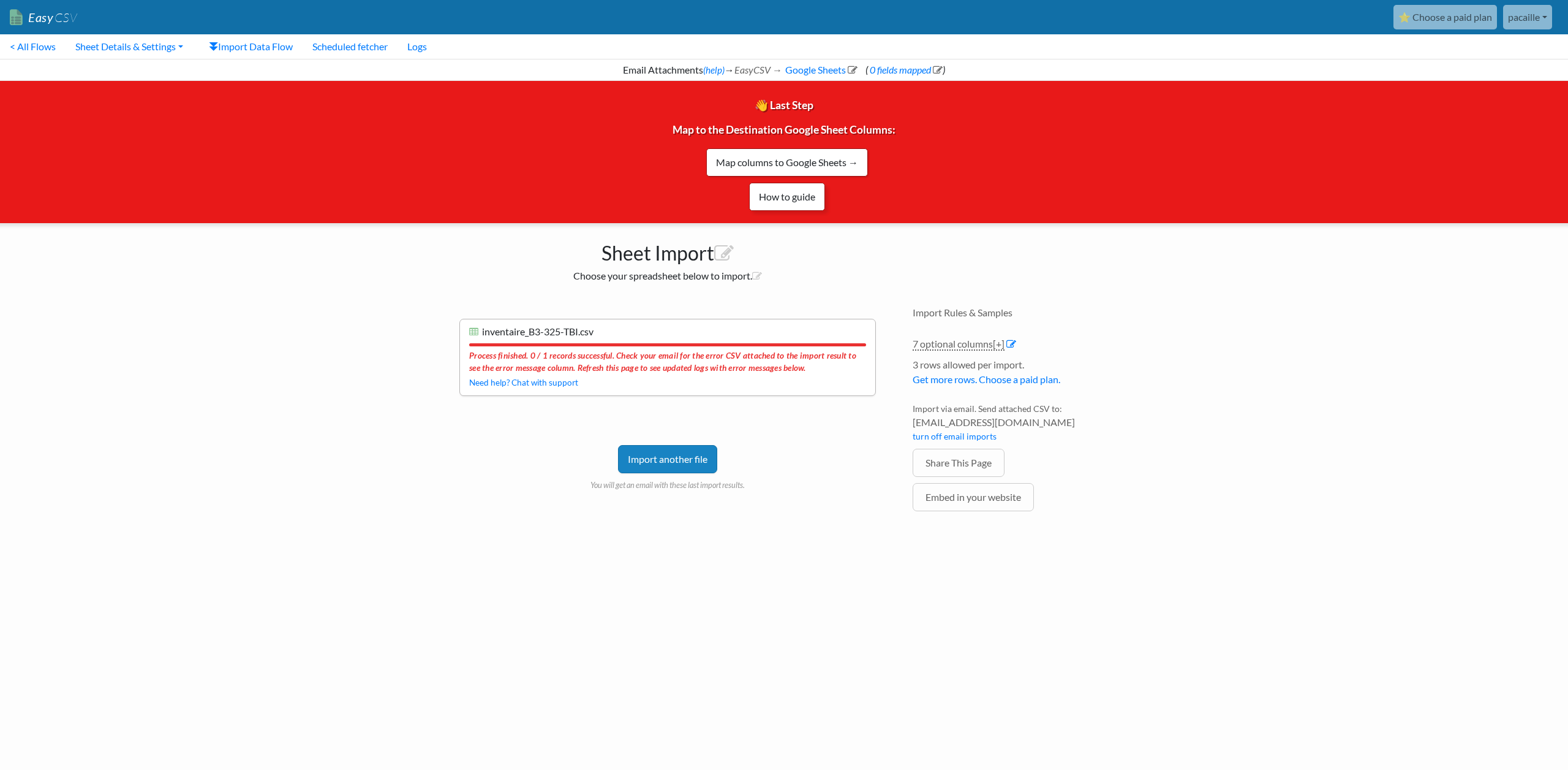
click at [791, 186] on link "How to guide" at bounding box center [787, 196] width 76 height 28
click at [677, 462] on link "Import another file" at bounding box center [668, 459] width 100 height 28
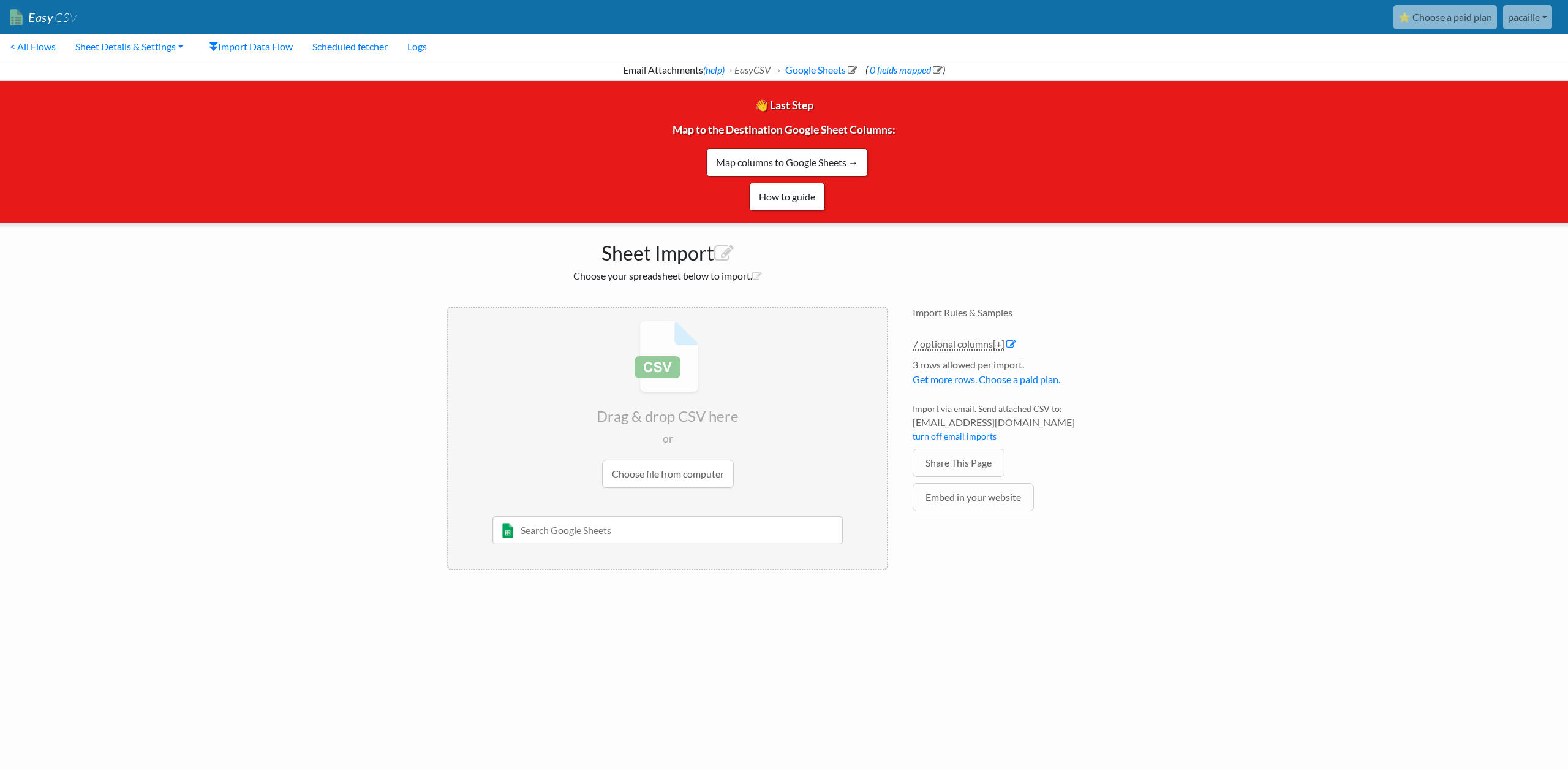
click at [654, 473] on input "file" at bounding box center [668, 404] width 439 height 193
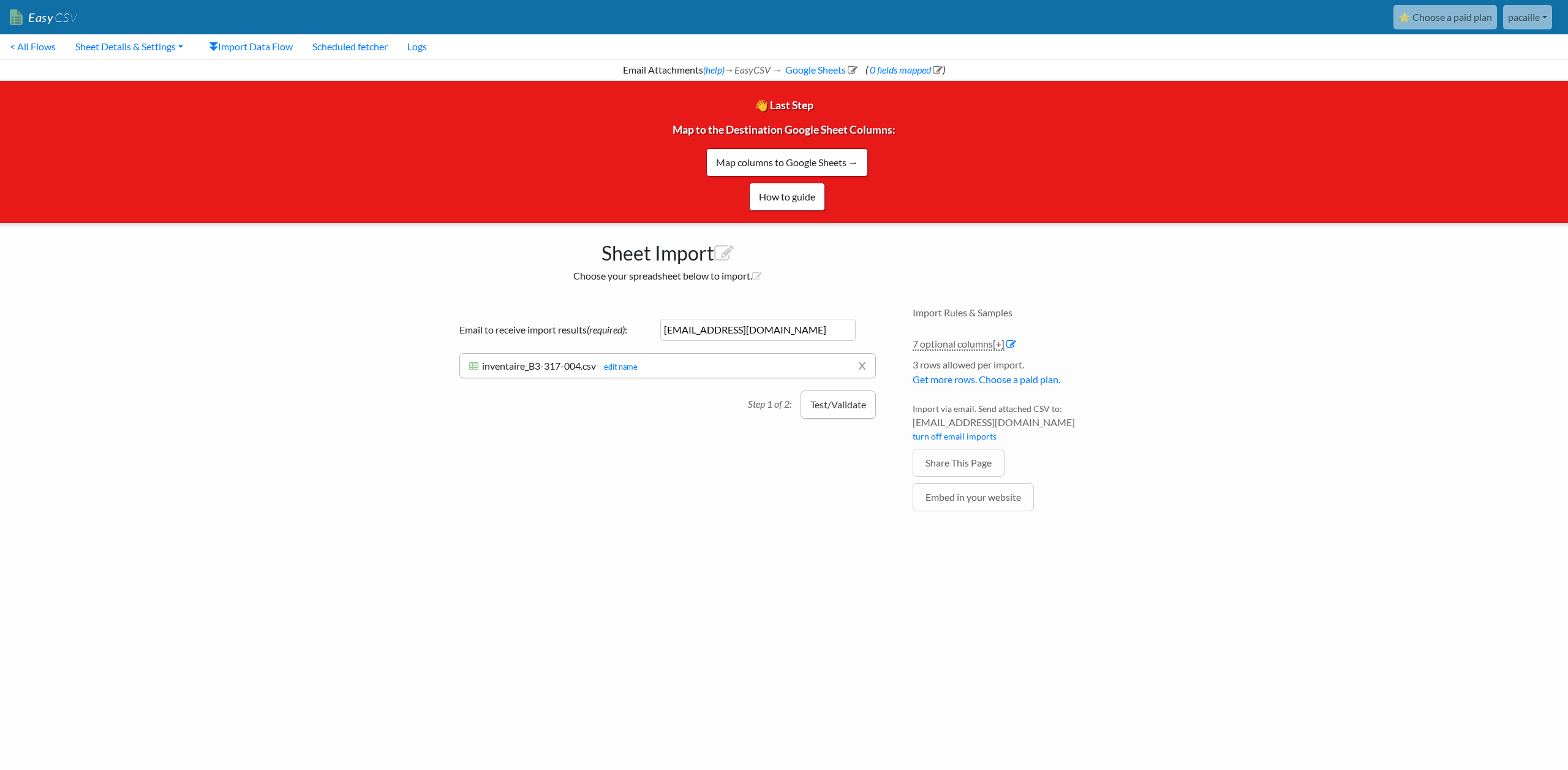
click at [842, 408] on button "Test/Validate" at bounding box center [838, 404] width 75 height 28
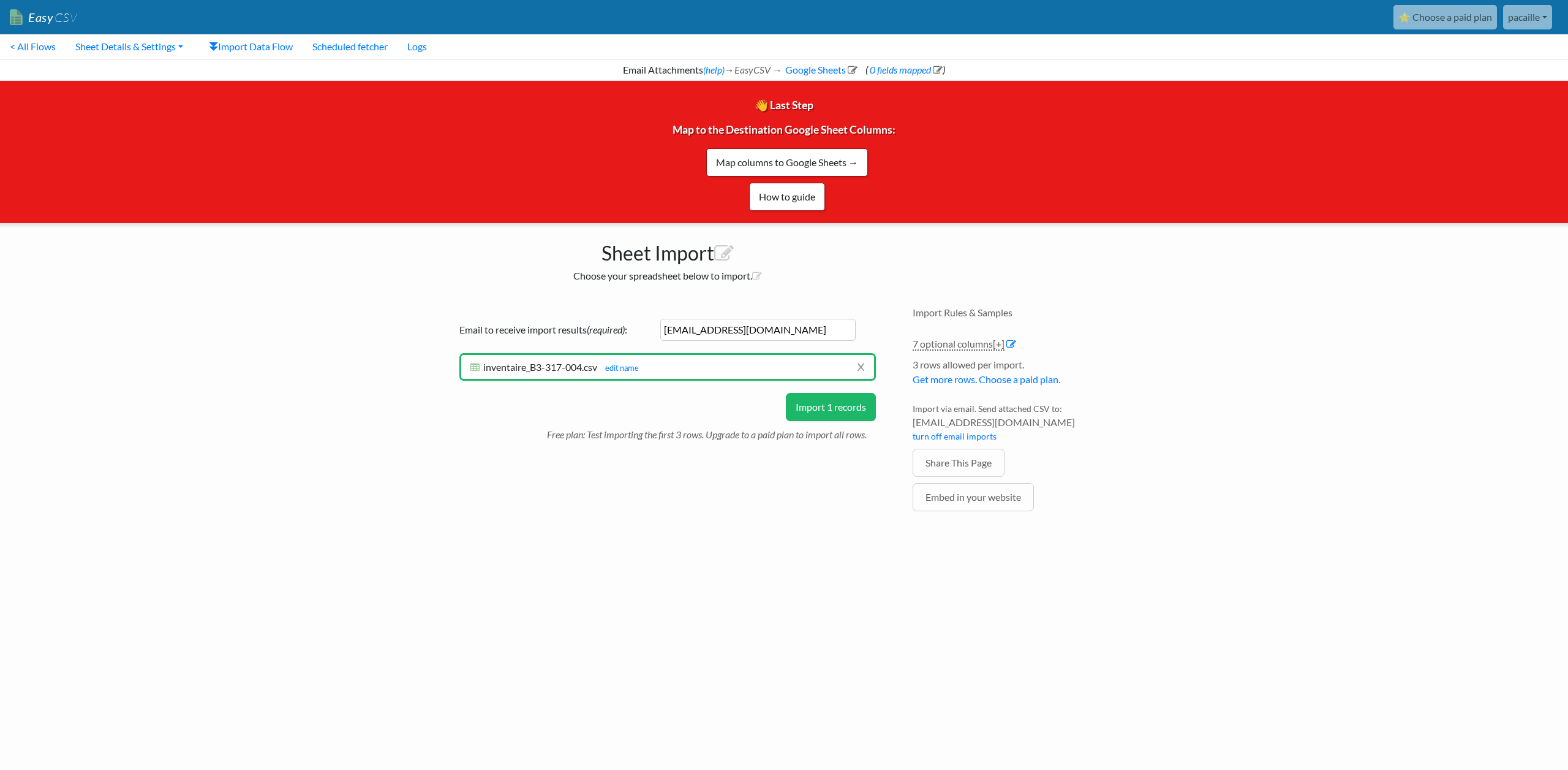
click at [799, 399] on button "Import 1 records" at bounding box center [831, 406] width 90 height 28
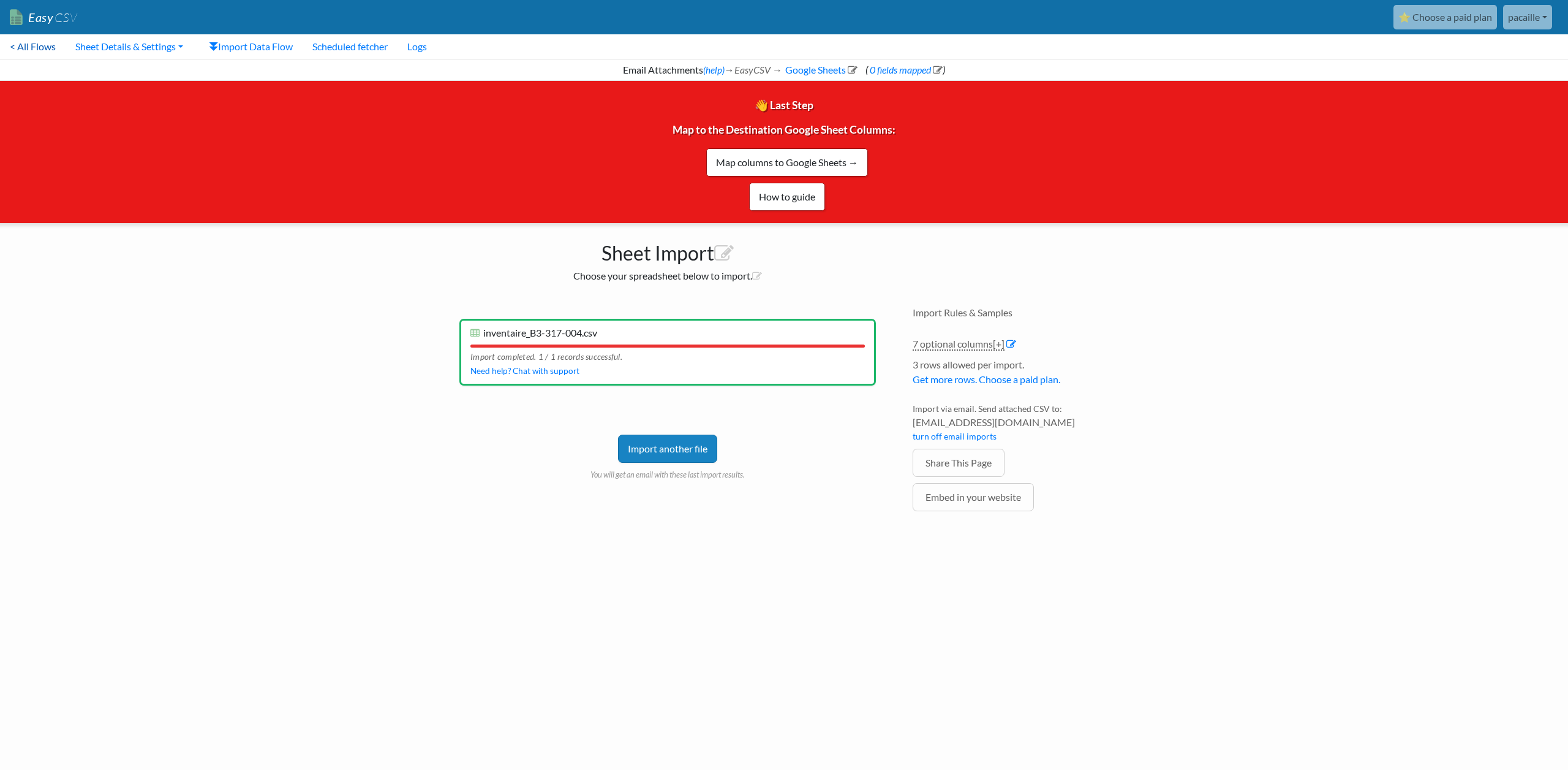
click at [48, 49] on link "< All Flows" at bounding box center [33, 46] width 65 height 24
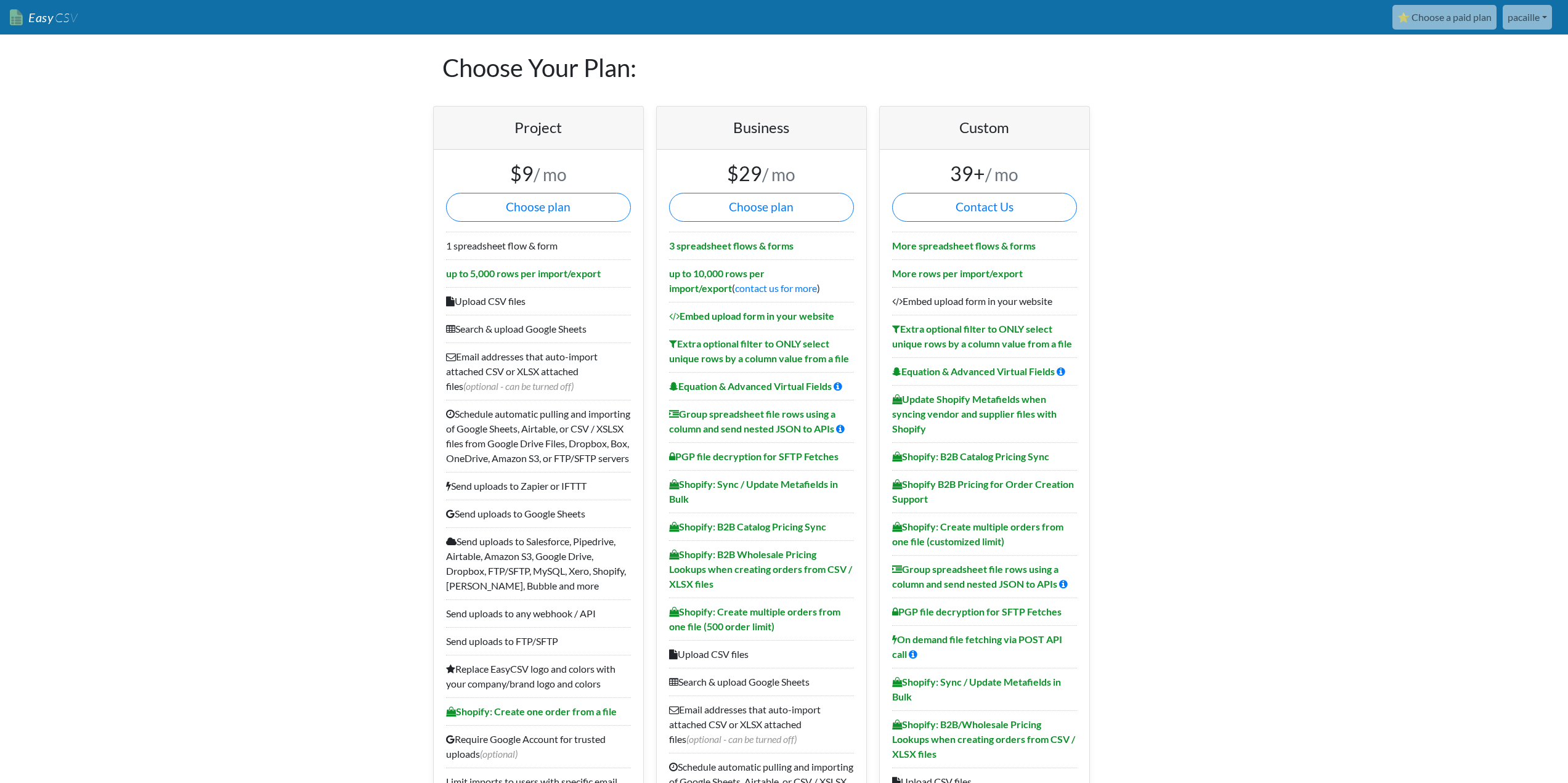
click at [48, 15] on link "Easy CSV" at bounding box center [44, 17] width 68 height 25
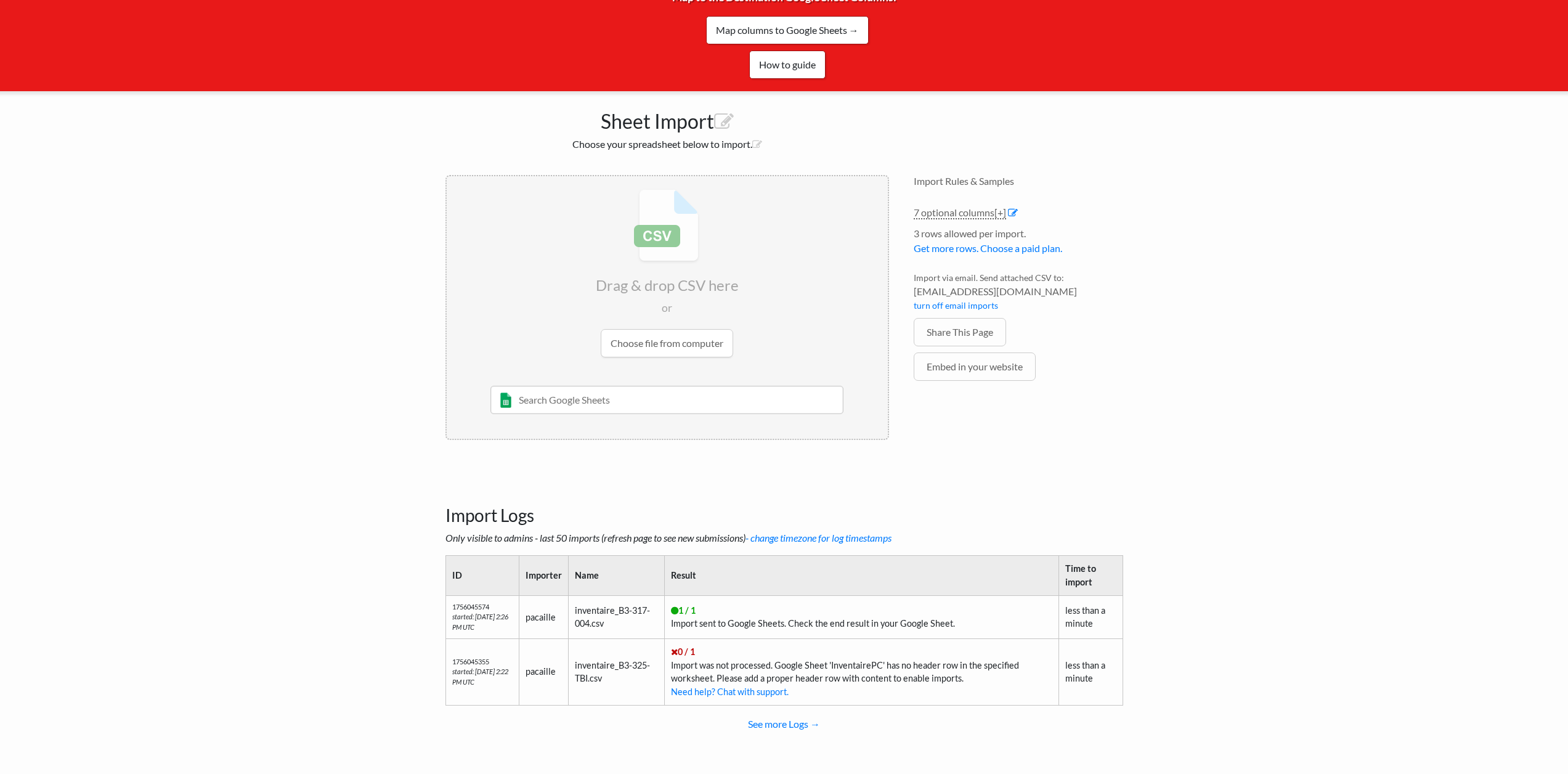
scroll to position [134, 0]
click at [941, 366] on link "Embed in your website" at bounding box center [975, 366] width 122 height 28
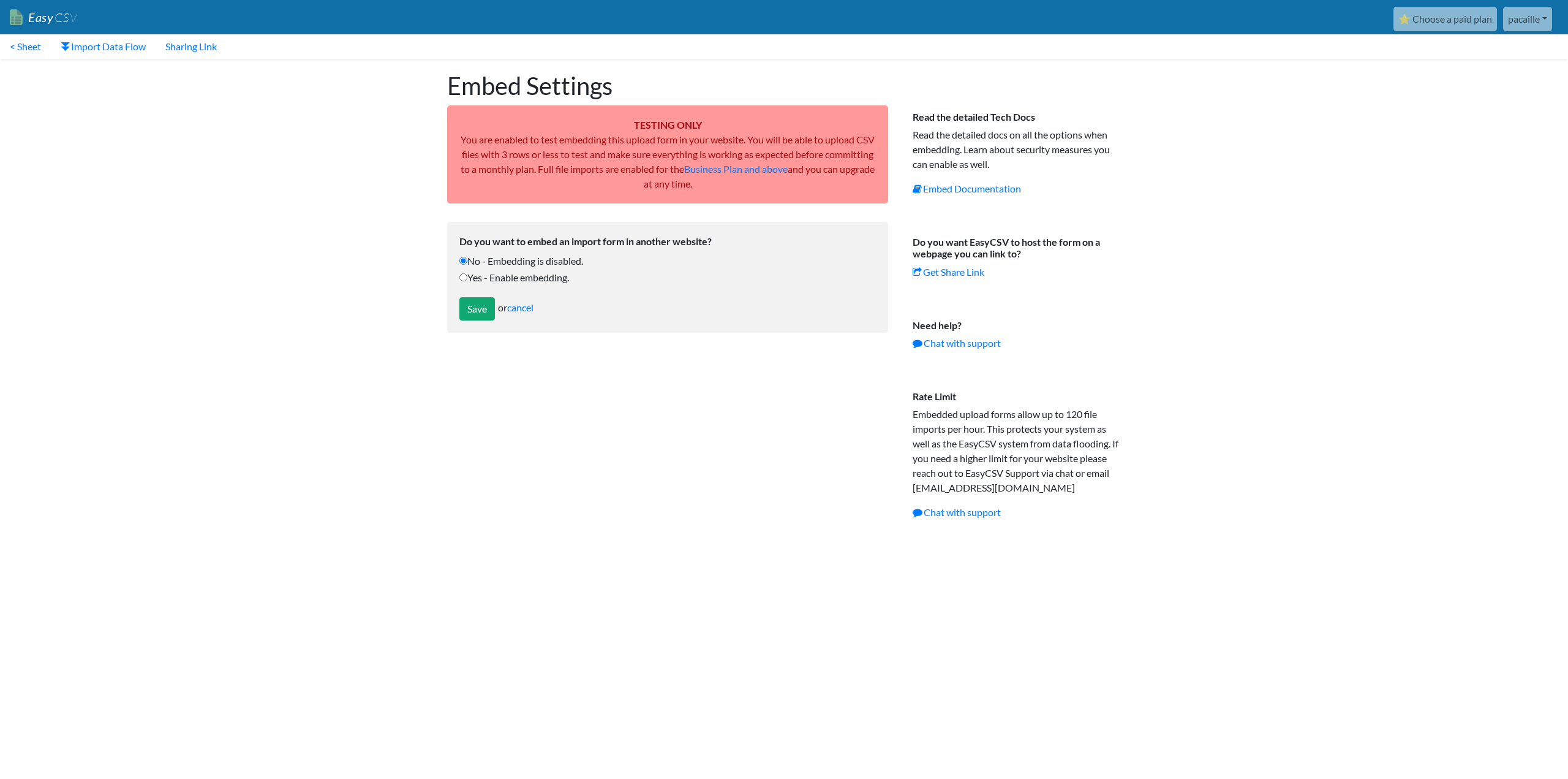
click at [519, 282] on label "Yes - Enable embedding." at bounding box center [668, 277] width 417 height 14
click at [468, 281] on input "Yes - Enable embedding." at bounding box center [463, 277] width 8 height 8
radio input "true"
click at [484, 313] on input "Save" at bounding box center [477, 309] width 36 height 24
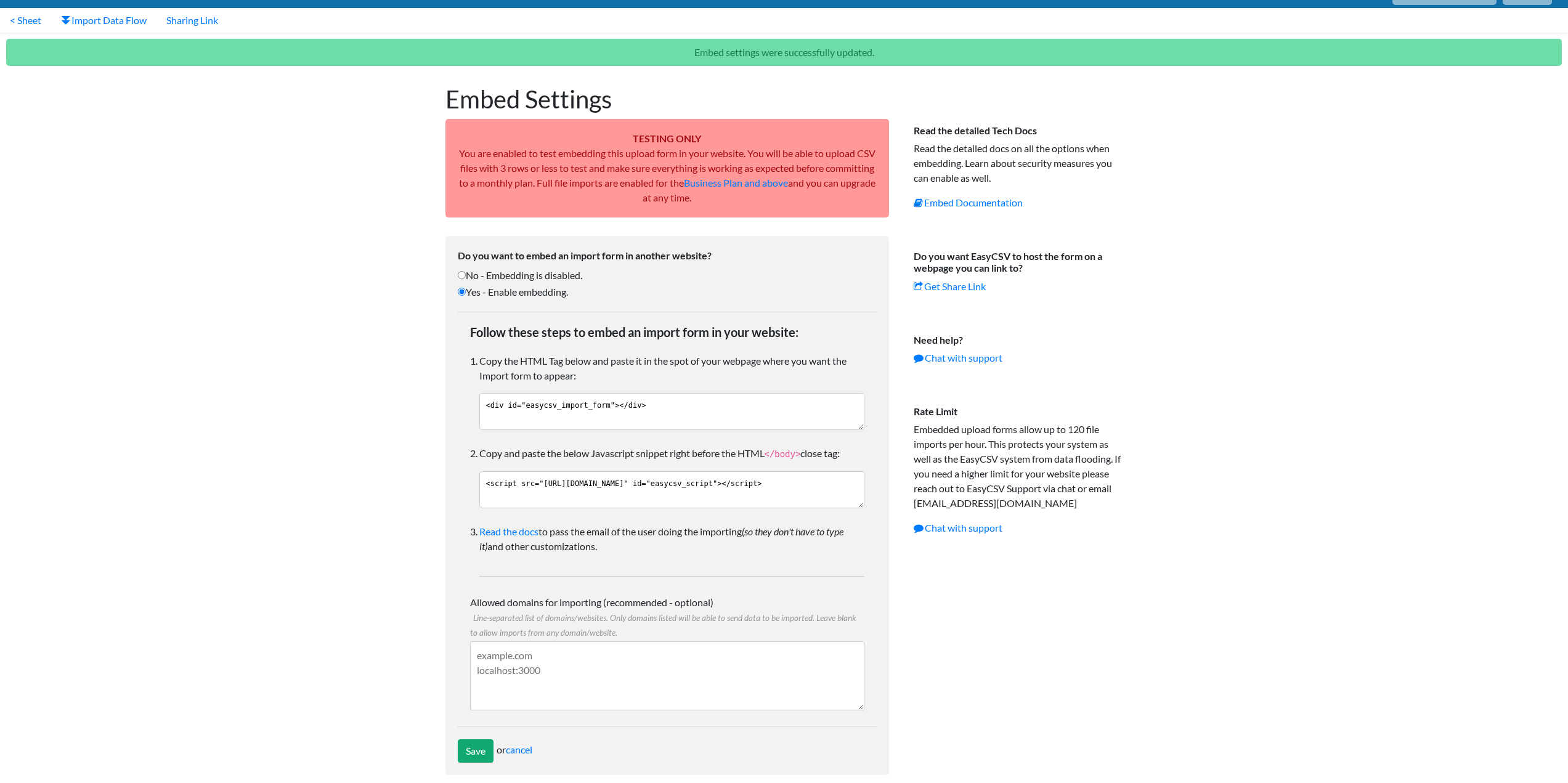
scroll to position [40, 0]
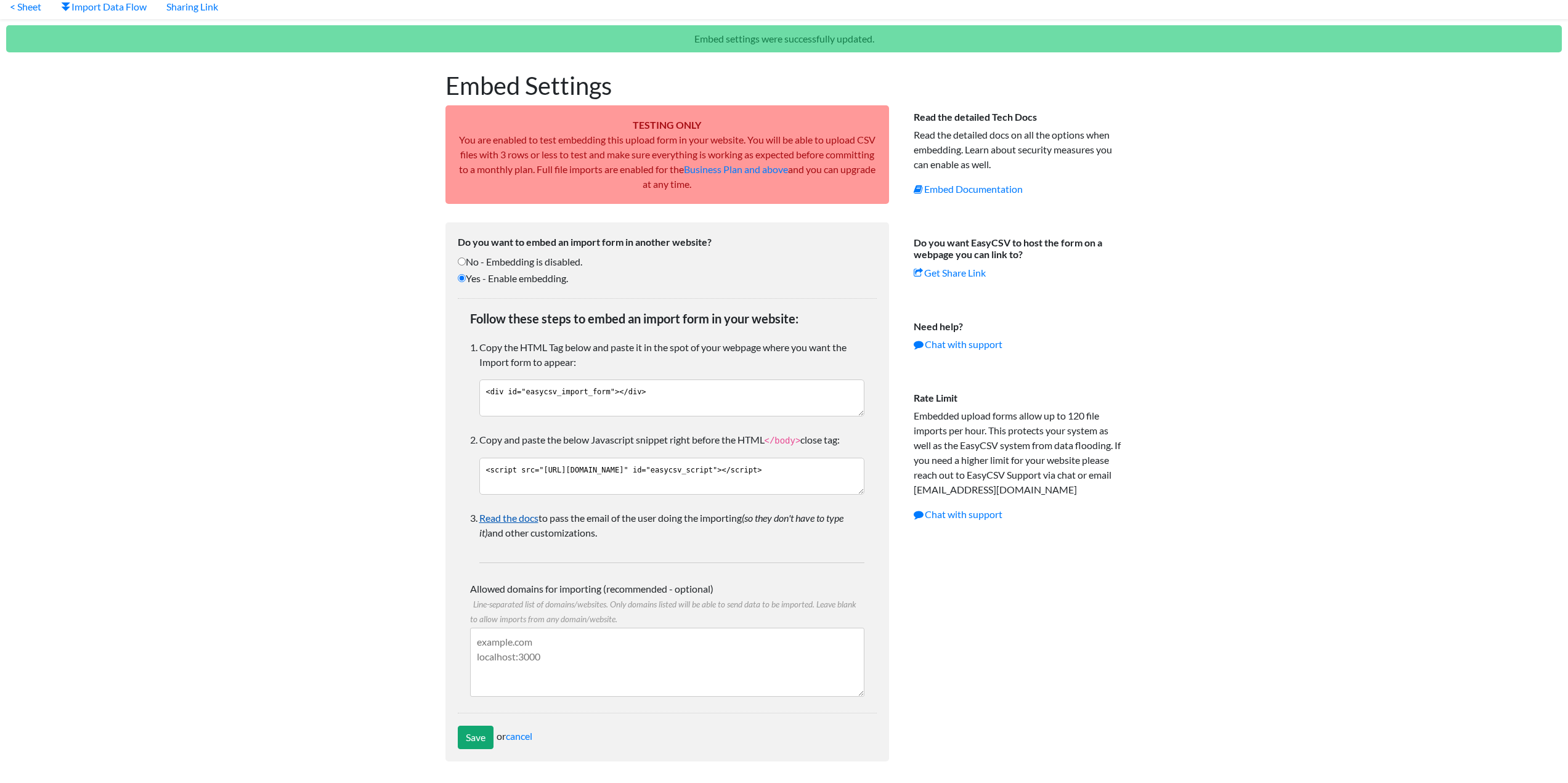
click at [503, 518] on link "Read the docs" at bounding box center [509, 517] width 59 height 11
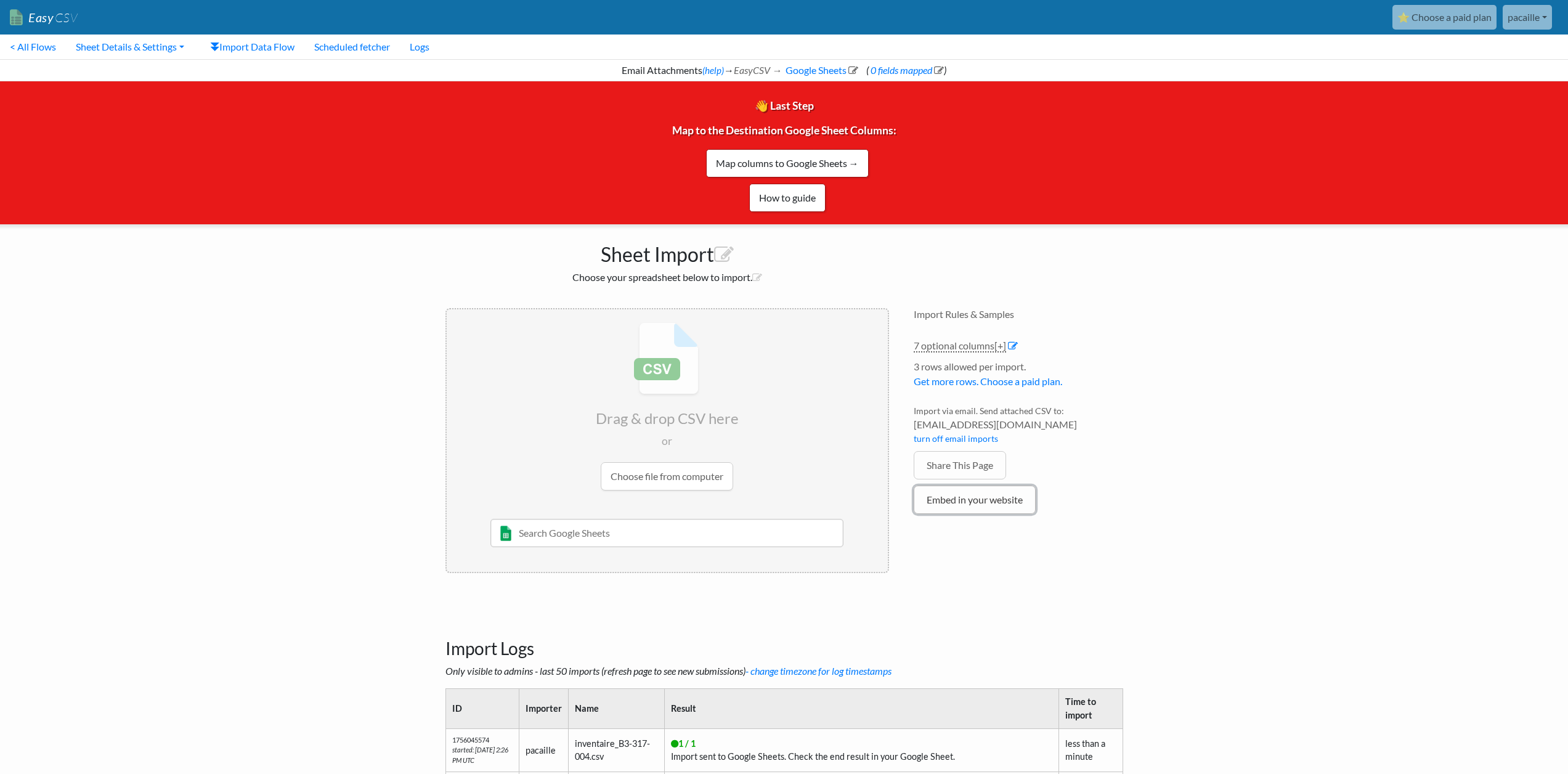
click at [932, 494] on link "Embed in your website" at bounding box center [975, 499] width 122 height 28
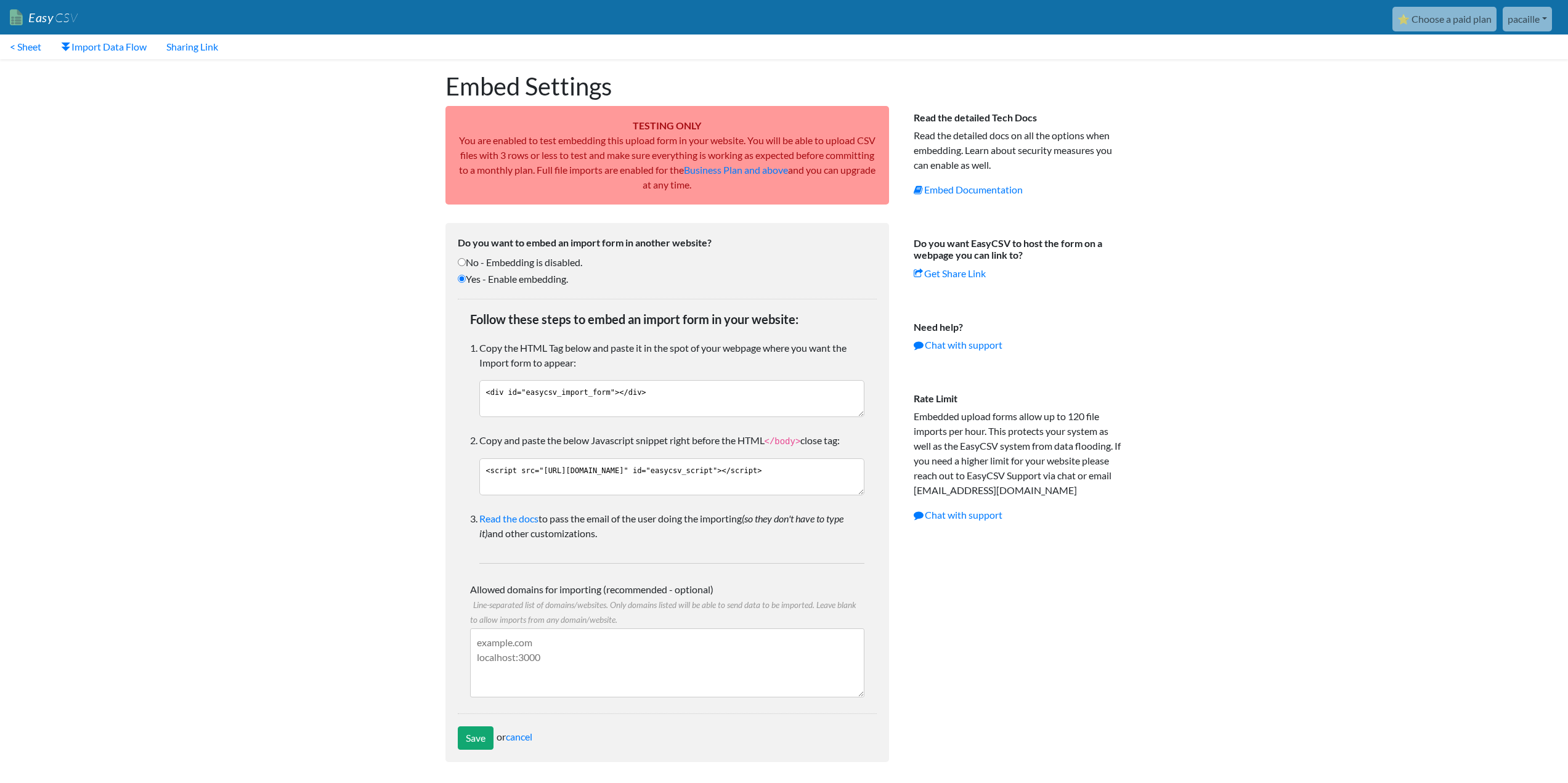
scroll to position [1, 0]
drag, startPoint x: 656, startPoint y: 481, endPoint x: 449, endPoint y: 463, distance: 207.8
click at [449, 463] on form "Do you want to embed an import form in another website? No - Embedding is disab…" at bounding box center [667, 492] width 444 height 539
drag, startPoint x: 652, startPoint y: 395, endPoint x: 451, endPoint y: 389, distance: 201.1
click at [451, 389] on form "Do you want to embed an import form in another website? No - Embedding is disab…" at bounding box center [667, 492] width 444 height 539
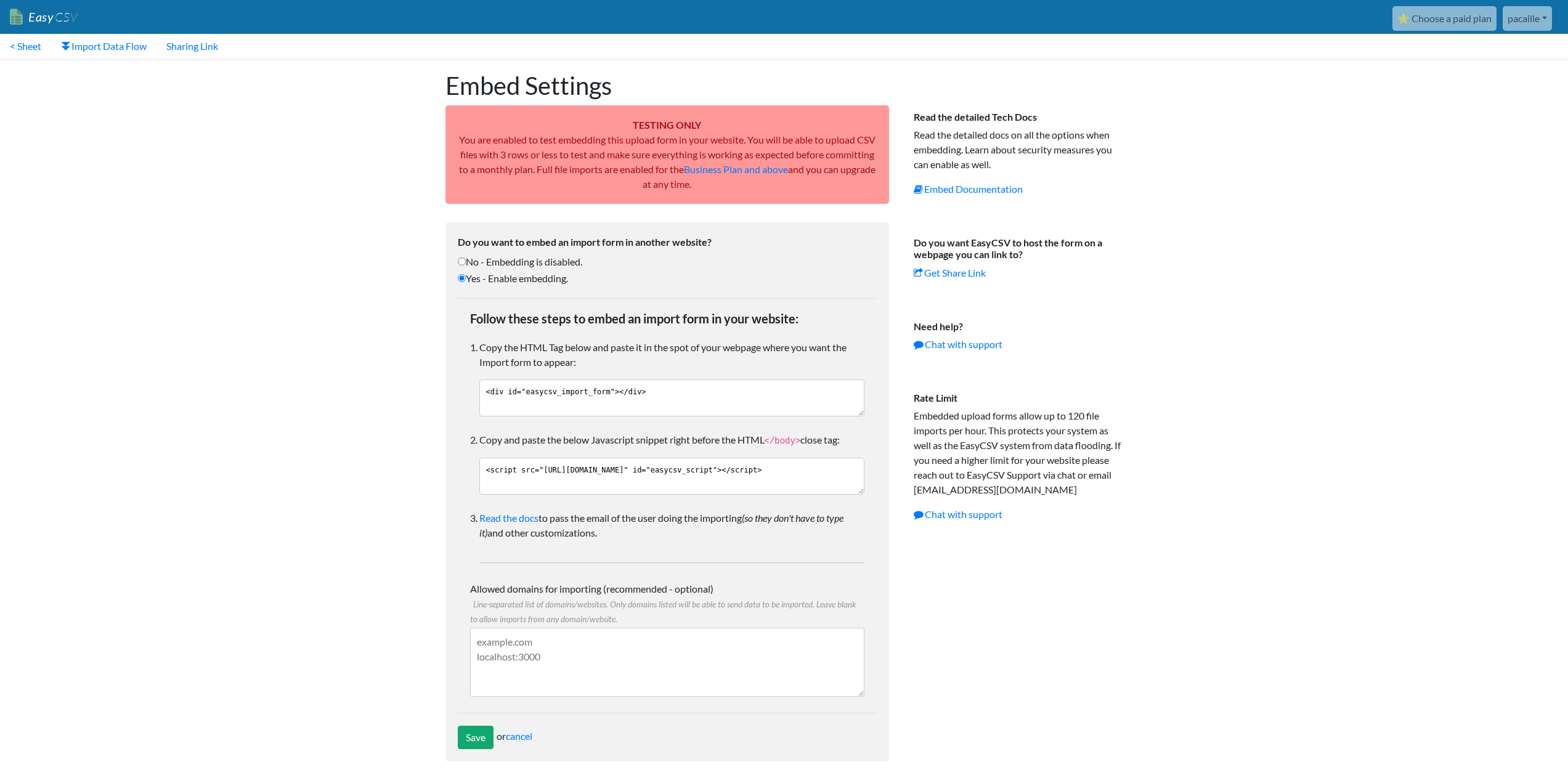
scroll to position [0, 0]
click at [15, 46] on link "< Sheet" at bounding box center [25, 47] width 51 height 24
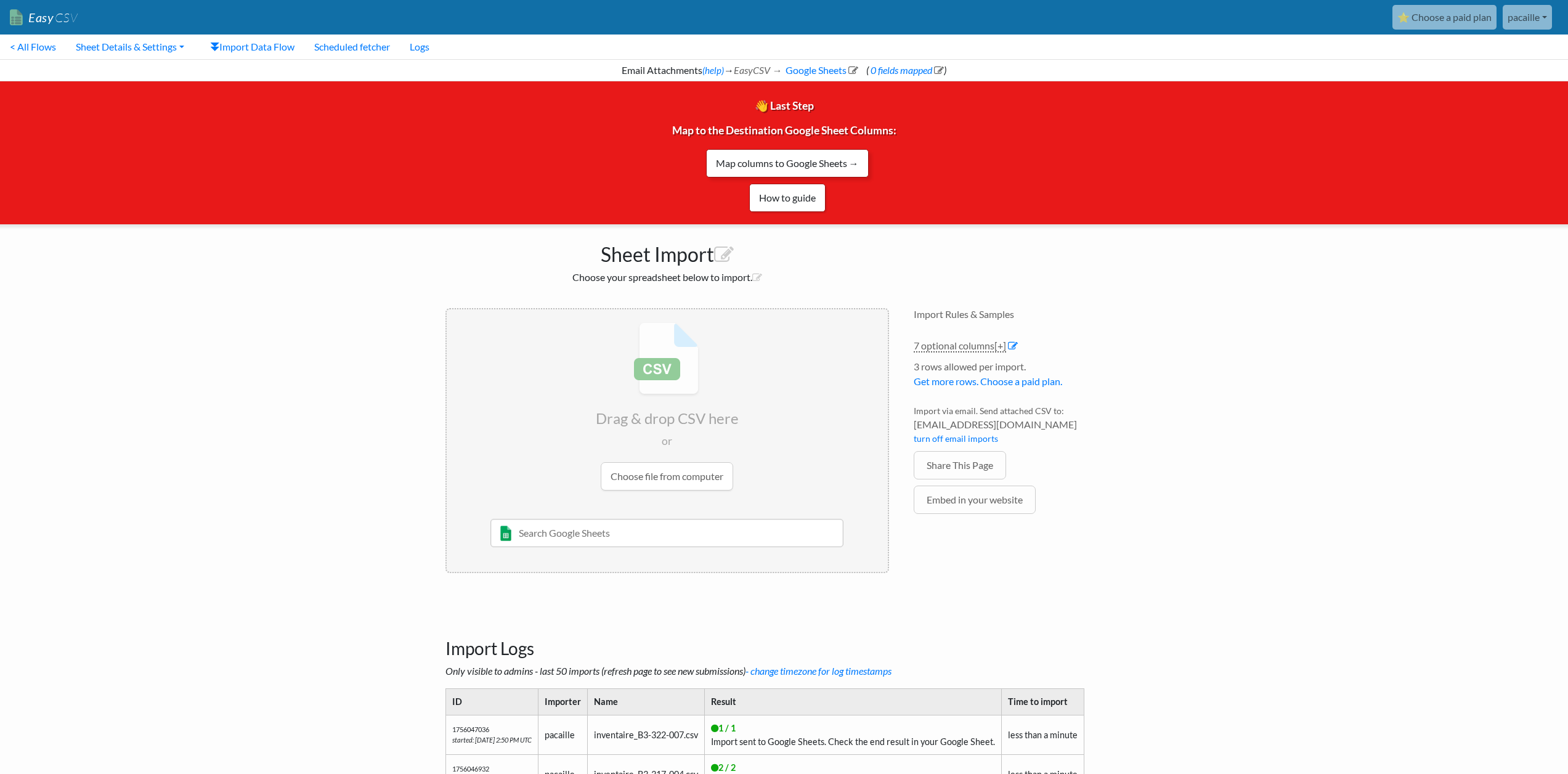
click at [788, 167] on link "Map columns to Google Sheets →" at bounding box center [787, 163] width 163 height 28
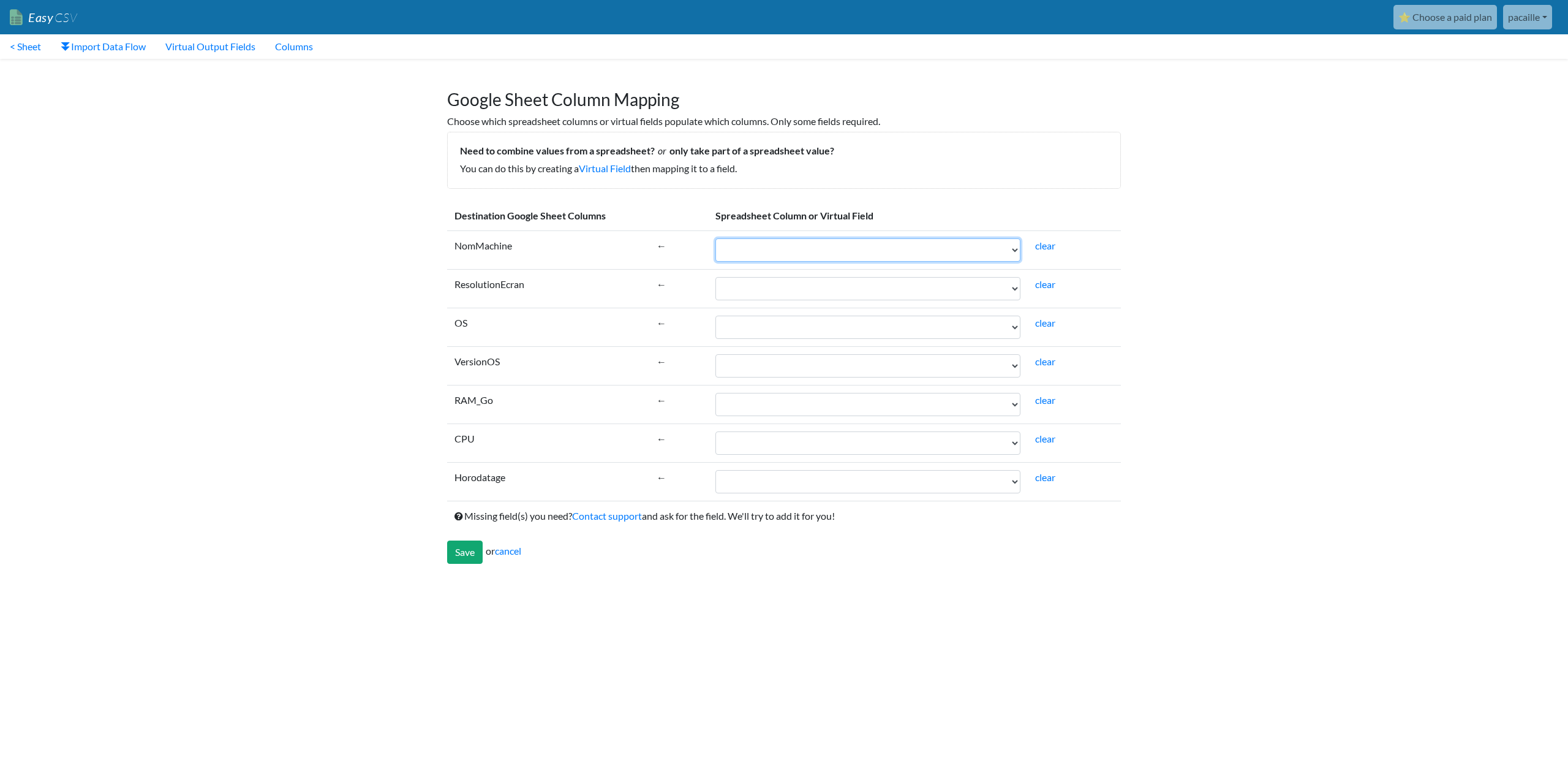
click at [894, 253] on select "NomMachine ResolutionEcran OS VersionOS RAM_Go CPU Horodatage" at bounding box center [868, 250] width 305 height 24
click at [252, 228] on body "Easy CSV ⭐ Choose a paid plan pacaille Pacaille All Flows All CSV Generators Bu…" at bounding box center [784, 288] width 1568 height 576
click at [27, 50] on link "< Sheet" at bounding box center [25, 46] width 51 height 24
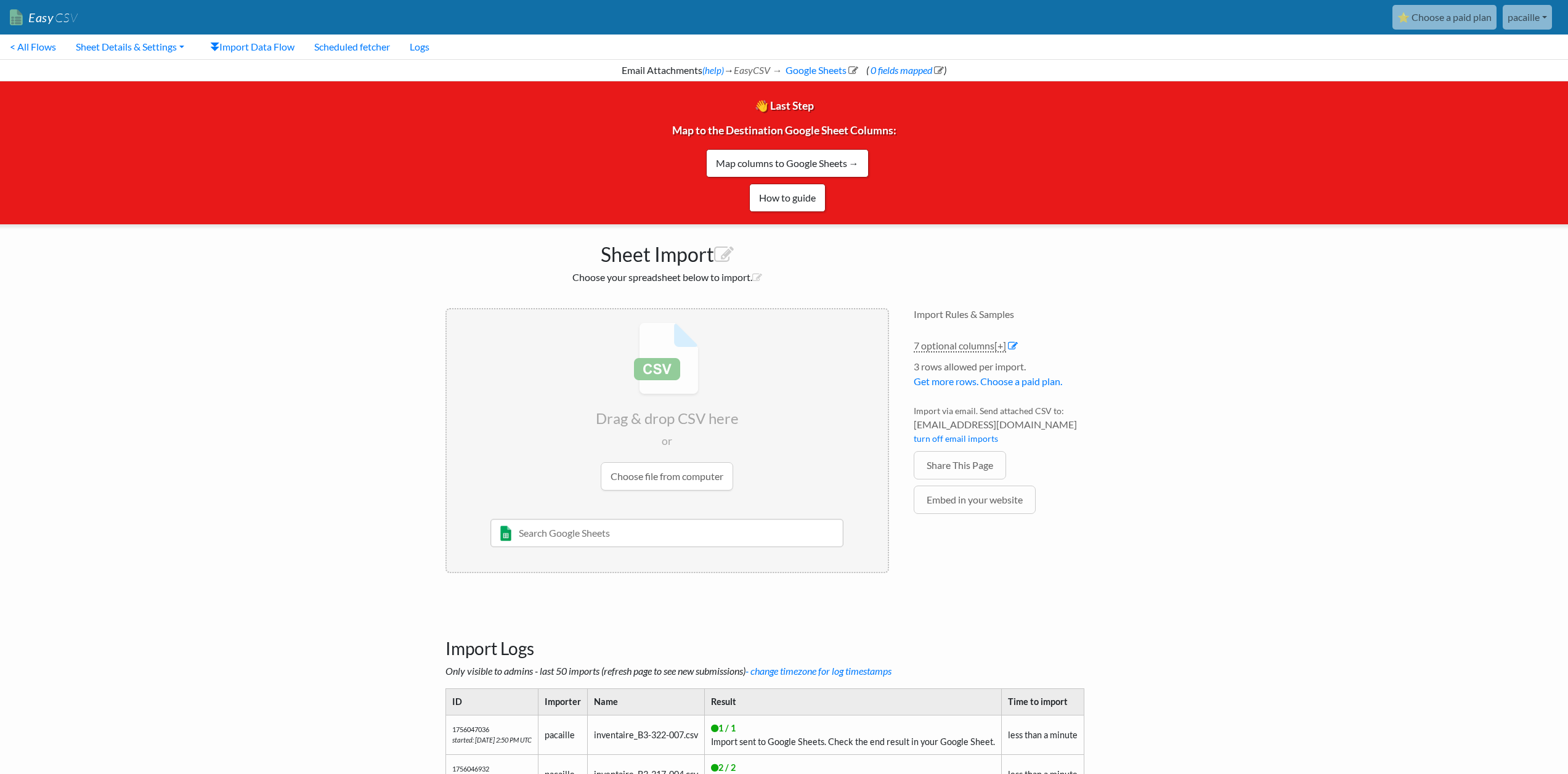
click at [46, 21] on link "Easy CSV" at bounding box center [44, 17] width 68 height 25
click at [1446, 28] on link "⭐ Choose a paid plan" at bounding box center [1445, 17] width 104 height 24
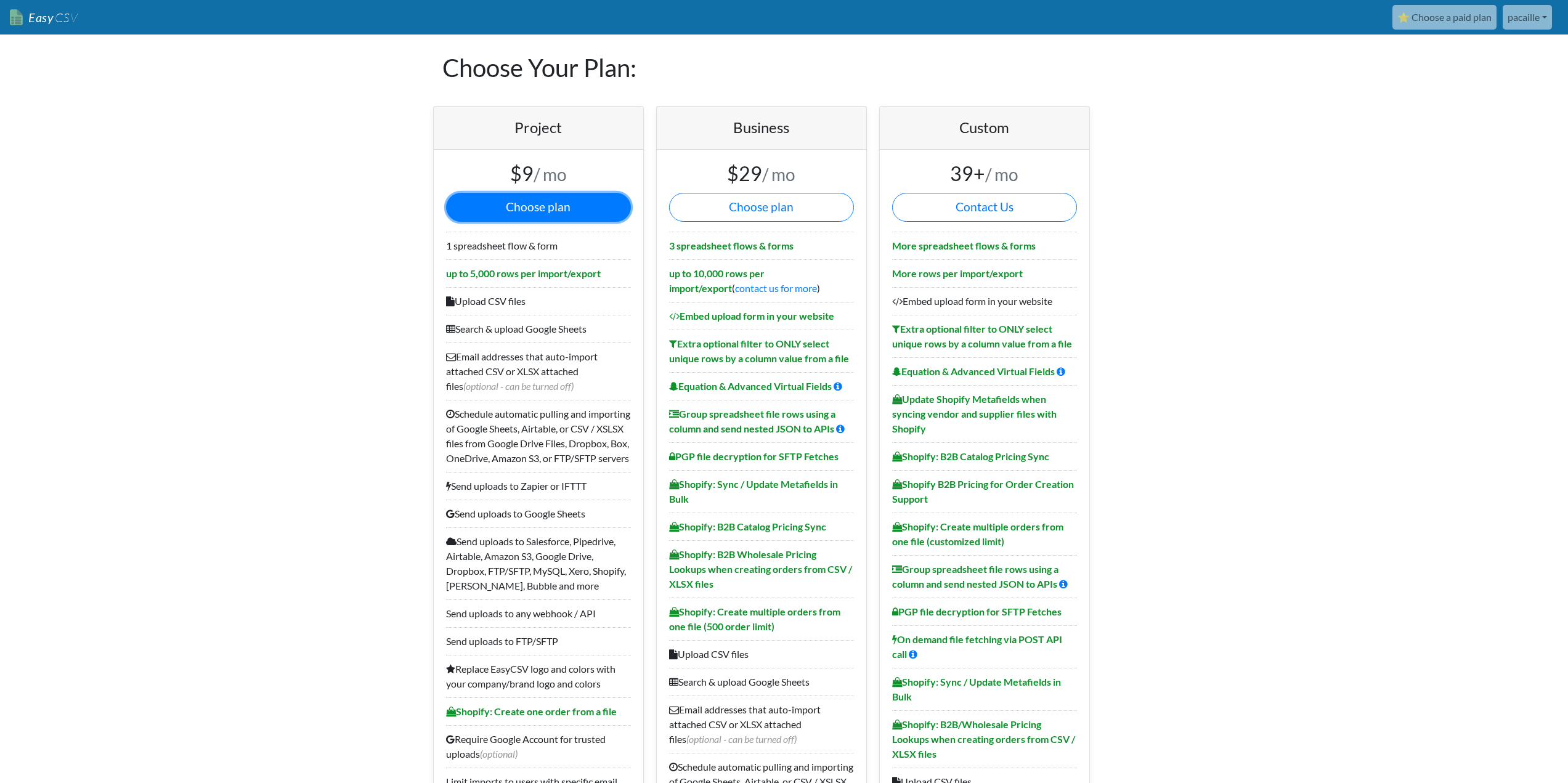
click at [557, 193] on button "Choose plan" at bounding box center [538, 207] width 185 height 29
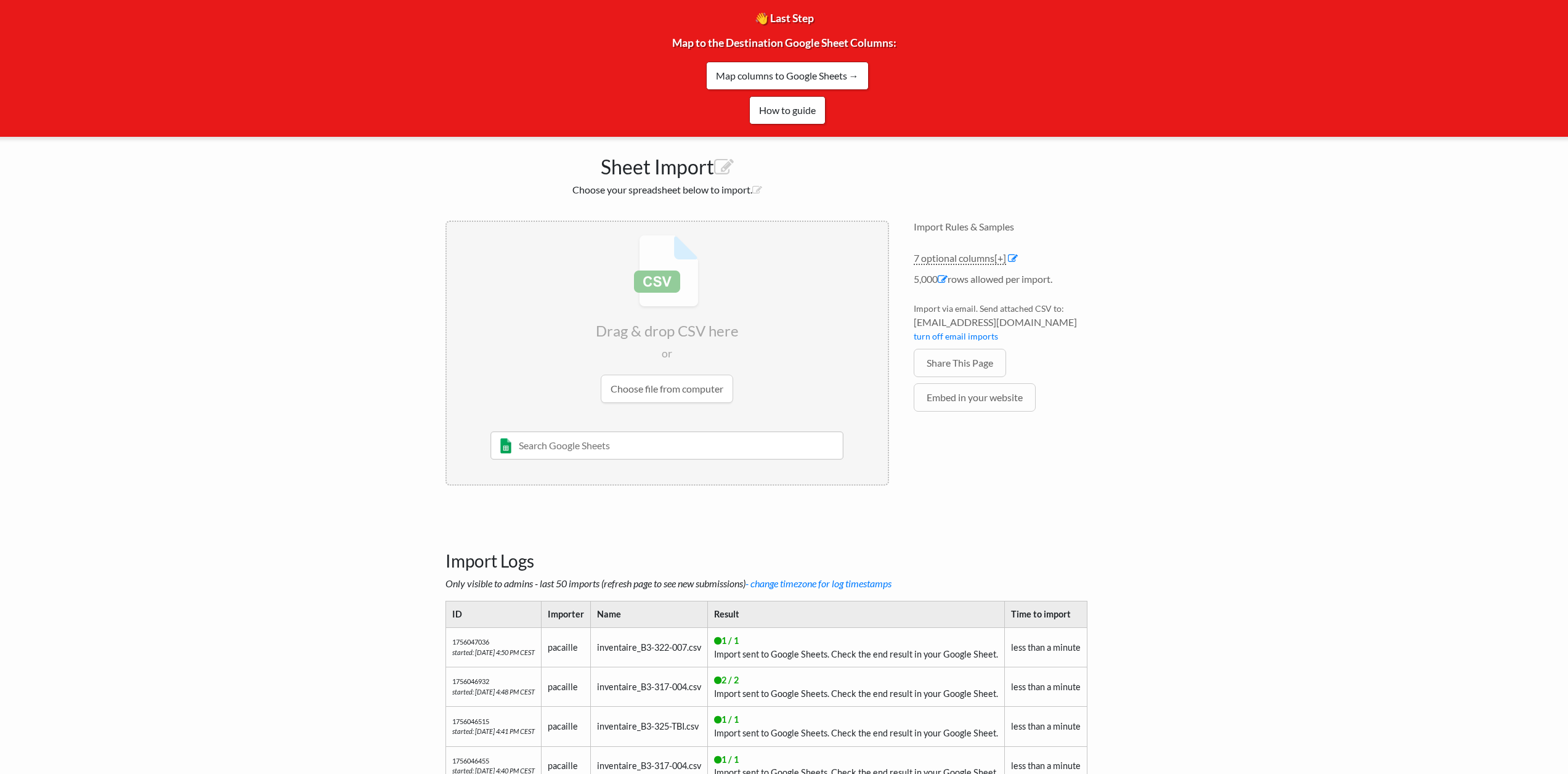
scroll to position [123, 0]
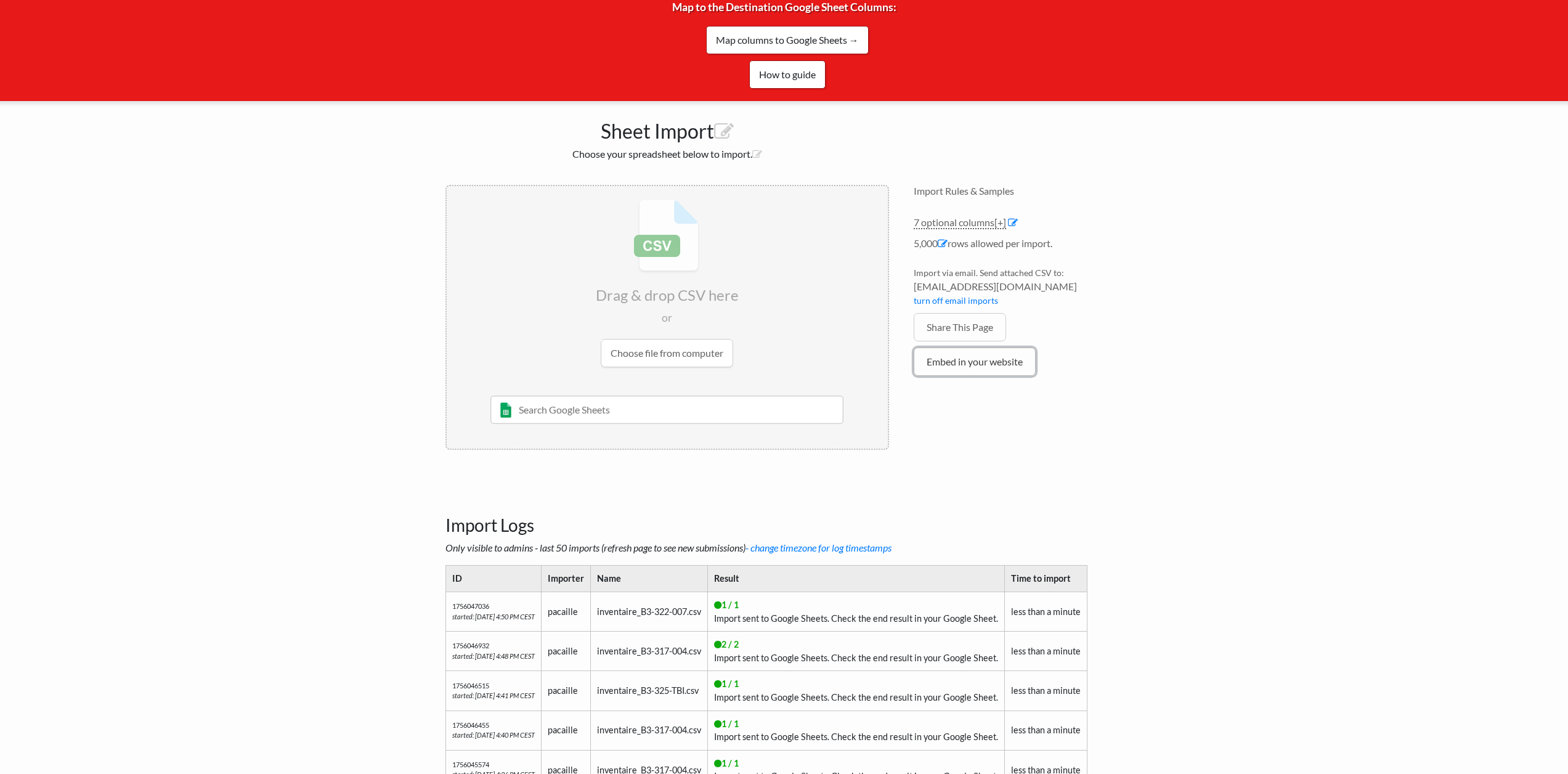
click at [961, 361] on link "Embed in your website" at bounding box center [975, 361] width 122 height 28
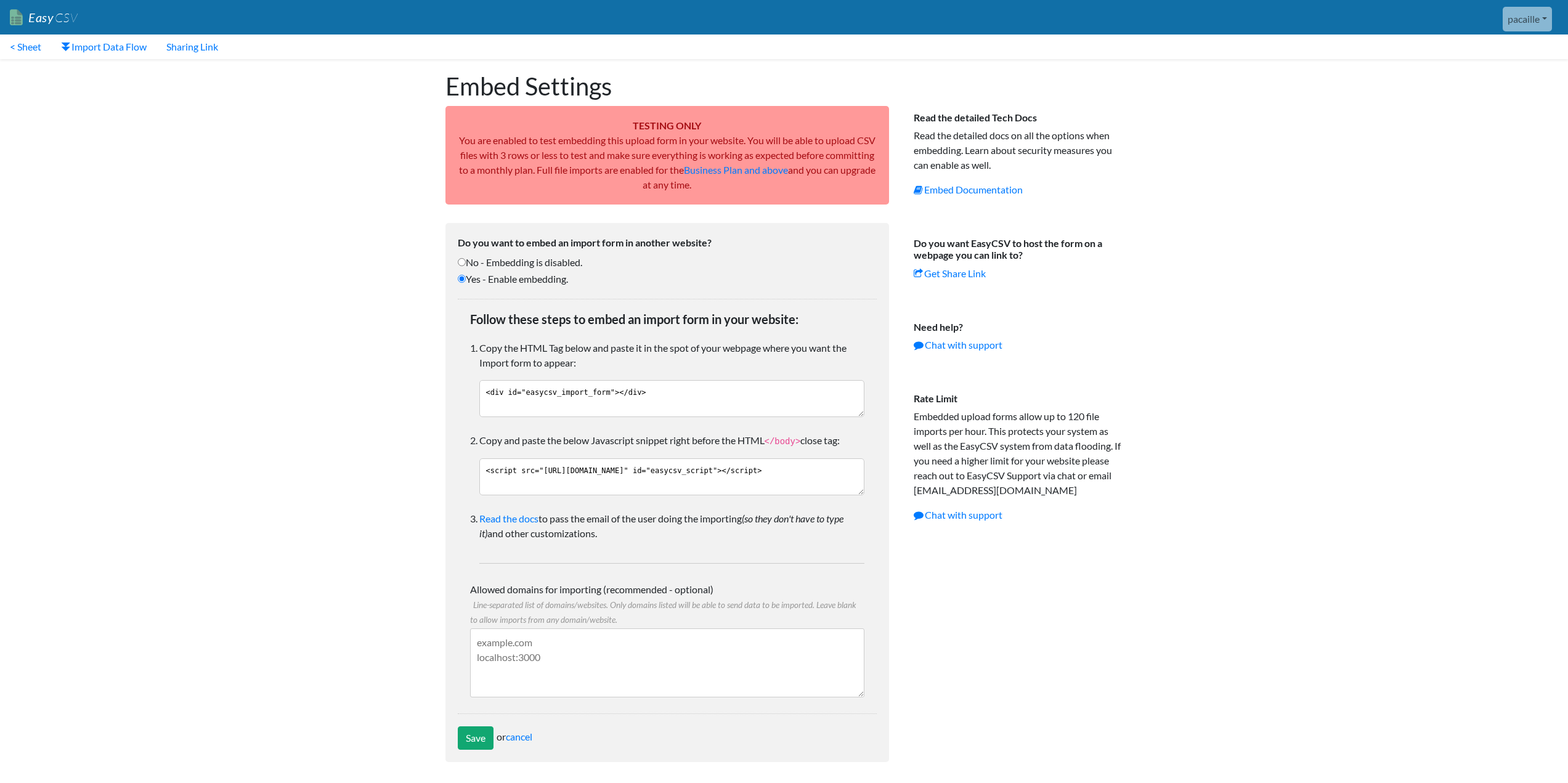
scroll to position [1, 0]
click at [984, 187] on link "Embed Documentation" at bounding box center [968, 188] width 109 height 11
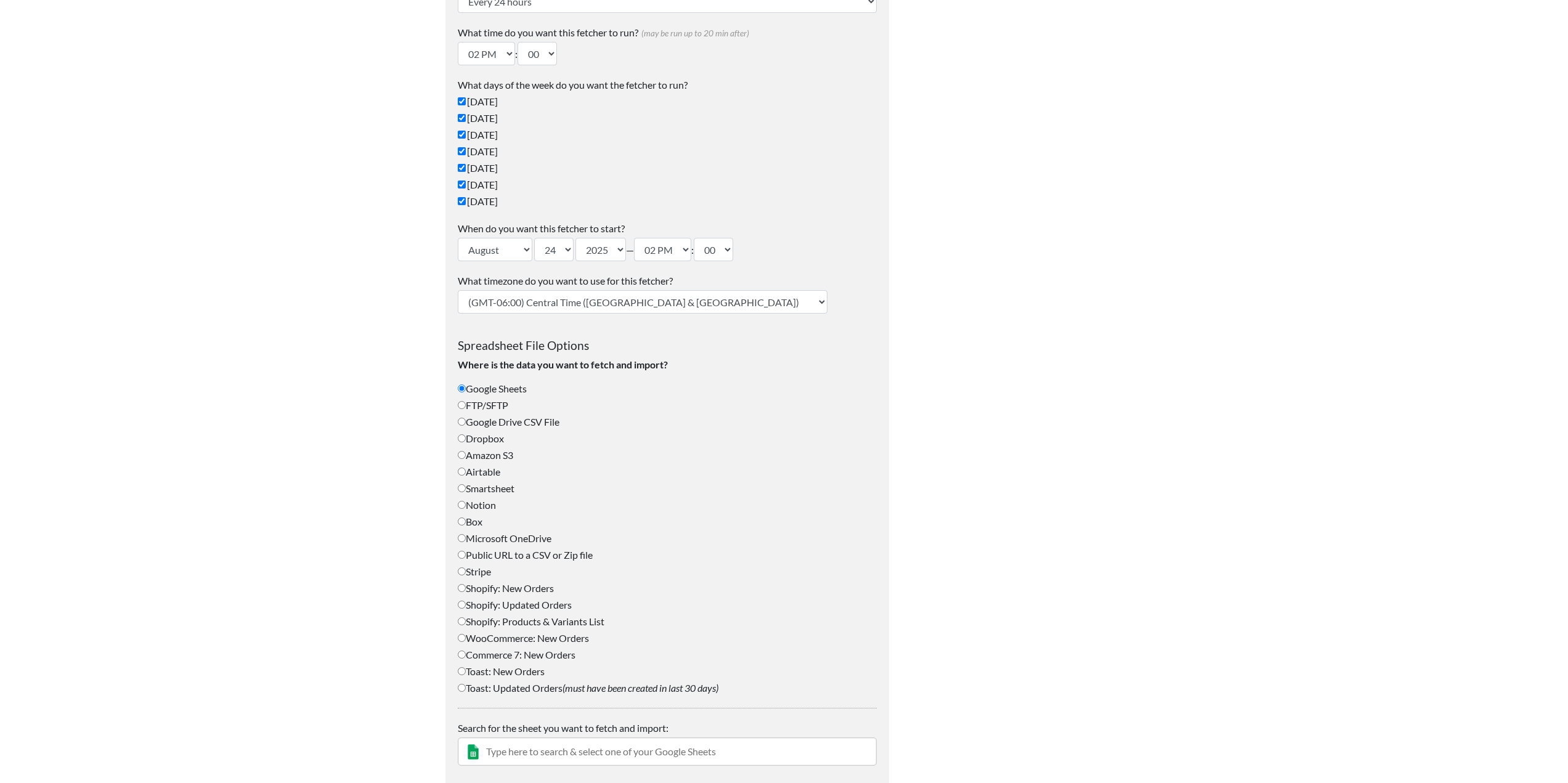
scroll to position [223, 0]
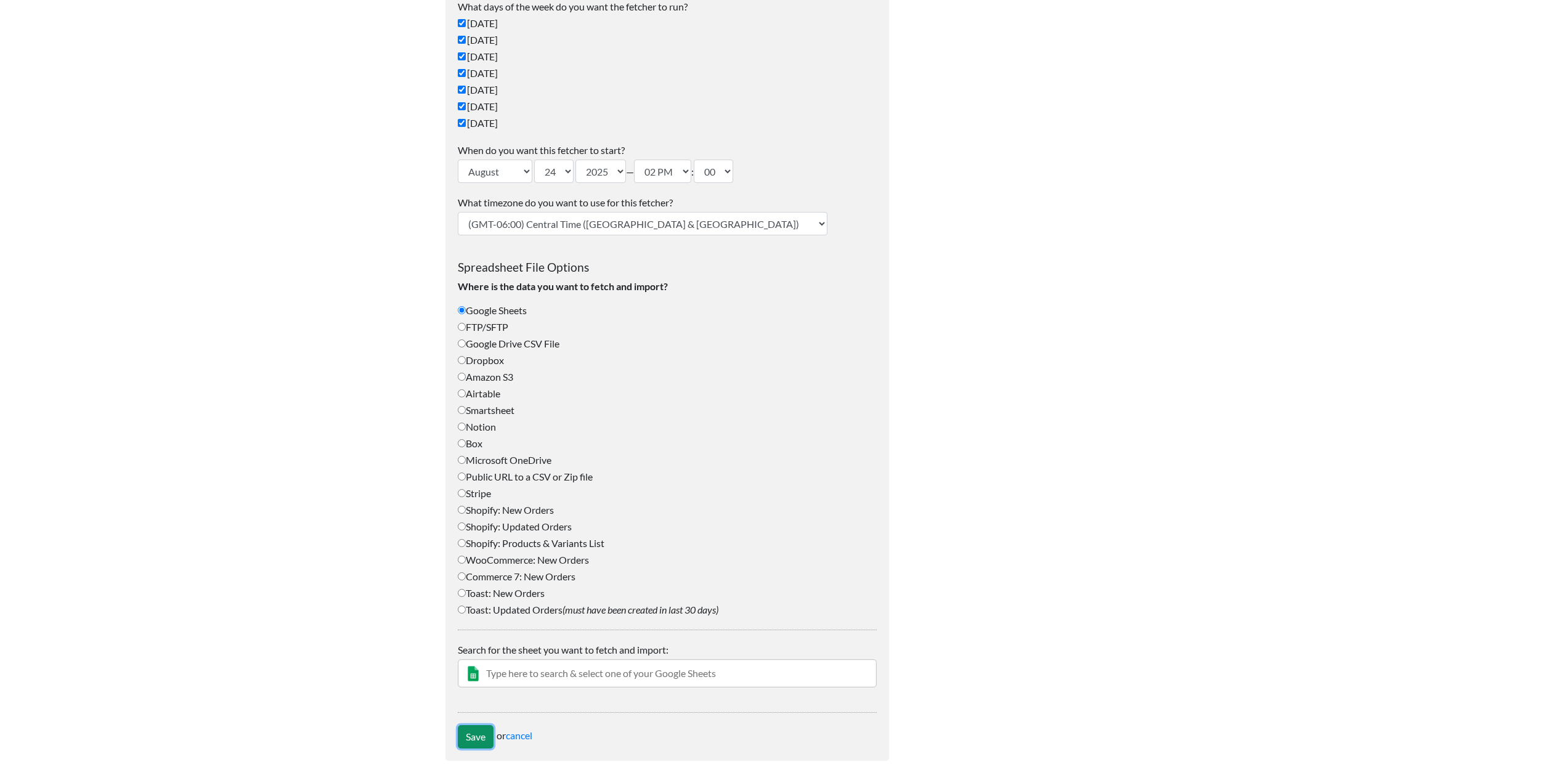
click at [469, 738] on input "Save" at bounding box center [476, 736] width 36 height 24
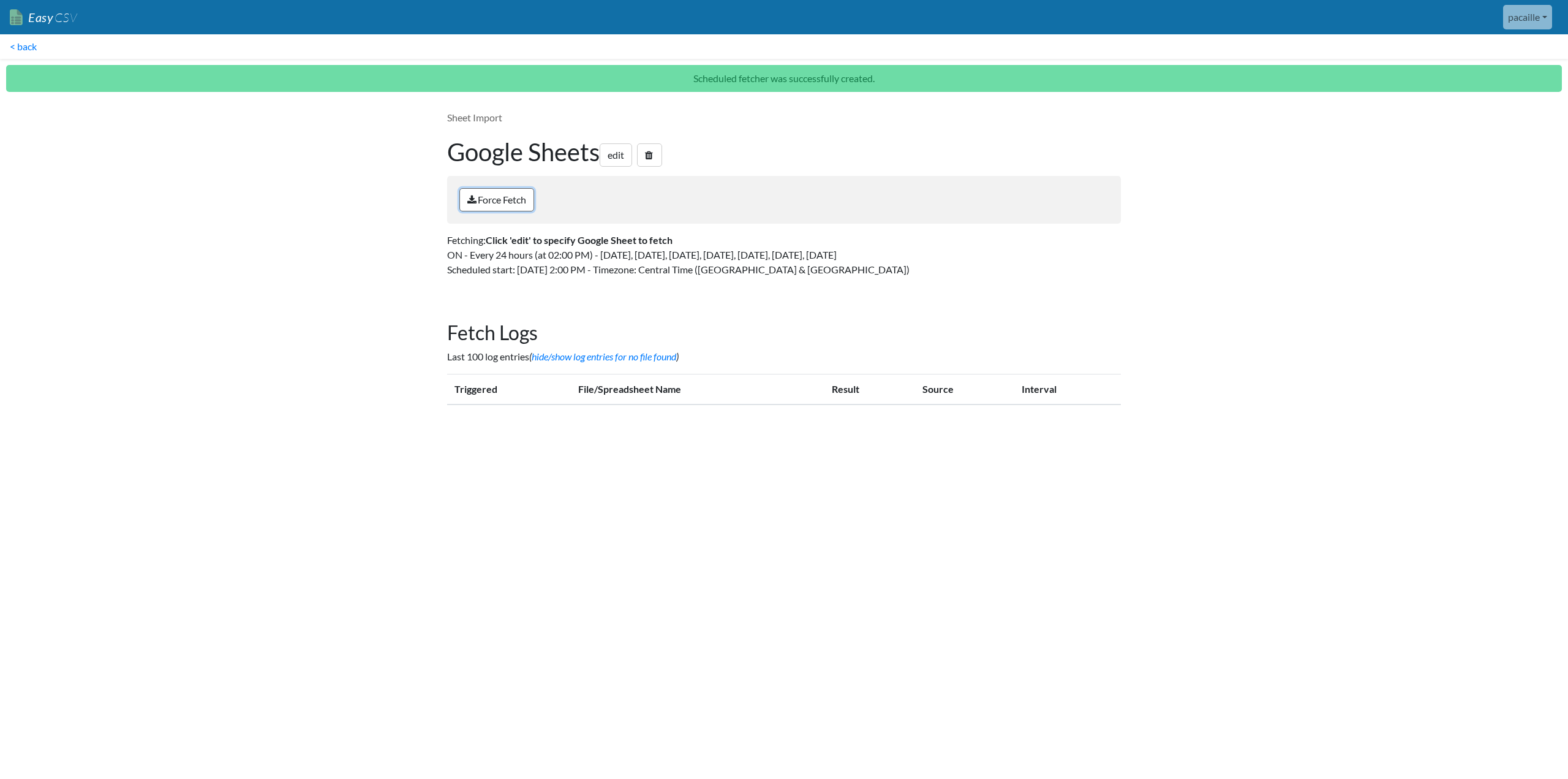
click at [494, 196] on link "Force Fetch" at bounding box center [497, 199] width 75 height 24
click at [44, 11] on link "Easy CSV" at bounding box center [43, 17] width 68 height 25
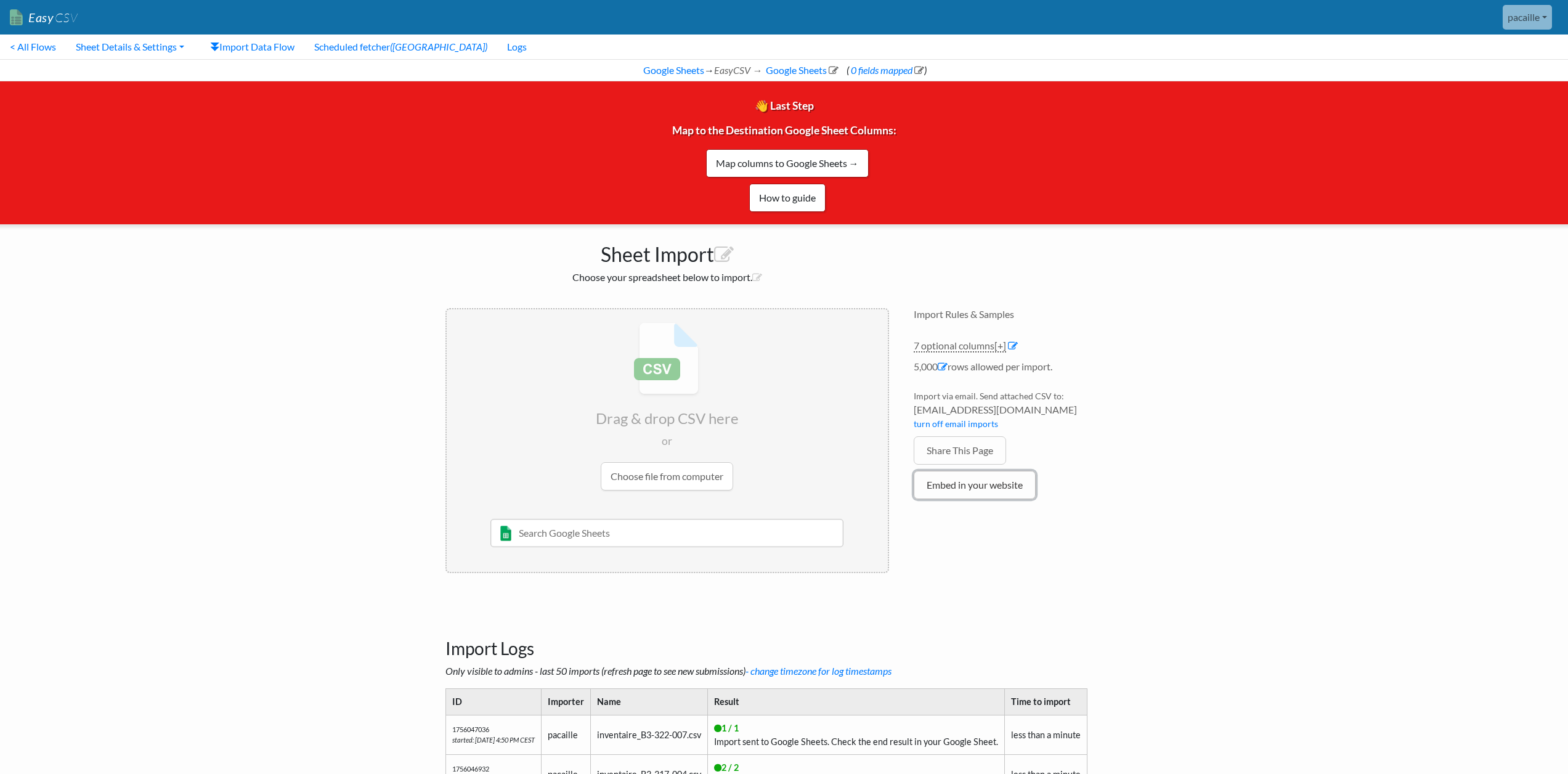
click at [958, 489] on link "Embed in your website" at bounding box center [975, 485] width 122 height 28
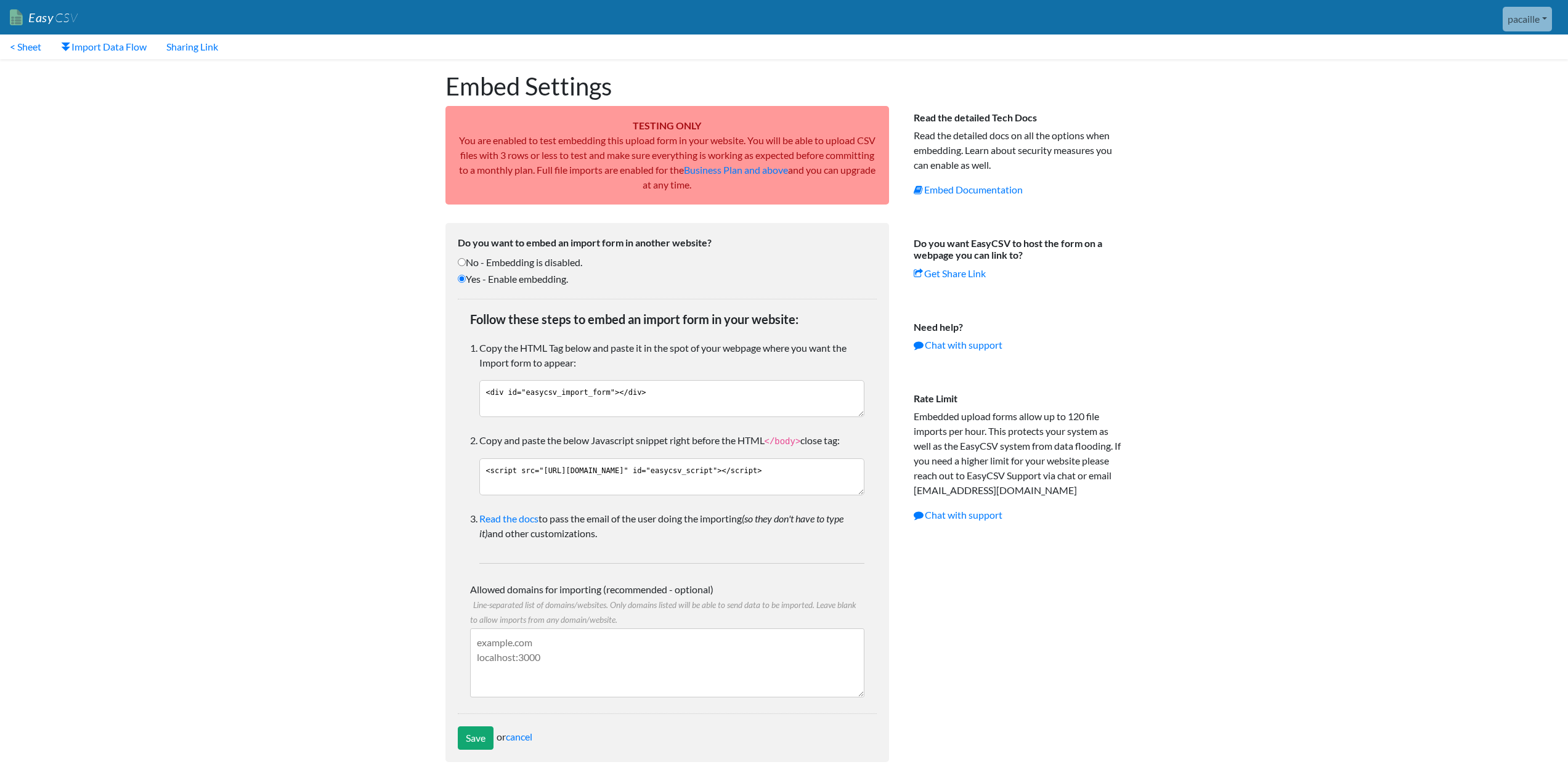
click at [1531, 24] on link "pacaille" at bounding box center [1527, 19] width 49 height 24
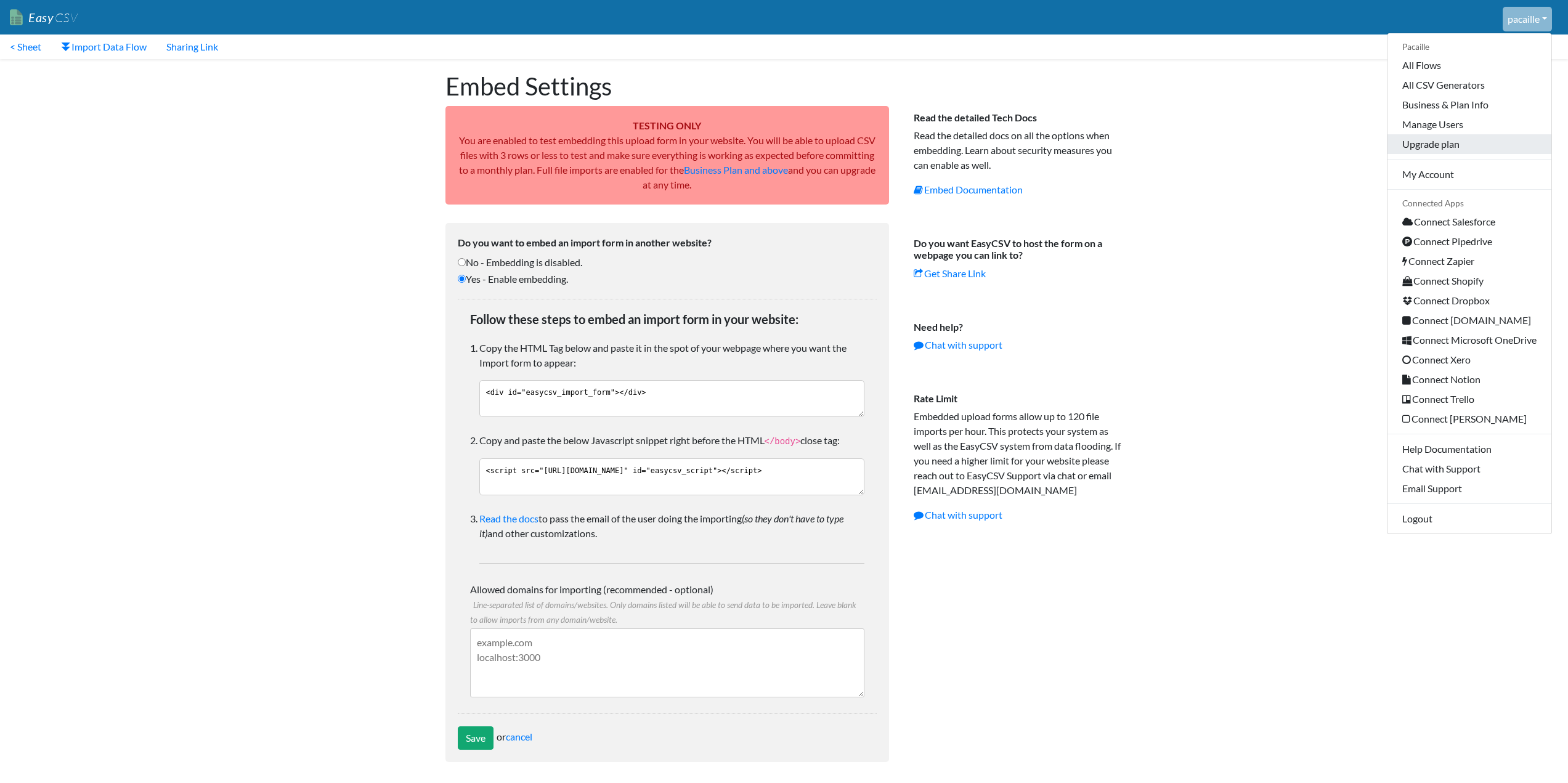
click at [1423, 141] on link "Upgrade plan" at bounding box center [1469, 145] width 164 height 20
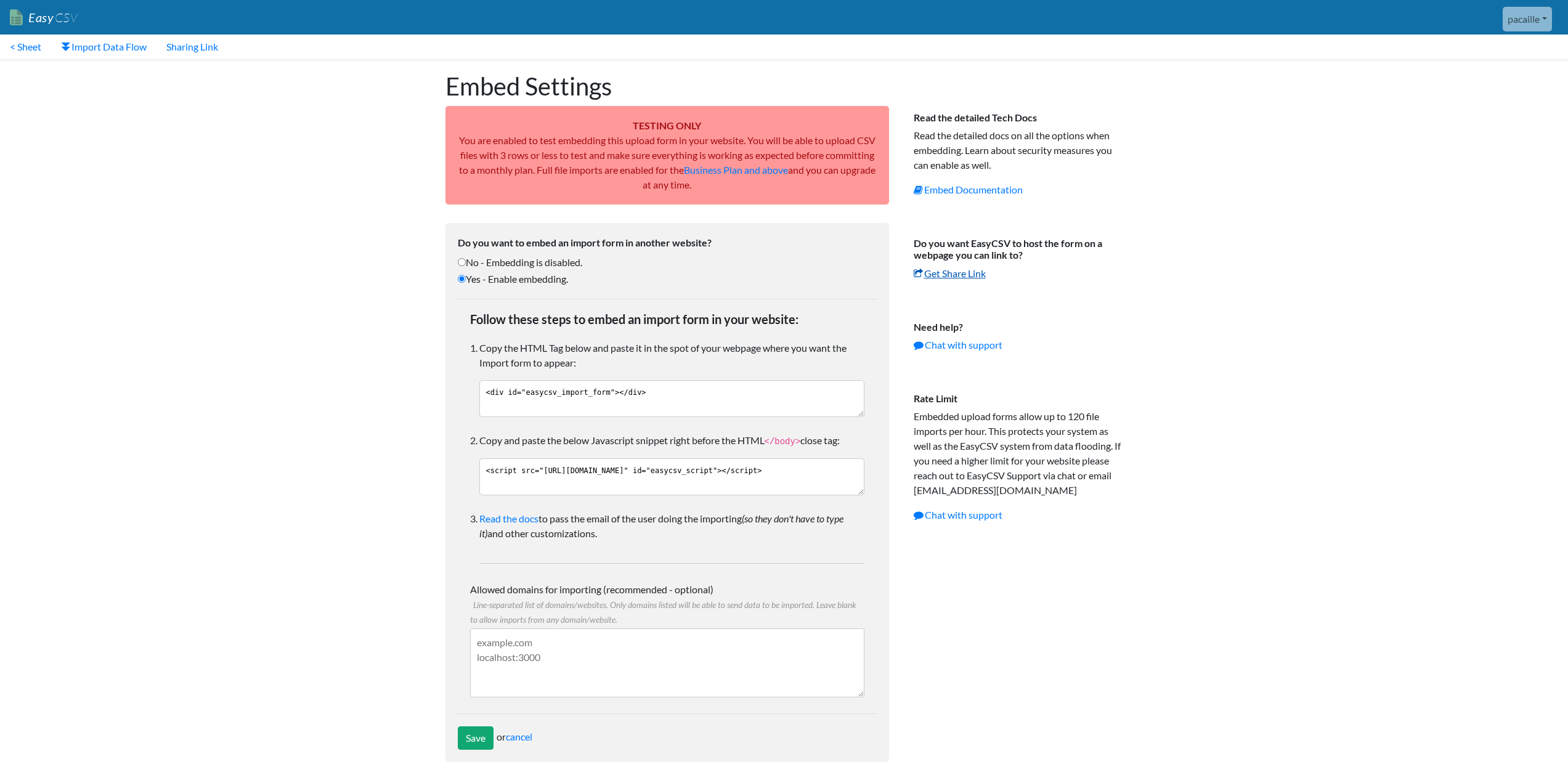
click at [940, 271] on link "Get Share Link" at bounding box center [950, 273] width 72 height 11
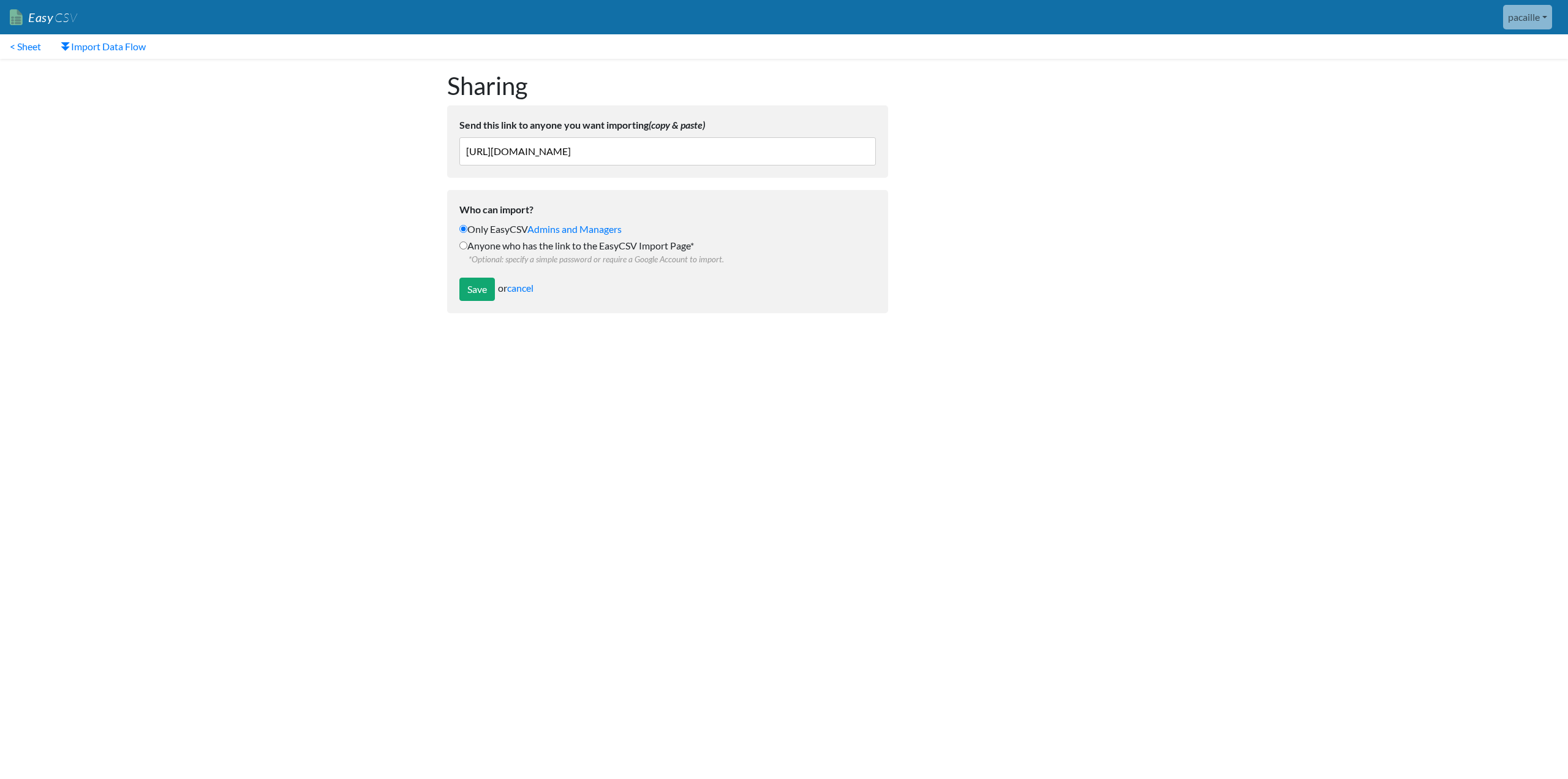
click at [1509, 12] on link "pacaille" at bounding box center [1528, 17] width 49 height 24
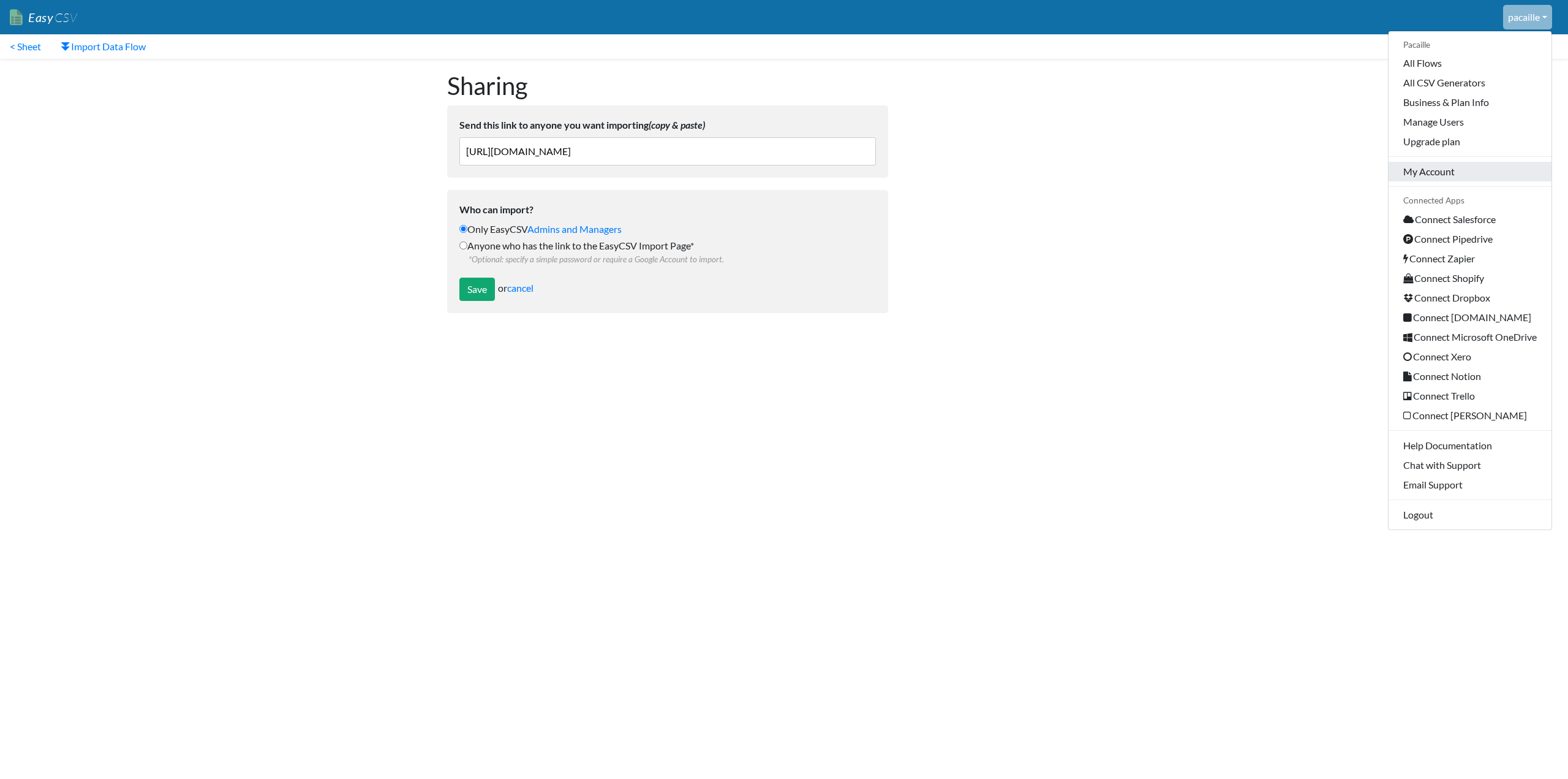
click at [1460, 170] on link "My Account" at bounding box center [1470, 172] width 163 height 20
